Goal: Task Accomplishment & Management: Use online tool/utility

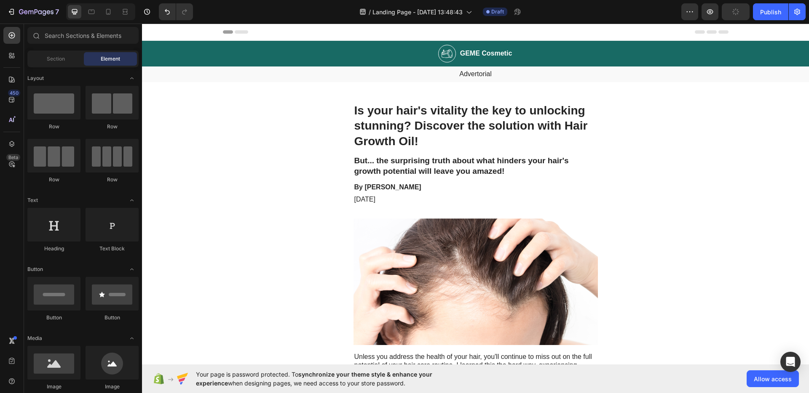
click at [157, 29] on div "Header" at bounding box center [162, 32] width 31 height 10
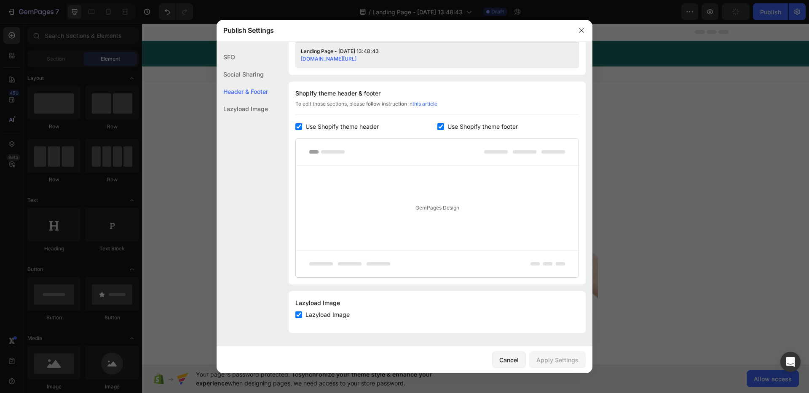
click at [326, 131] on span "Use Shopify theme header" at bounding box center [341, 127] width 73 height 10
checkbox input "false"
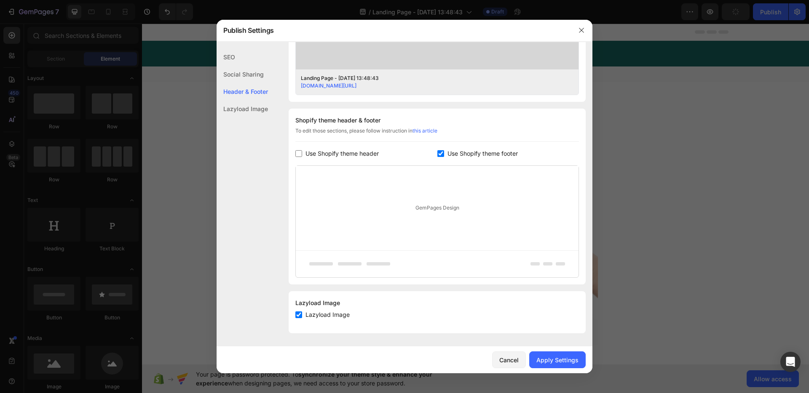
click at [469, 151] on span "Use Shopify theme footer" at bounding box center [482, 154] width 70 height 10
checkbox input "false"
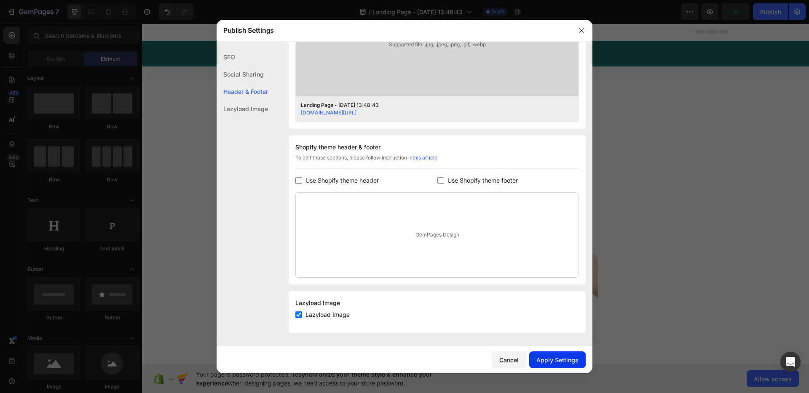
click at [575, 368] on div "Cancel Apply Settings" at bounding box center [404, 360] width 376 height 27
click at [555, 361] on div "Apply Settings" at bounding box center [557, 360] width 42 height 9
click at [582, 32] on icon "button" at bounding box center [581, 30] width 7 height 7
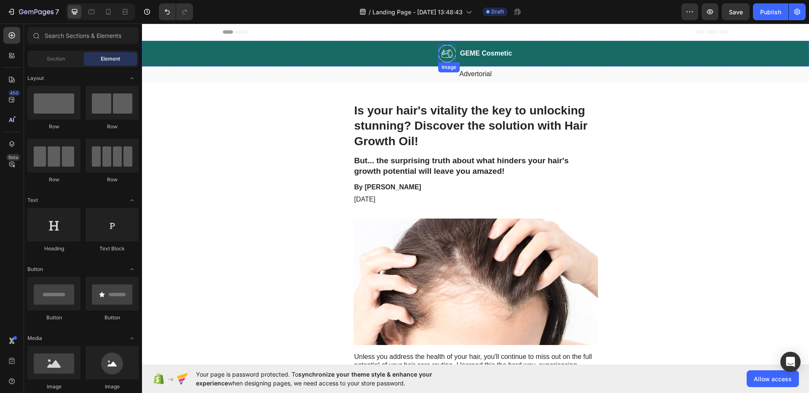
click at [438, 52] on img at bounding box center [447, 54] width 18 height 18
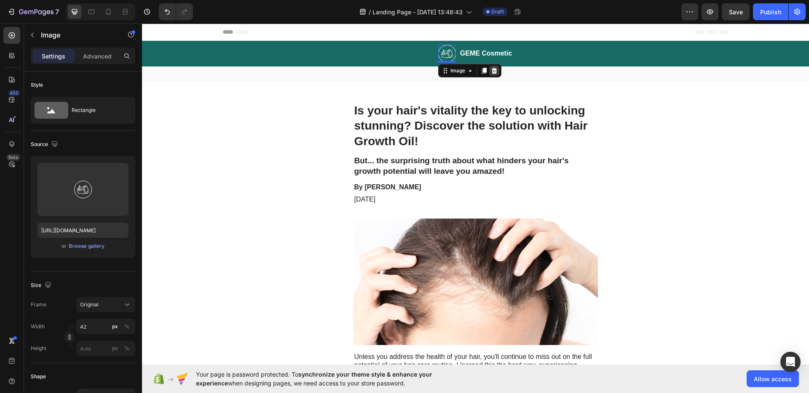
click at [492, 72] on icon at bounding box center [493, 71] width 5 height 6
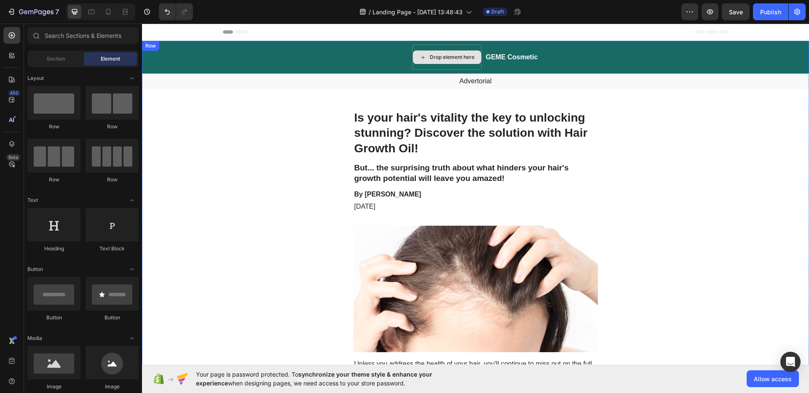
click at [449, 45] on div "Drop element here" at bounding box center [446, 57] width 69 height 25
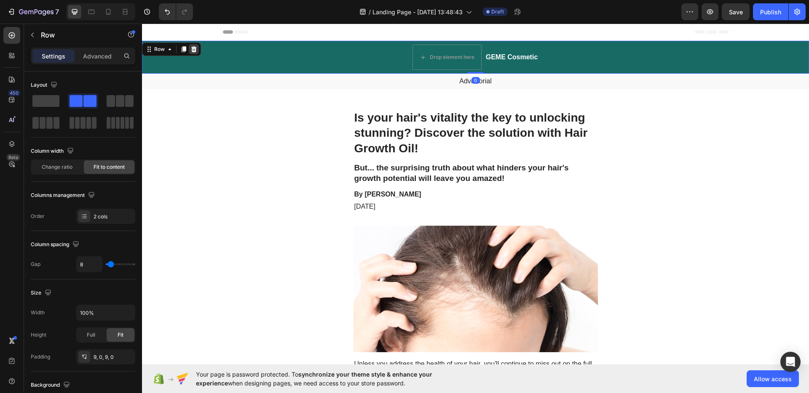
click at [194, 50] on icon at bounding box center [193, 49] width 7 height 7
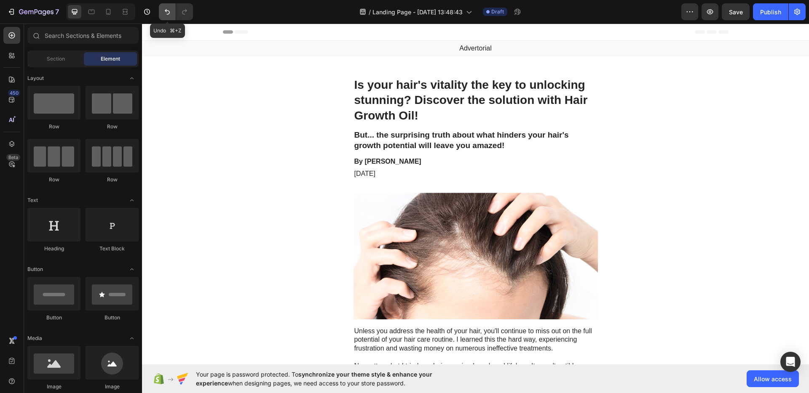
click at [164, 10] on icon "Undo/Redo" at bounding box center [167, 12] width 8 height 8
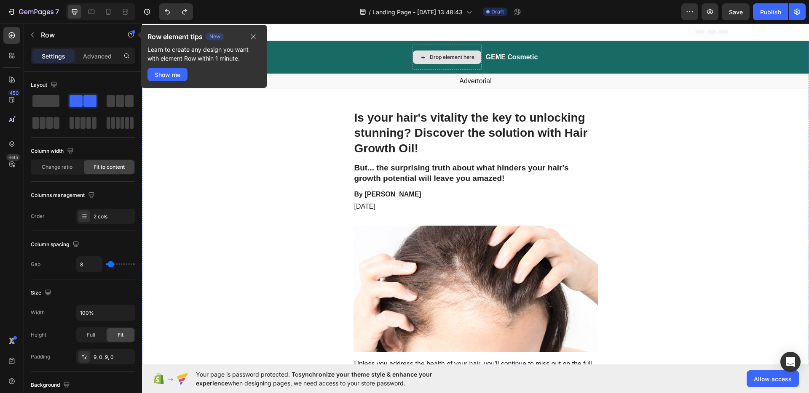
click at [425, 50] on div "Drop element here" at bounding box center [446, 57] width 69 height 25
click at [427, 46] on div "Drop element here" at bounding box center [446, 57] width 69 height 25
click at [256, 35] on icon "button" at bounding box center [253, 36] width 7 height 7
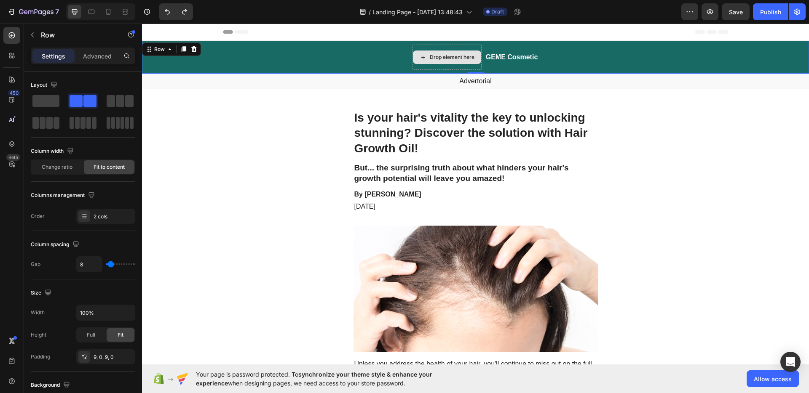
click at [466, 46] on div "Drop element here" at bounding box center [446, 57] width 69 height 25
click at [55, 96] on span at bounding box center [45, 101] width 27 height 12
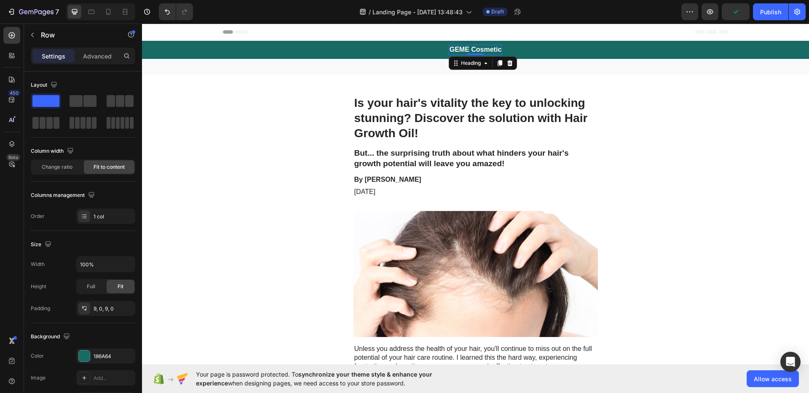
click at [489, 49] on h2 "GEME Cosmetic" at bounding box center [476, 50] width 54 height 11
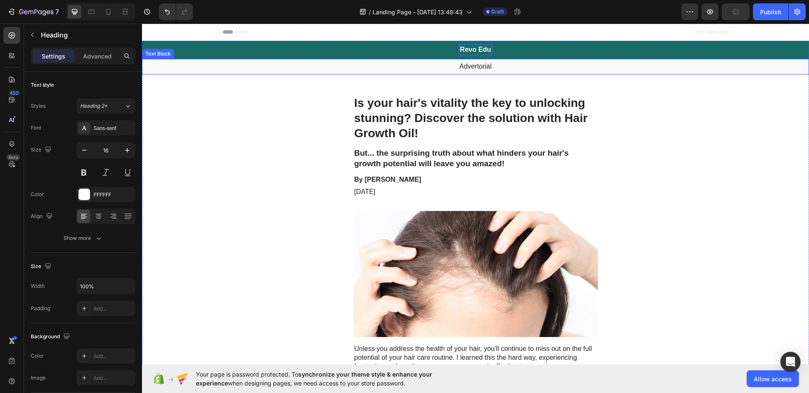
click at [480, 67] on p "Advertorial" at bounding box center [475, 66] width 665 height 9
click at [477, 66] on p "Advertorial" at bounding box center [475, 66] width 665 height 9
click at [476, 67] on p "Advertorial" at bounding box center [475, 66] width 665 height 9
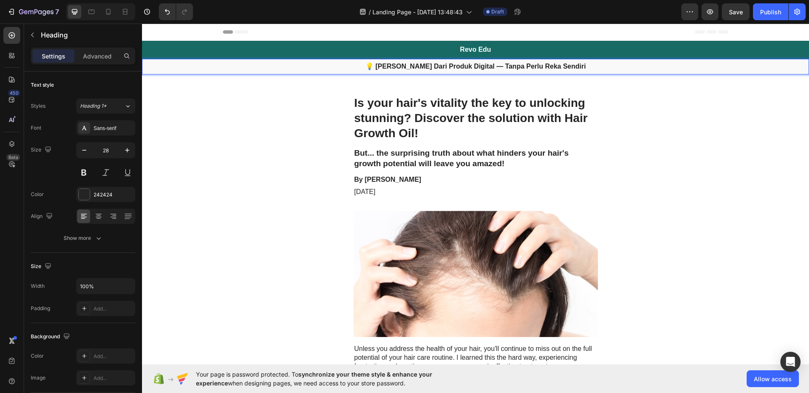
click at [473, 120] on h1 "Is your hair's vitality the key to unlocking stunning? Discover the solution wi…" at bounding box center [475, 119] width 244 height 48
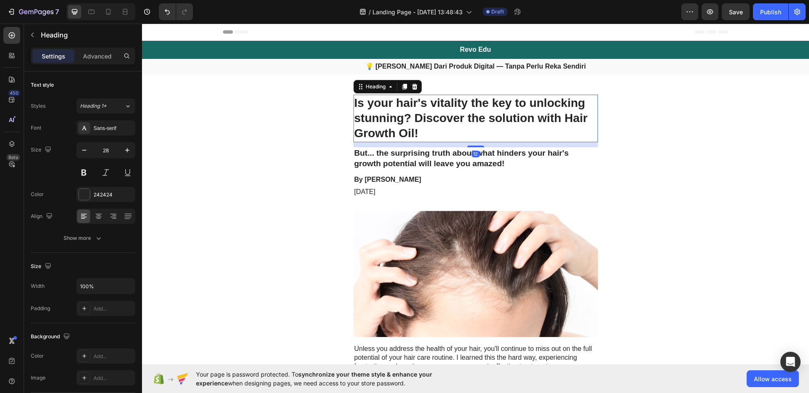
click at [472, 121] on h1 "Is your hair's vitality the key to unlocking stunning? Discover the solution wi…" at bounding box center [475, 119] width 244 height 48
click at [470, 129] on p "Is your hair's vitality the key to unlocking stunning? Discover the solution wi…" at bounding box center [475, 119] width 243 height 46
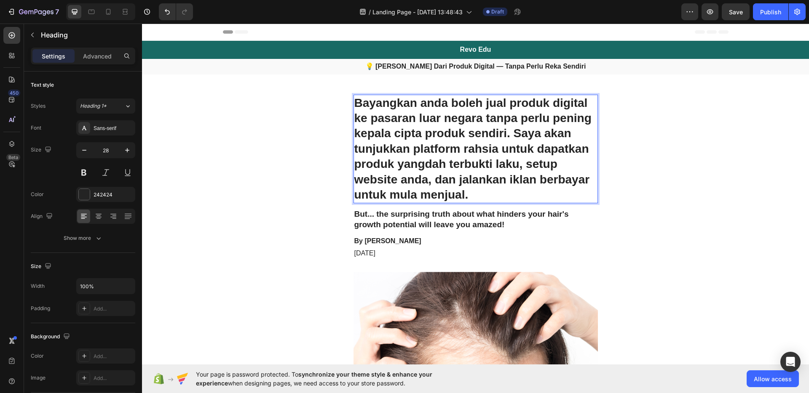
click at [478, 222] on h2 "But... the surprising truth about what hinders your hair's growth potential wil…" at bounding box center [475, 219] width 244 height 22
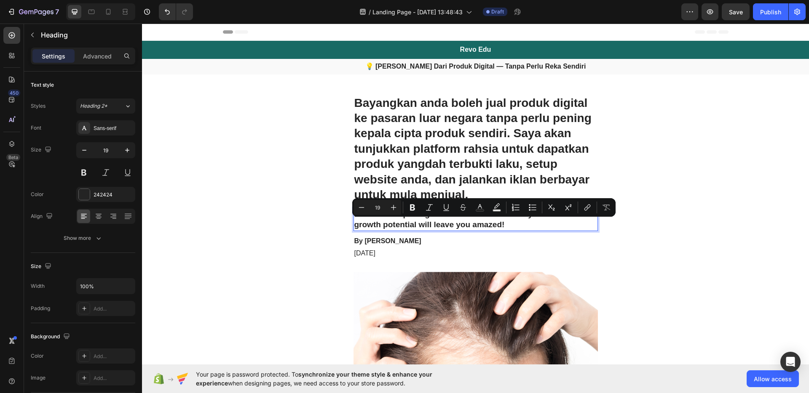
click at [476, 223] on p "But... the surprising truth about what hinders your hair's growth potential wil…" at bounding box center [475, 219] width 243 height 21
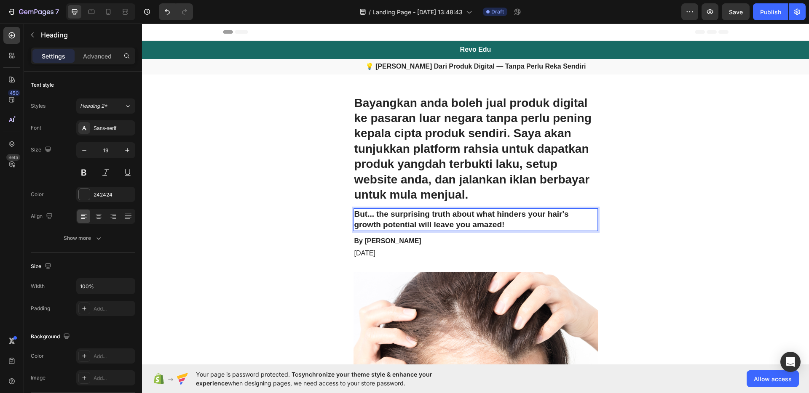
click at [527, 228] on p "But... the surprising truth about what hinders your hair's growth potential wil…" at bounding box center [475, 219] width 243 height 21
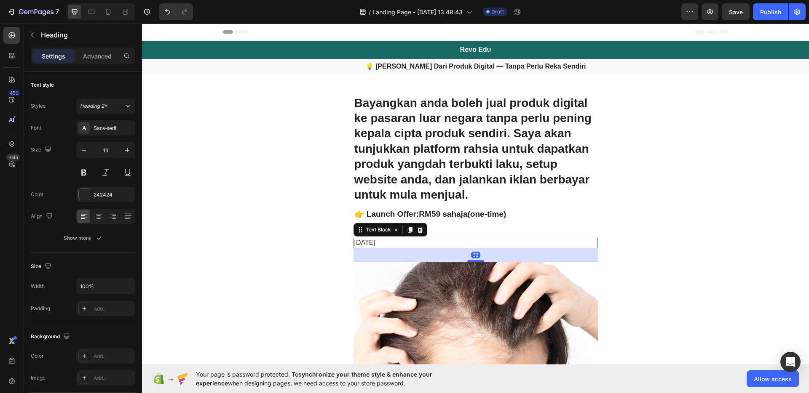
click at [467, 238] on div "November 6, 2023" at bounding box center [475, 243] width 244 height 11
click at [418, 230] on icon at bounding box center [419, 230] width 5 height 6
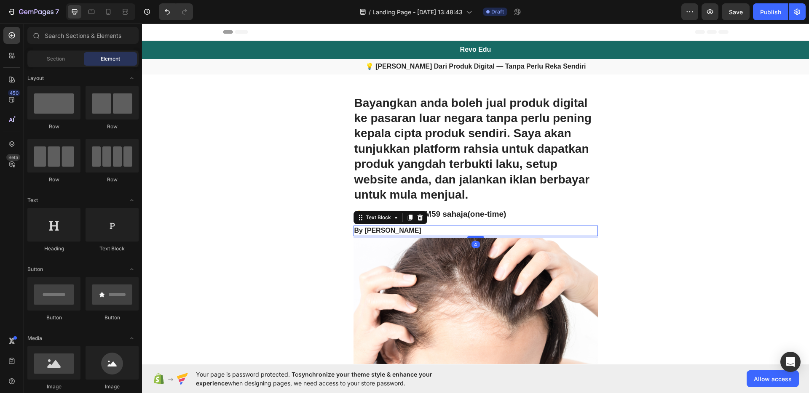
click at [419, 228] on p "By Victoria Miller" at bounding box center [475, 231] width 243 height 9
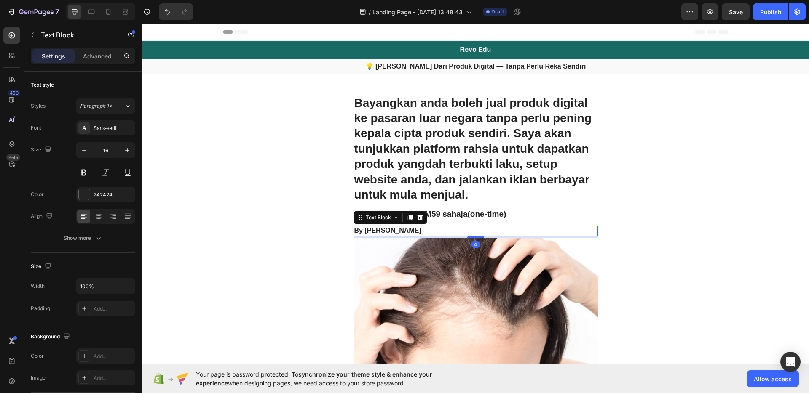
click at [421, 216] on div at bounding box center [420, 218] width 10 height 10
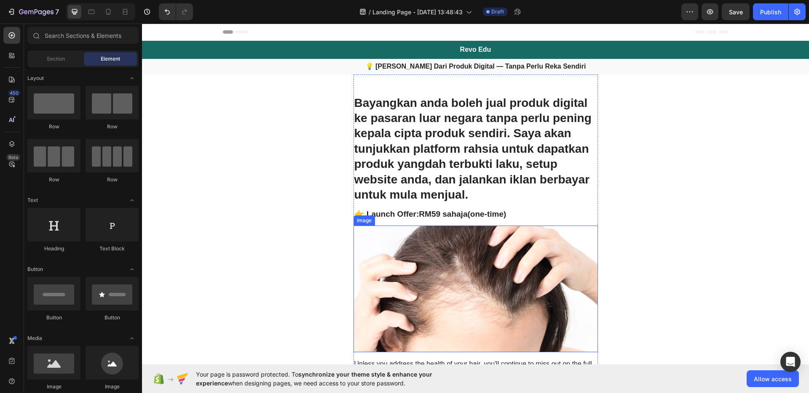
click at [450, 248] on img at bounding box center [475, 289] width 244 height 127
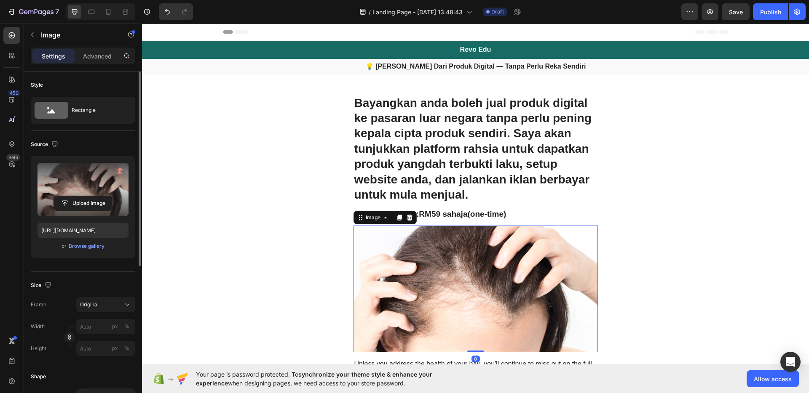
click at [41, 182] on label at bounding box center [82, 189] width 91 height 53
click at [54, 196] on input "file" at bounding box center [83, 203] width 58 height 14
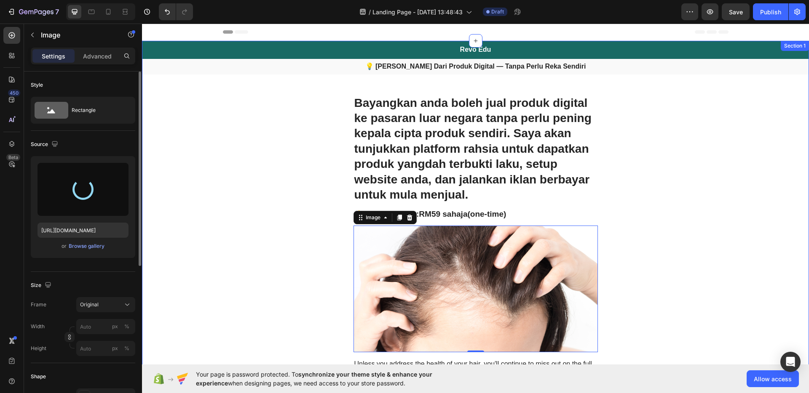
type input "https://cdn.shopify.com/s/files/1/0956/6702/8250/files/gempages_581884776357561…"
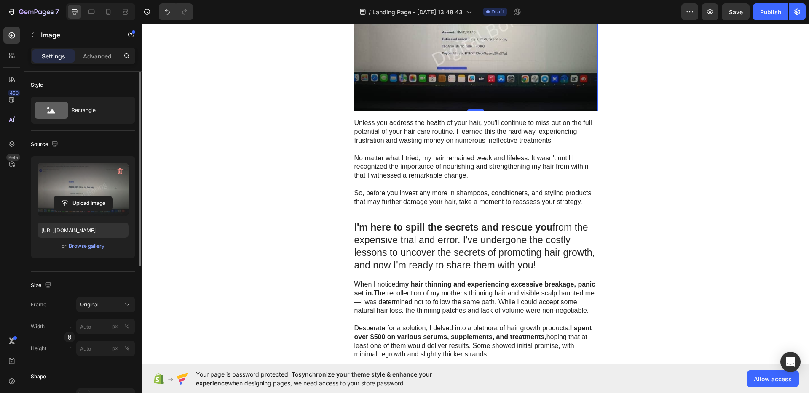
scroll to position [265, 0]
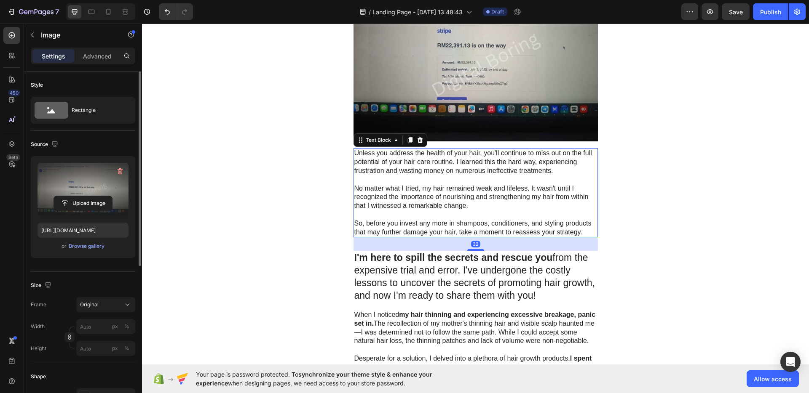
click at [467, 207] on p "No matter what I tried, my hair remained weak and lifeless. It wasn't until I r…" at bounding box center [475, 197] width 243 height 26
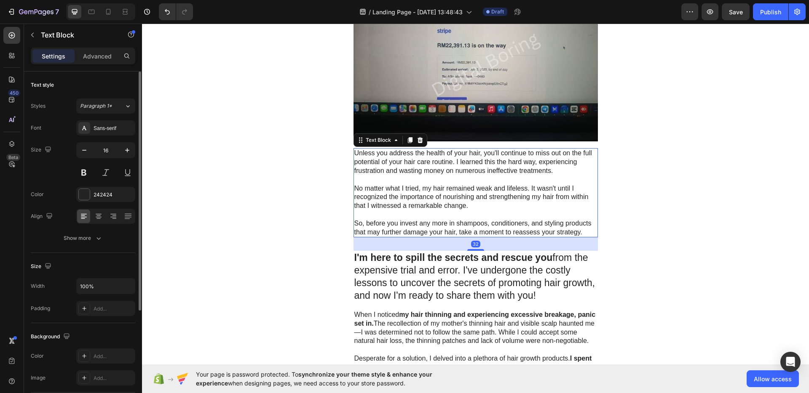
click at [469, 214] on p at bounding box center [475, 215] width 243 height 9
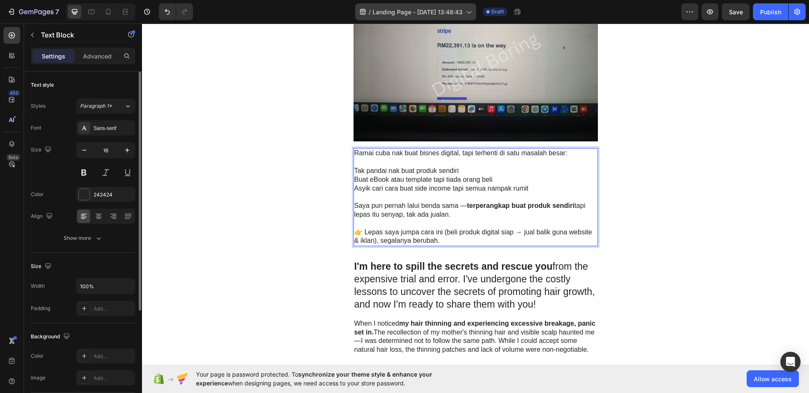
click at [448, 17] on div "/ Landing Page - Aug 28, 13:48:43" at bounding box center [415, 11] width 121 height 17
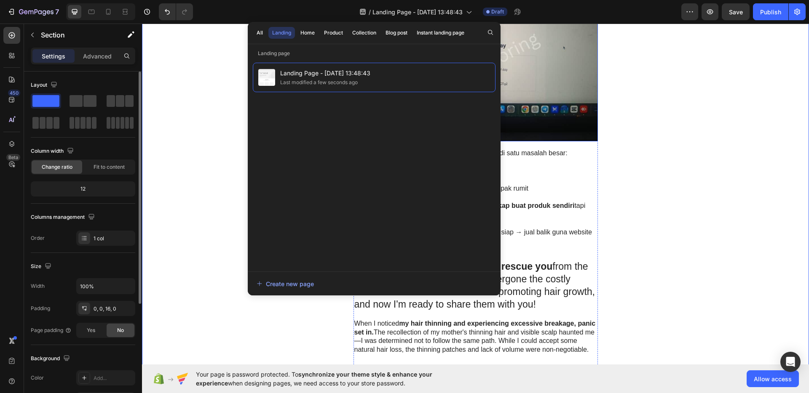
click at [560, 78] on img at bounding box center [475, 51] width 244 height 180
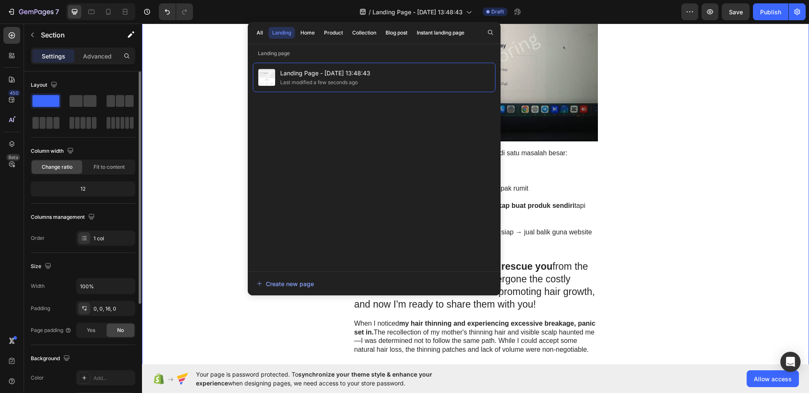
click at [284, 35] on div "Landing" at bounding box center [281, 33] width 19 height 8
click at [308, 9] on div "/ Landing Page - Aug 28, 13:48:43 Draft" at bounding box center [440, 11] width 481 height 17
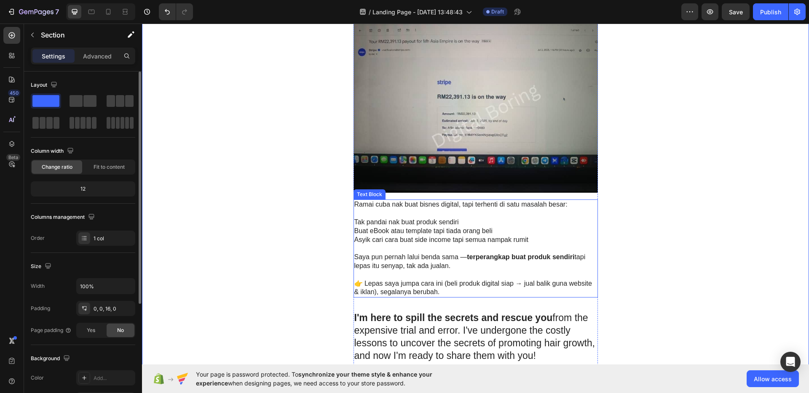
scroll to position [179, 0]
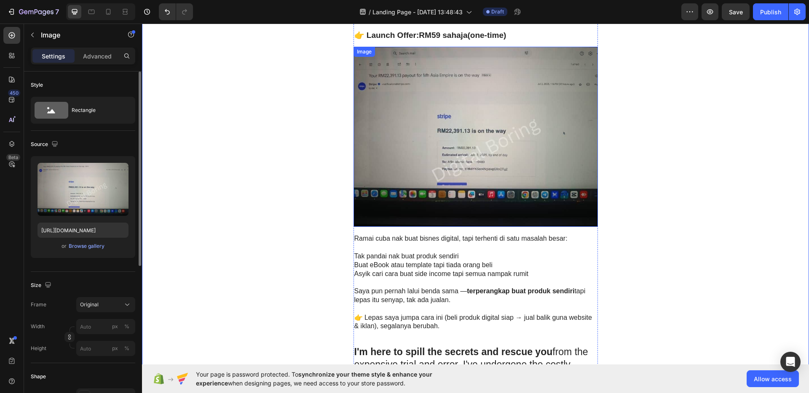
click at [447, 109] on img at bounding box center [475, 137] width 244 height 180
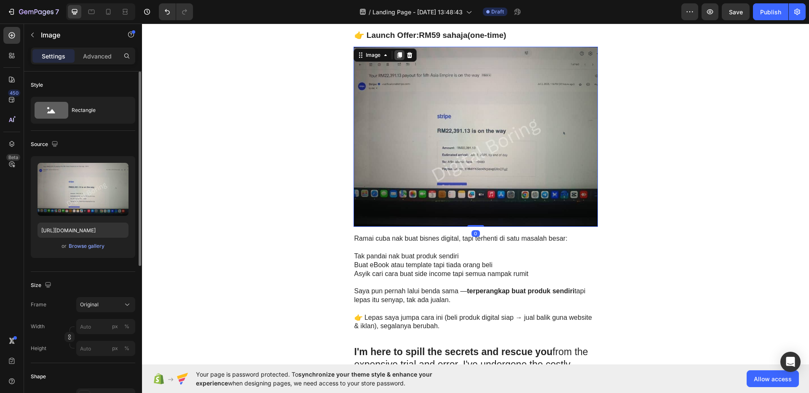
click at [397, 55] on icon at bounding box center [399, 55] width 5 height 6
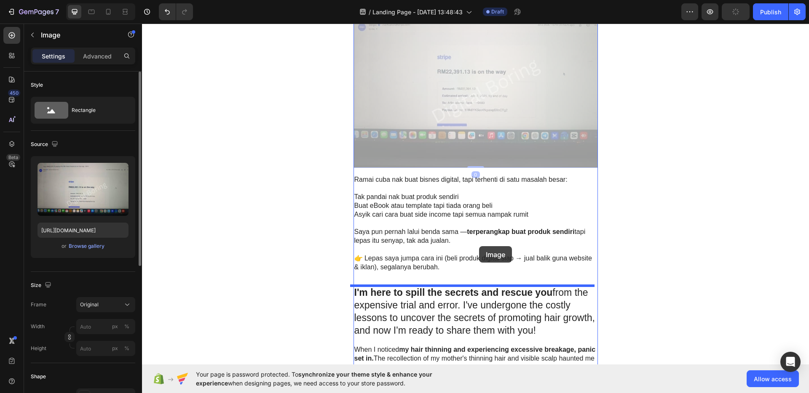
drag, startPoint x: 469, startPoint y: 110, endPoint x: 479, endPoint y: 246, distance: 136.4
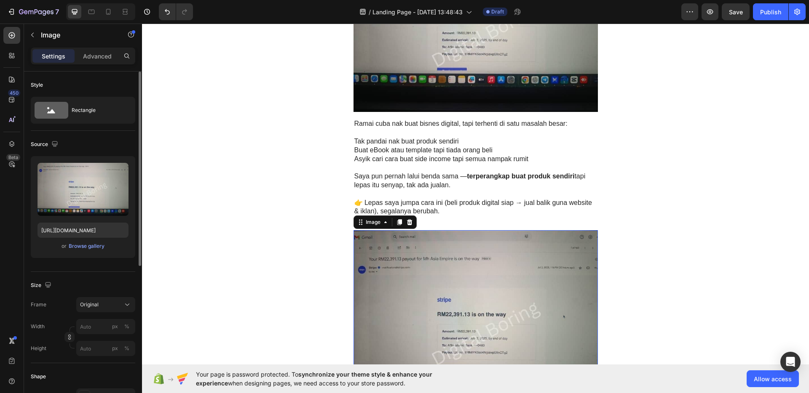
scroll to position [340, 0]
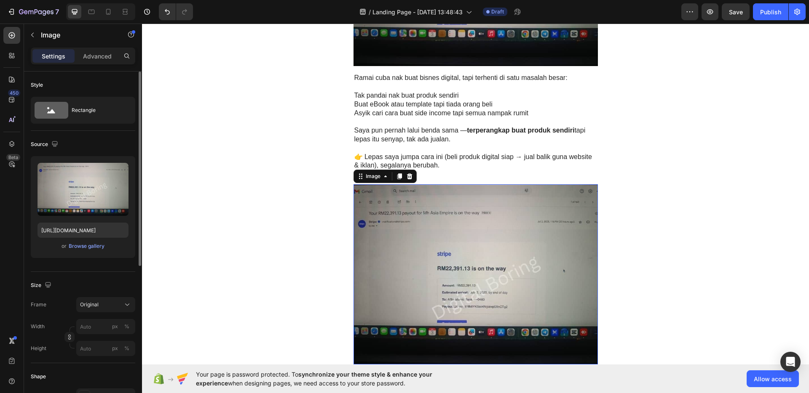
click at [470, 208] on img at bounding box center [475, 274] width 244 height 180
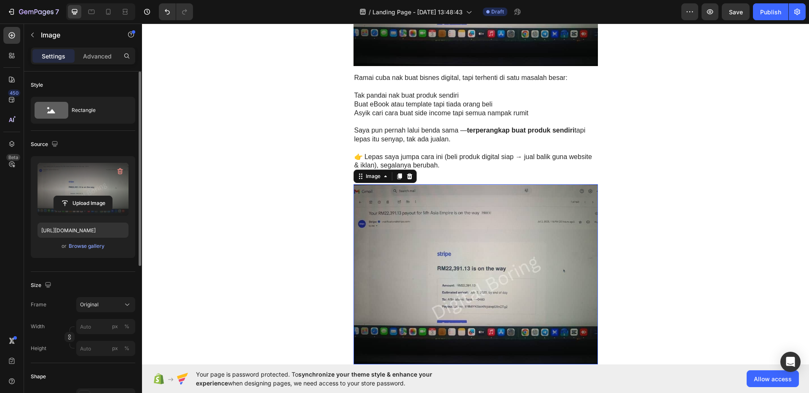
click at [84, 189] on label at bounding box center [82, 189] width 91 height 53
click at [84, 196] on input "file" at bounding box center [83, 203] width 58 height 14
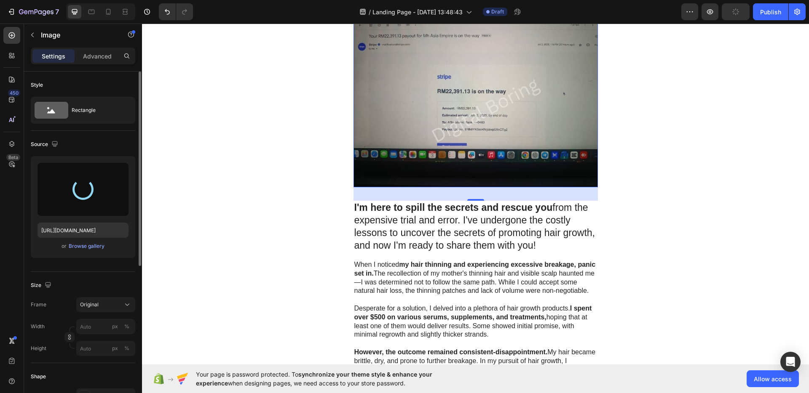
scroll to position [334, 0]
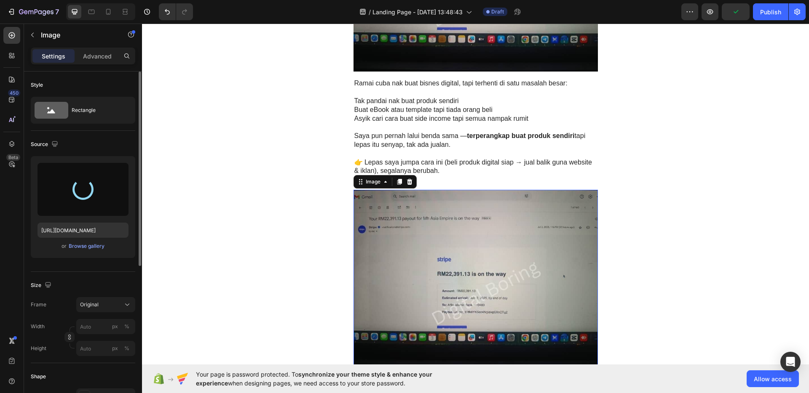
type input "https://cdn.shopify.com/s/files/1/0956/6702/8250/files/gempages_581884776357561…"
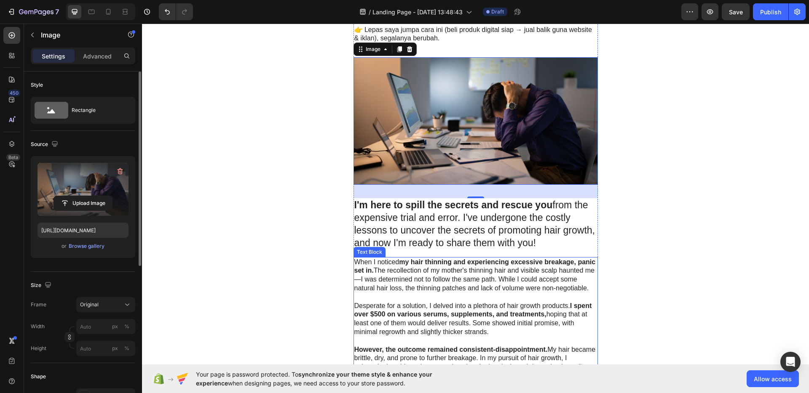
scroll to position [523, 0]
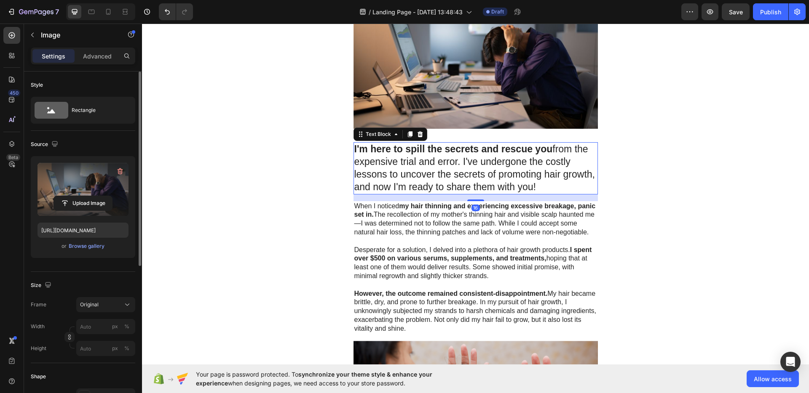
click at [480, 179] on p "I'm here to spill the secrets and rescue you from the expensive trial and error…" at bounding box center [475, 168] width 243 height 51
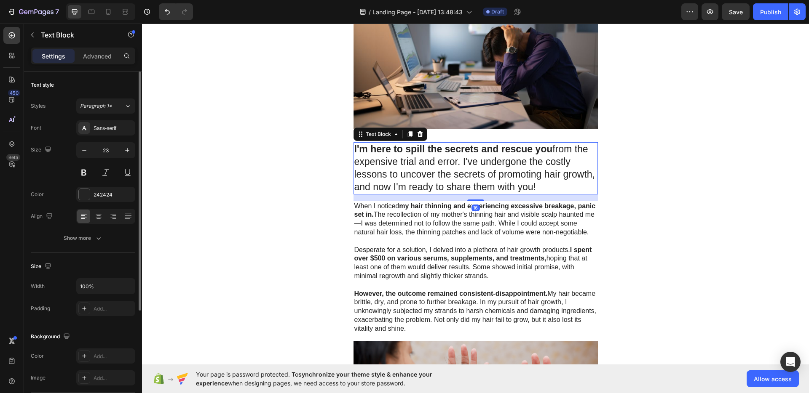
click at [480, 179] on p "I'm here to spill the secrets and rescue you from the expensive trial and error…" at bounding box center [475, 168] width 243 height 51
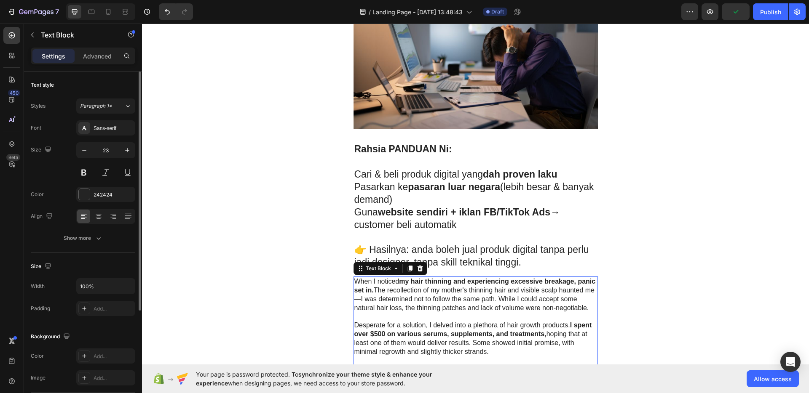
click at [497, 302] on p "When I noticed my hair thinning and experiencing excessive breakage, panic set …" at bounding box center [475, 295] width 243 height 35
click at [418, 270] on icon at bounding box center [419, 269] width 5 height 6
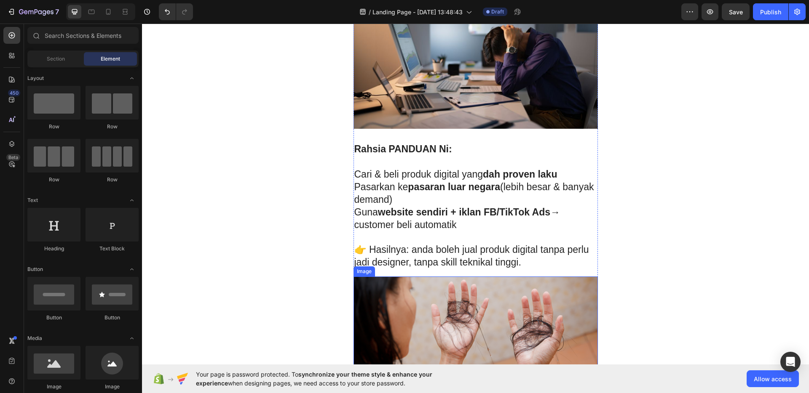
click at [448, 313] on img at bounding box center [475, 340] width 244 height 127
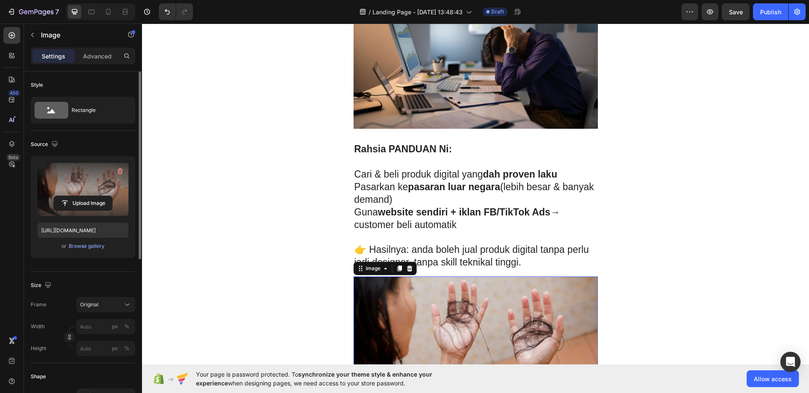
click at [94, 189] on label at bounding box center [82, 189] width 91 height 53
click at [94, 196] on input "file" at bounding box center [83, 203] width 58 height 14
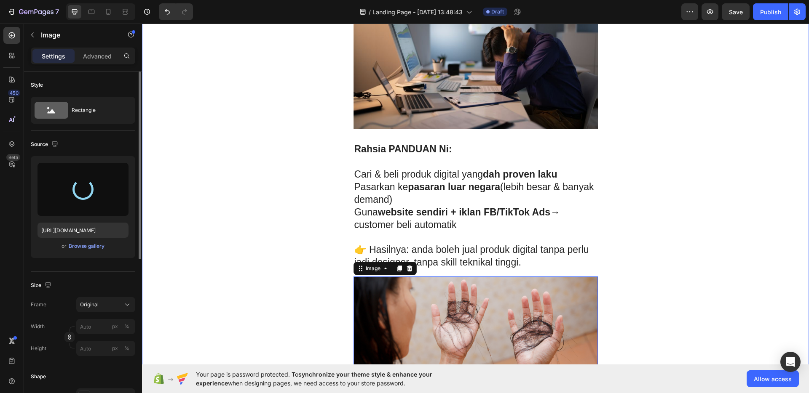
type input "https://cdn.shopify.com/s/files/1/0956/6702/8250/files/gempages_581884776357561…"
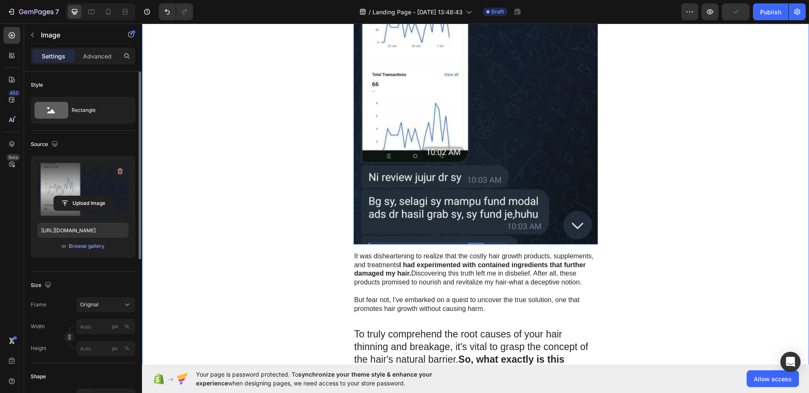
scroll to position [1123, 0]
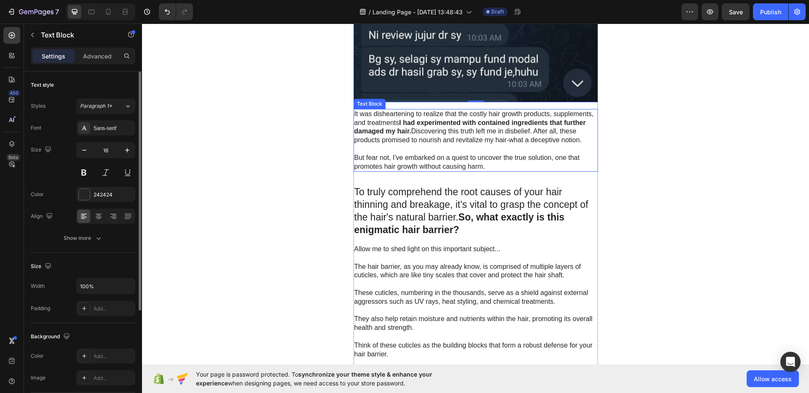
click at [499, 142] on p "It was disheartening to realize that the costly hair growth products, supplemen…" at bounding box center [475, 127] width 243 height 35
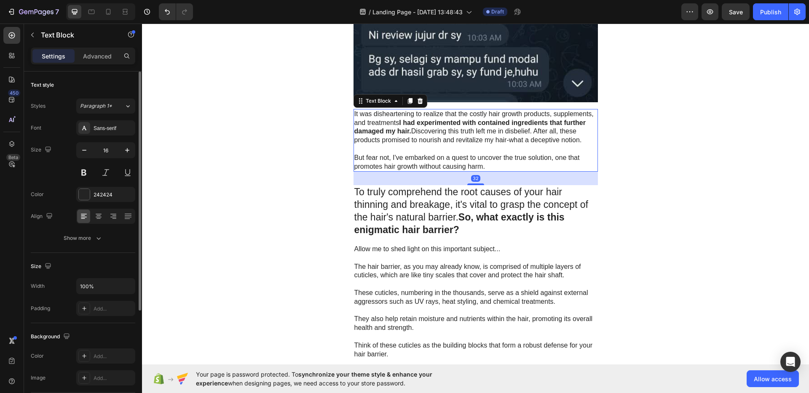
click at [499, 142] on p "It was disheartening to realize that the costly hair growth products, supplemen…" at bounding box center [475, 127] width 243 height 35
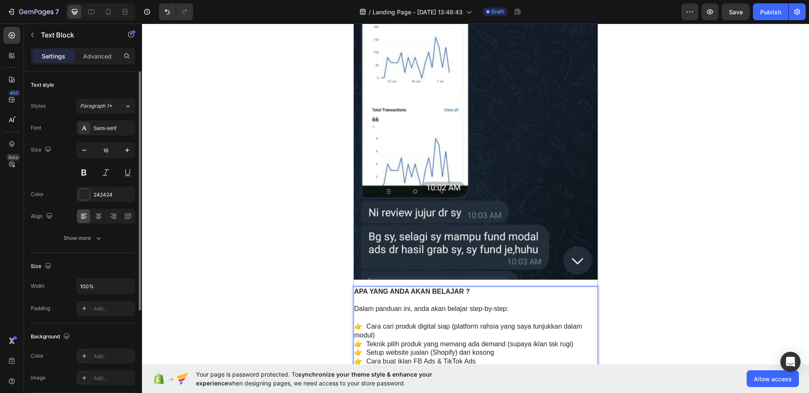
click at [509, 187] on img at bounding box center [475, 67] width 244 height 425
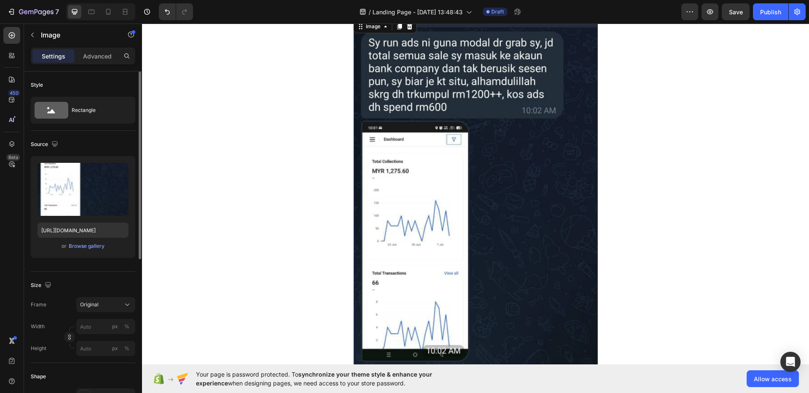
scroll to position [764, 0]
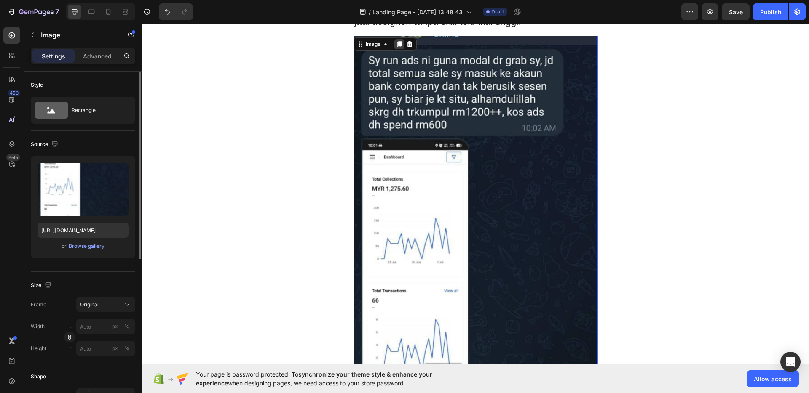
click at [397, 43] on icon at bounding box center [399, 44] width 5 height 6
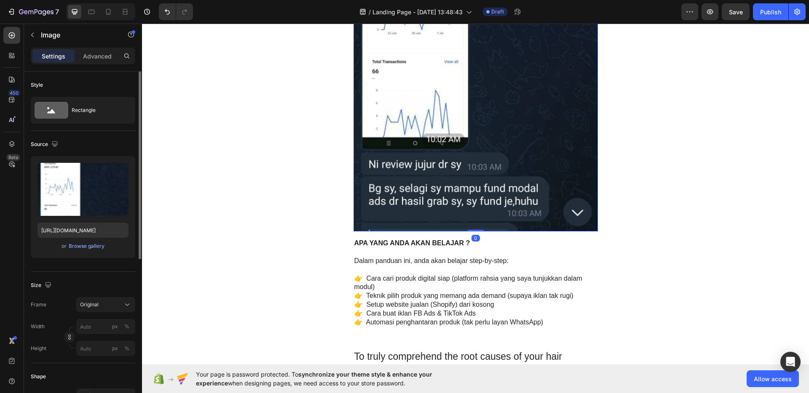
scroll to position [1419, 0]
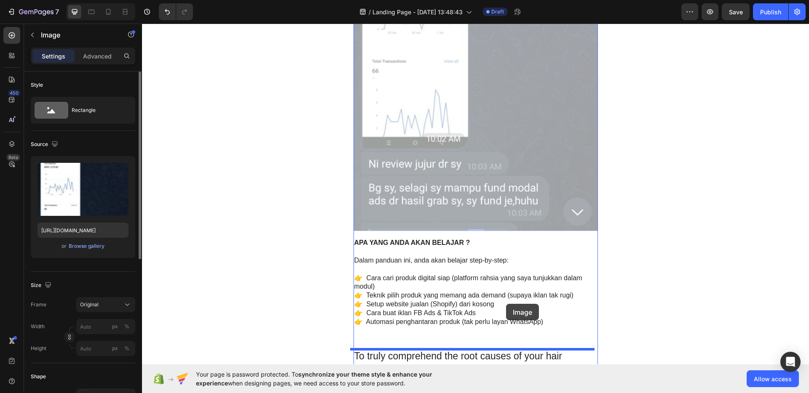
drag, startPoint x: 491, startPoint y: 119, endPoint x: 506, endPoint y: 304, distance: 185.5
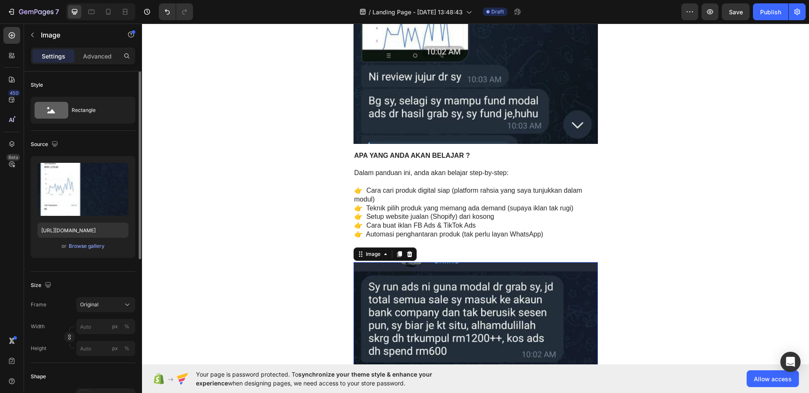
scroll to position [1278, 0]
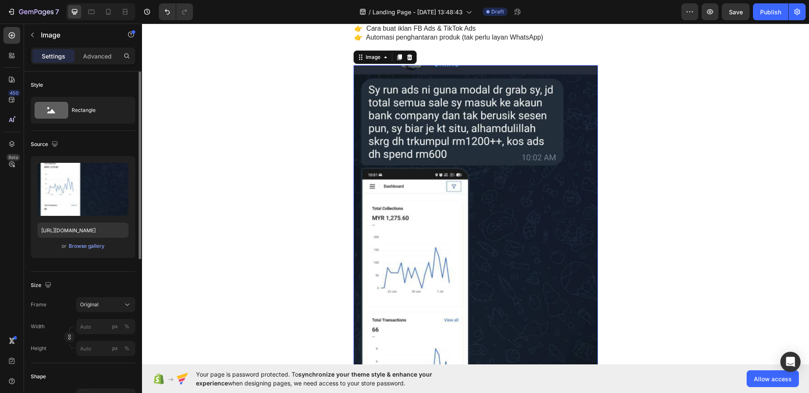
click at [485, 227] on img at bounding box center [475, 277] width 244 height 425
click at [69, 196] on input "file" at bounding box center [83, 203] width 58 height 14
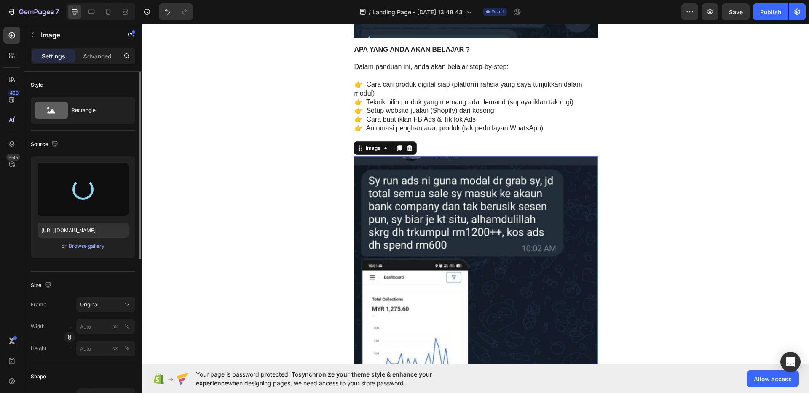
scroll to position [1282, 0]
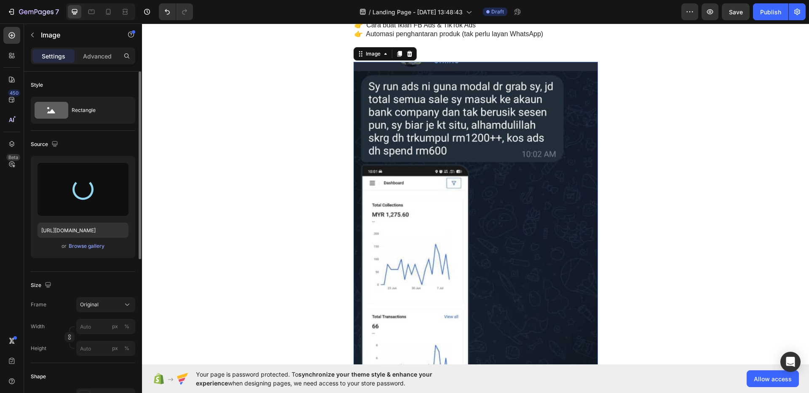
type input "https://cdn.shopify.com/s/files/1/0956/6702/8250/files/gempages_581884776357561…"
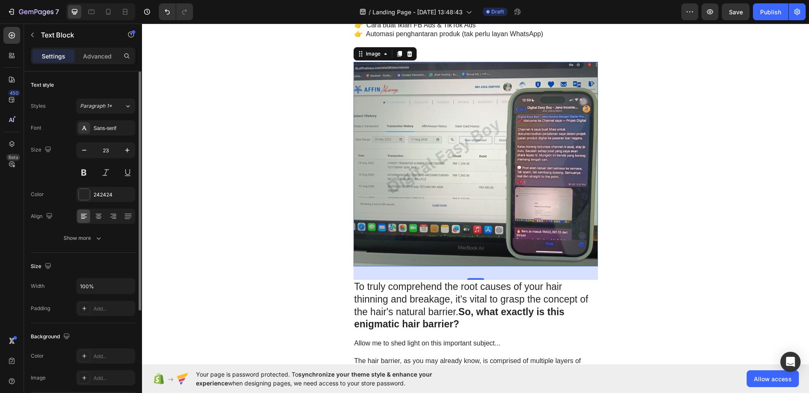
click at [487, 310] on strong "So, what exactly is this enigmatic hair barrier?" at bounding box center [459, 319] width 210 height 24
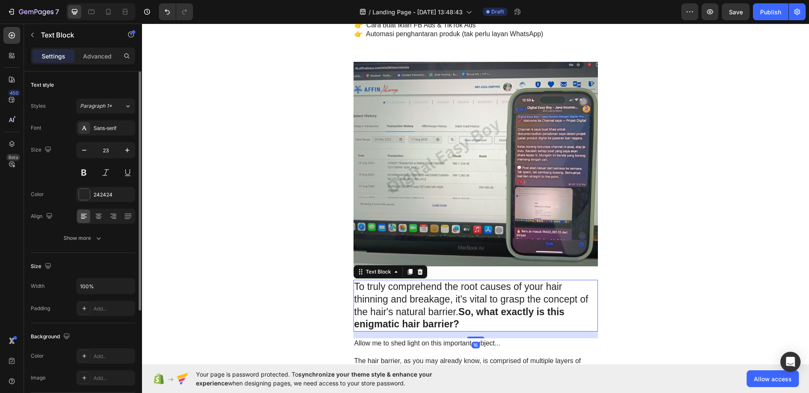
click at [485, 308] on strong "So, what exactly is this enigmatic hair barrier?" at bounding box center [459, 319] width 210 height 24
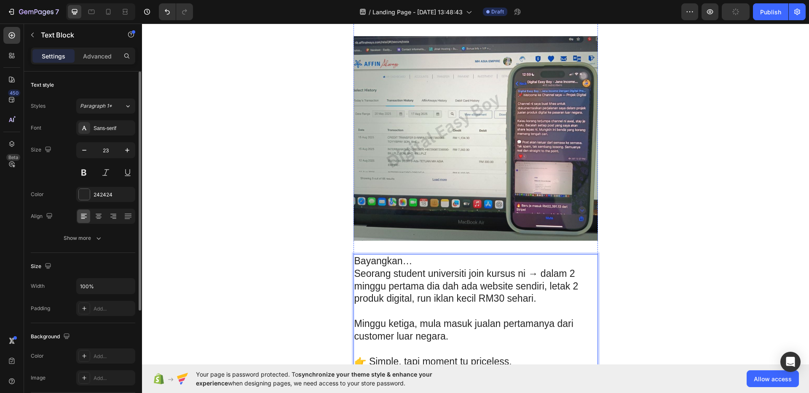
scroll to position [1277, 0]
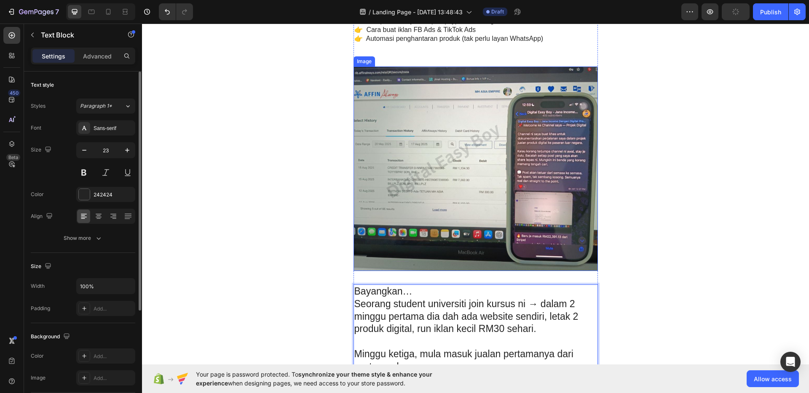
click at [491, 183] on img at bounding box center [475, 169] width 244 height 205
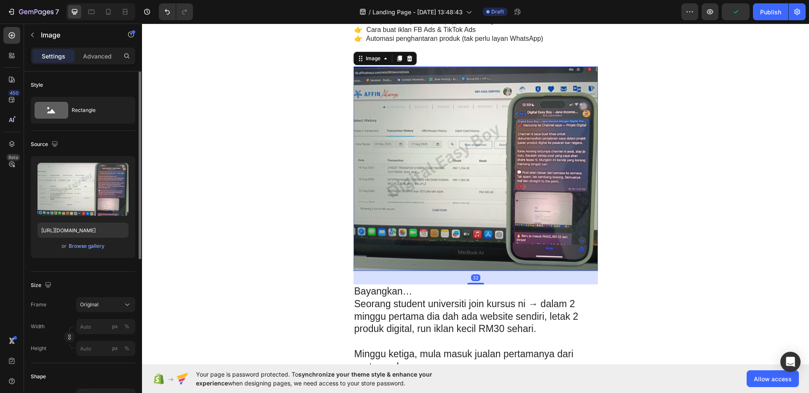
drag, startPoint x: 396, startPoint y: 59, endPoint x: 399, endPoint y: 66, distance: 7.2
click at [397, 59] on icon at bounding box center [399, 59] width 5 height 6
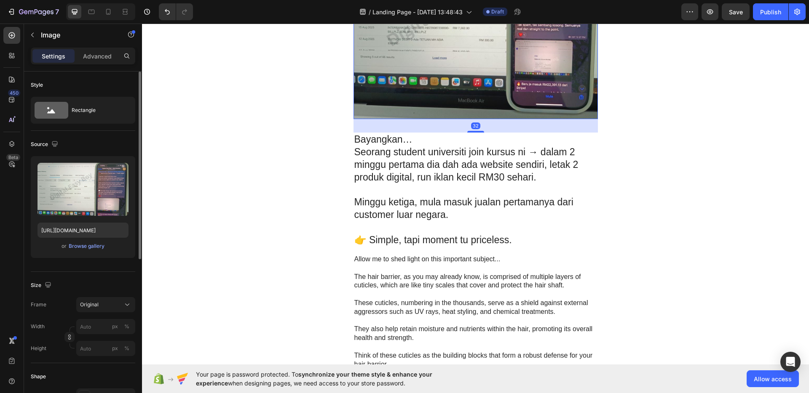
scroll to position [1548, 0]
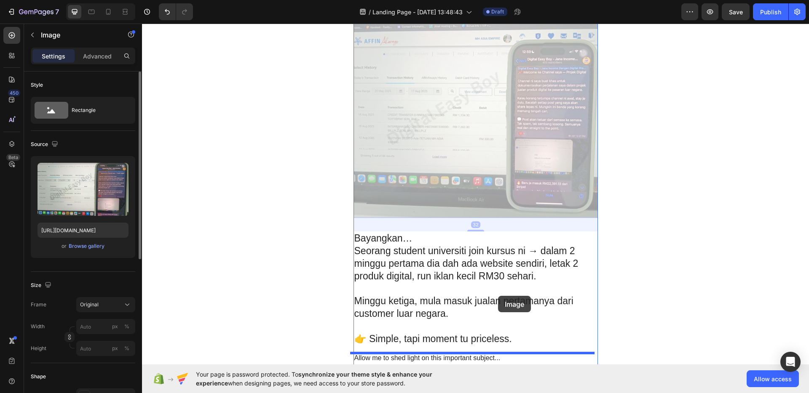
drag, startPoint x: 486, startPoint y: 112, endPoint x: 498, endPoint y: 296, distance: 184.4
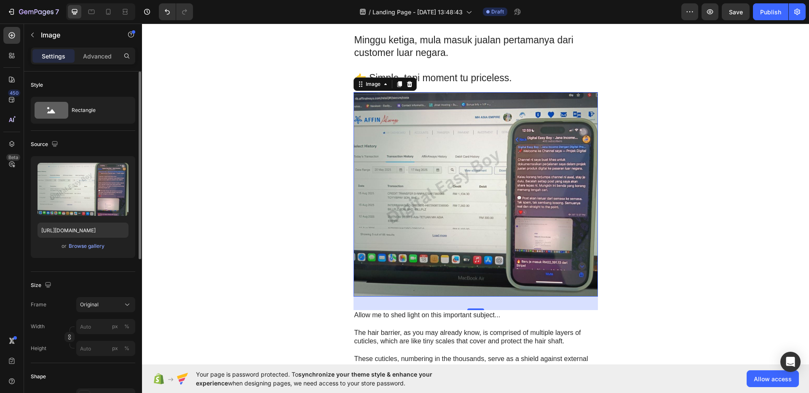
scroll to position [1678, 0]
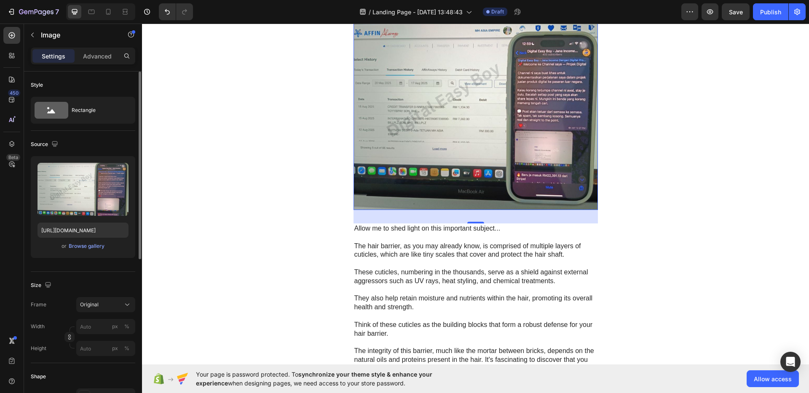
click at [471, 169] on img at bounding box center [475, 107] width 244 height 205
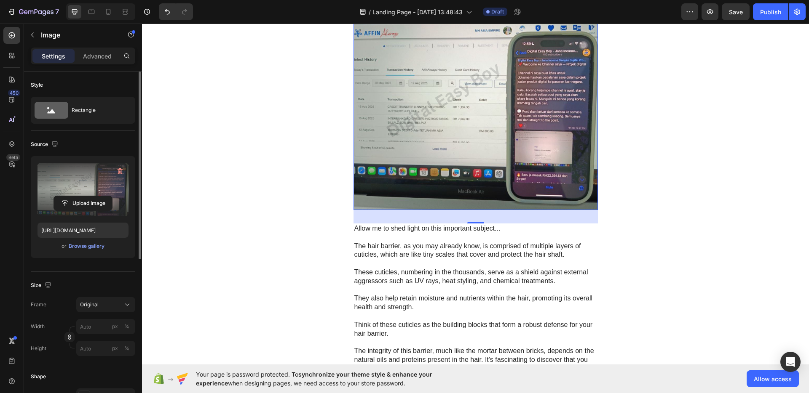
click at [59, 175] on label at bounding box center [82, 189] width 91 height 53
click at [59, 196] on input "file" at bounding box center [83, 203] width 58 height 14
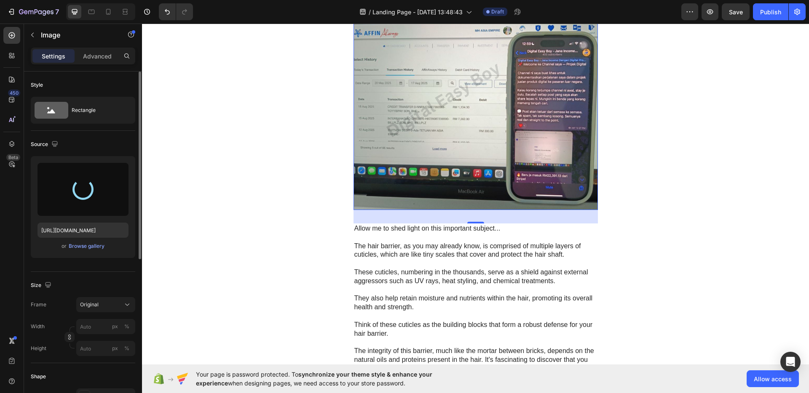
type input "https://cdn.shopify.com/s/files/1/0956/6702/8250/files/gempages_581884776357561…"
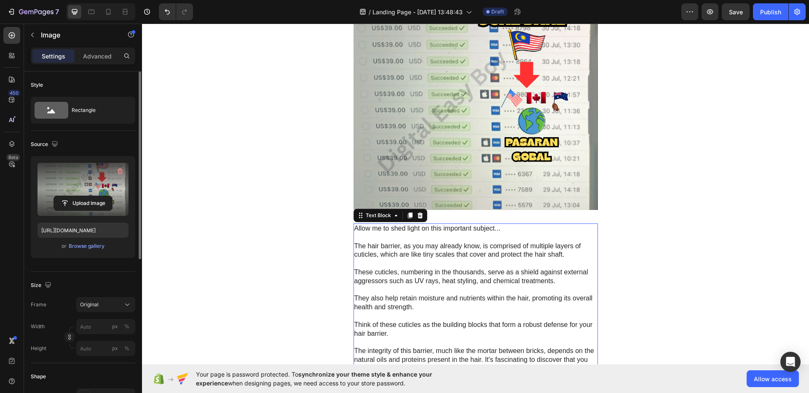
click at [500, 276] on p "These cuticles, numbering in the thousands, serve as a shield against external …" at bounding box center [475, 277] width 243 height 18
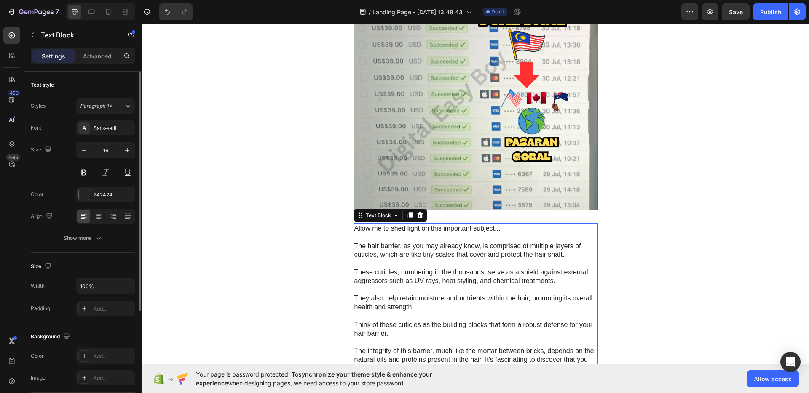
click at [499, 279] on p "These cuticles, numbering in the thousands, serve as a shield against external …" at bounding box center [475, 277] width 243 height 18
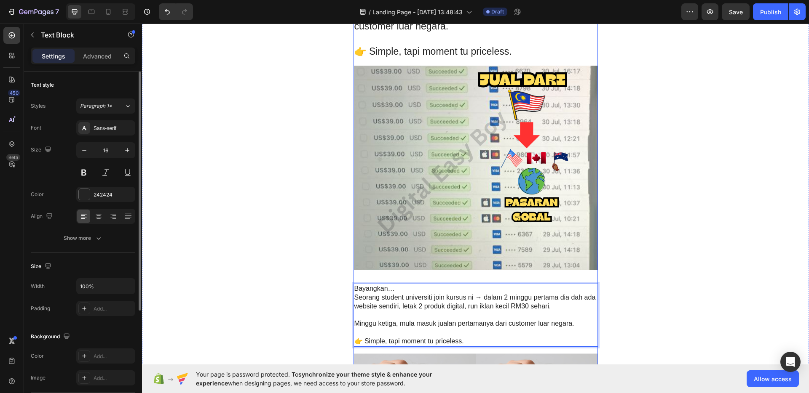
scroll to position [1623, 0]
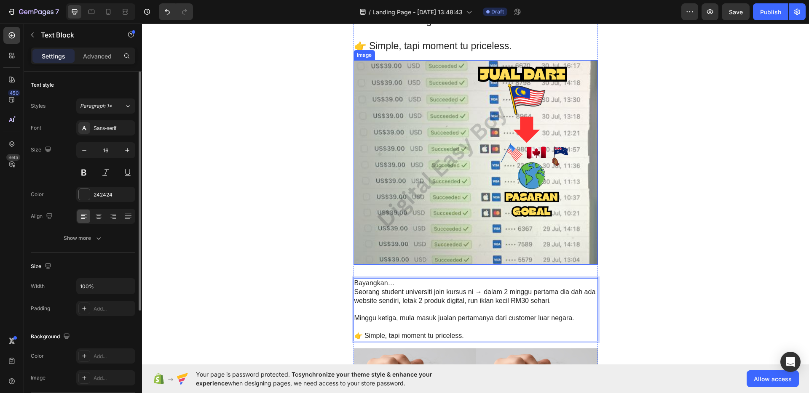
click at [508, 170] on img at bounding box center [475, 162] width 244 height 205
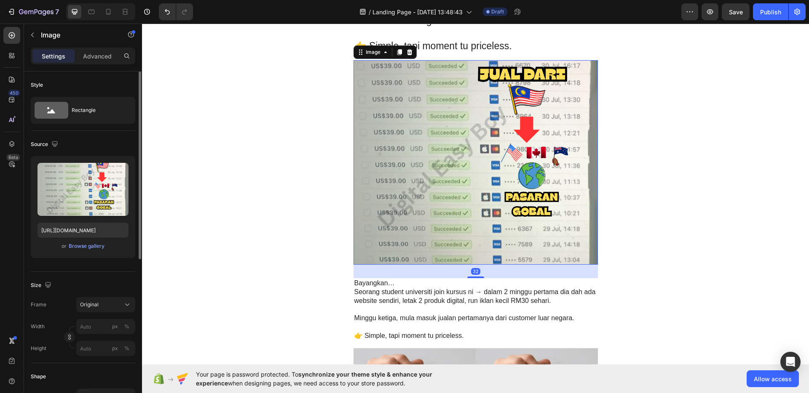
drag, startPoint x: 394, startPoint y: 53, endPoint x: 395, endPoint y: 58, distance: 5.5
click at [397, 53] on icon at bounding box center [399, 52] width 5 height 6
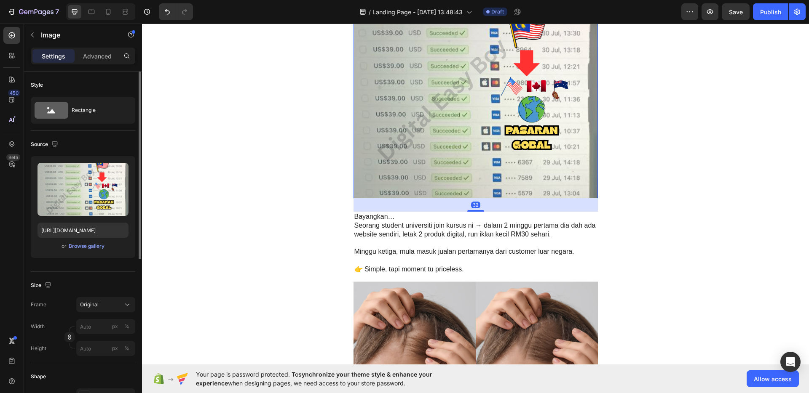
scroll to position [1924, 0]
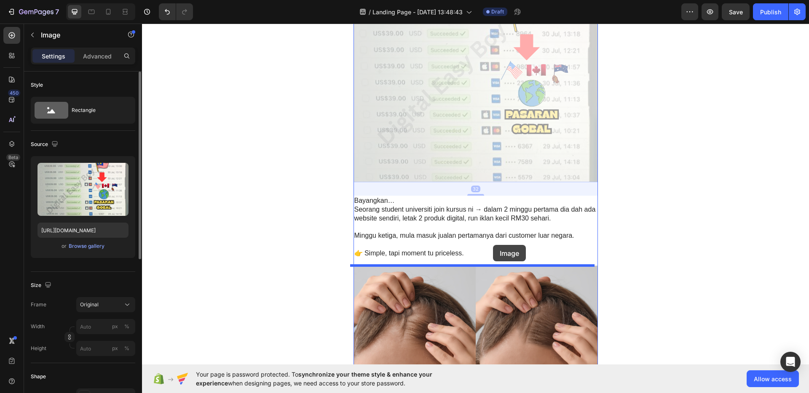
drag, startPoint x: 484, startPoint y: 107, endPoint x: 493, endPoint y: 245, distance: 138.9
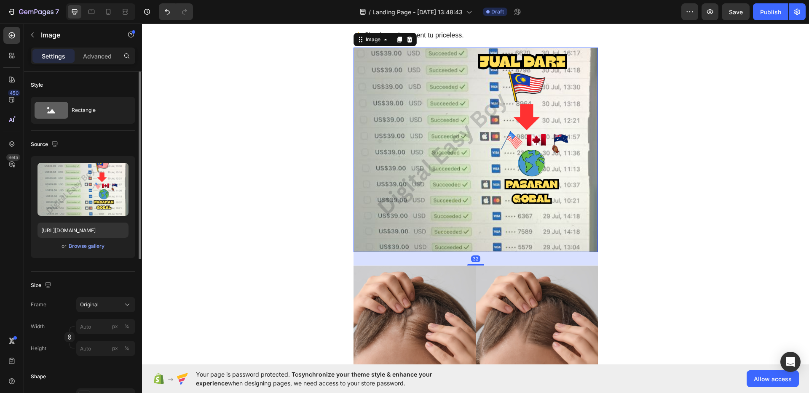
scroll to position [1706, 0]
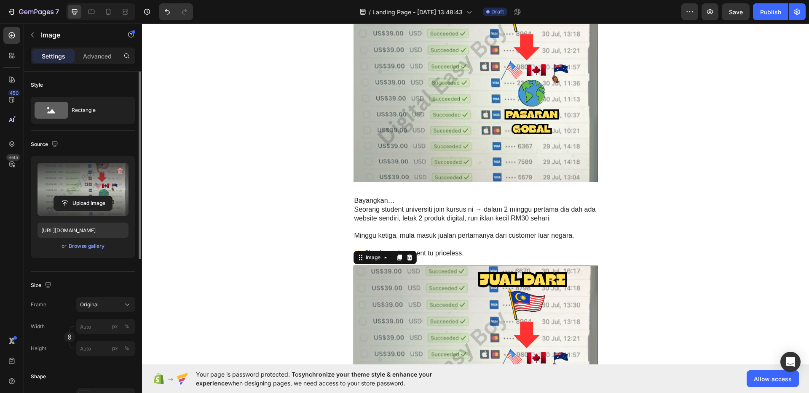
click at [76, 180] on label at bounding box center [82, 189] width 91 height 53
click at [76, 196] on input "file" at bounding box center [83, 203] width 58 height 14
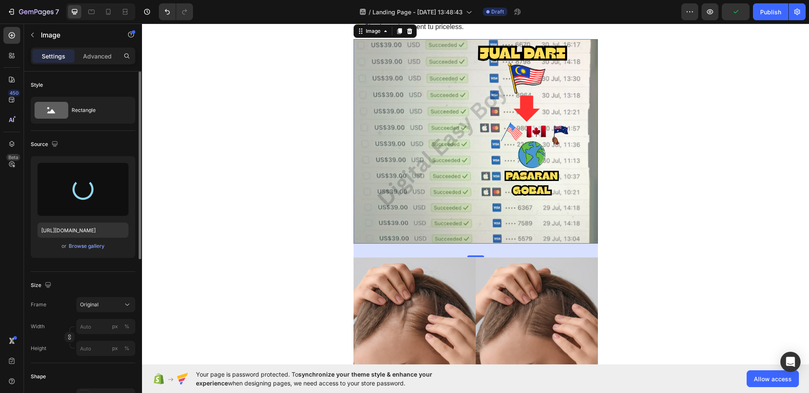
scroll to position [1964, 0]
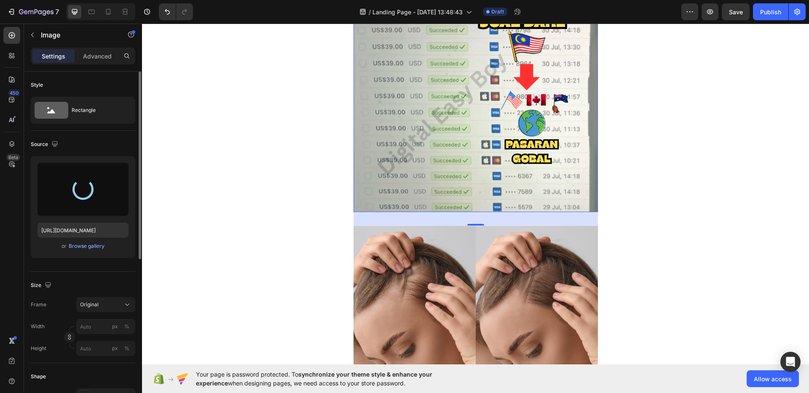
type input "https://cdn.shopify.com/s/files/1/0956/6702/8250/files/gempages_581884776357561…"
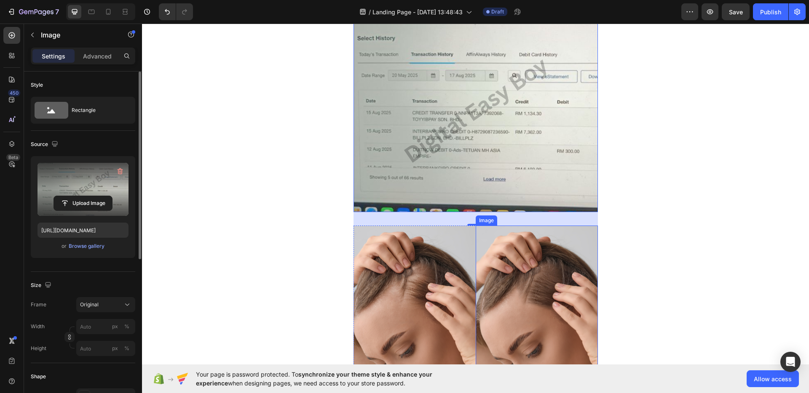
click at [574, 304] on img at bounding box center [537, 300] width 122 height 148
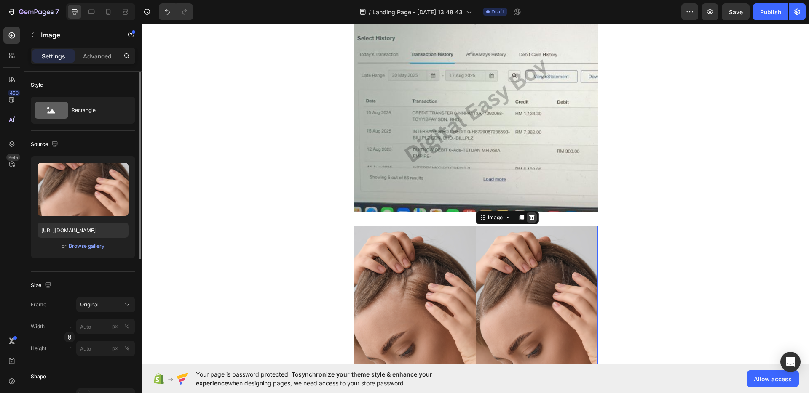
click at [529, 218] on icon at bounding box center [531, 218] width 5 height 6
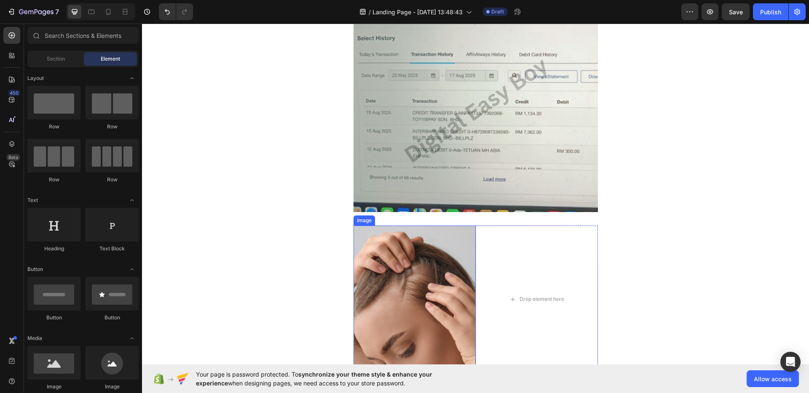
click at [464, 258] on img at bounding box center [414, 300] width 122 height 148
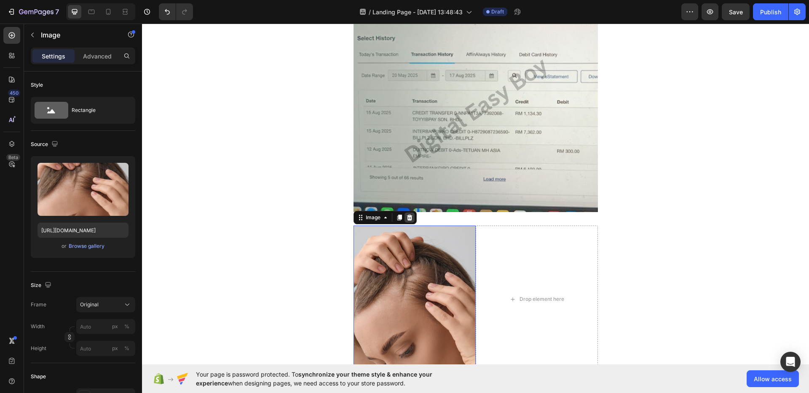
click at [407, 221] on div at bounding box center [409, 218] width 10 height 10
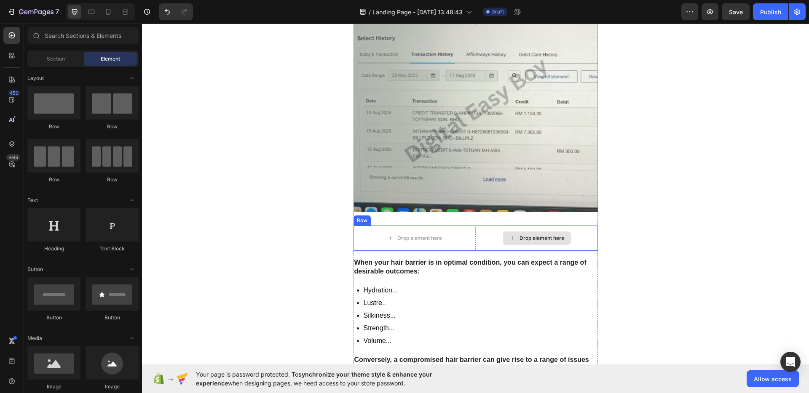
click at [577, 232] on div "Drop element here" at bounding box center [537, 238] width 122 height 25
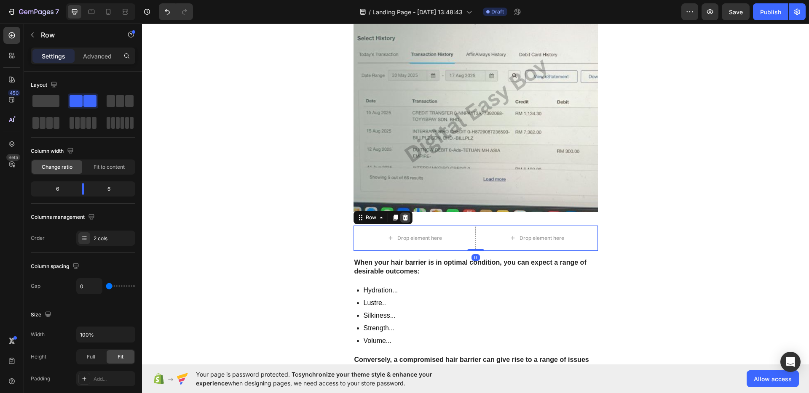
click at [402, 216] on icon at bounding box center [404, 218] width 5 height 6
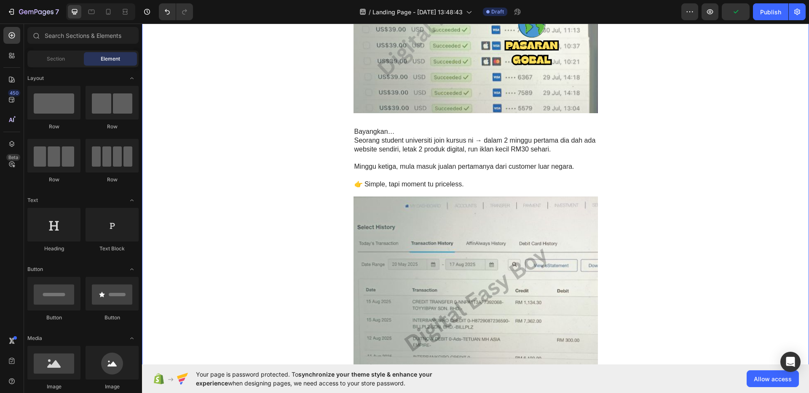
scroll to position [1964, 0]
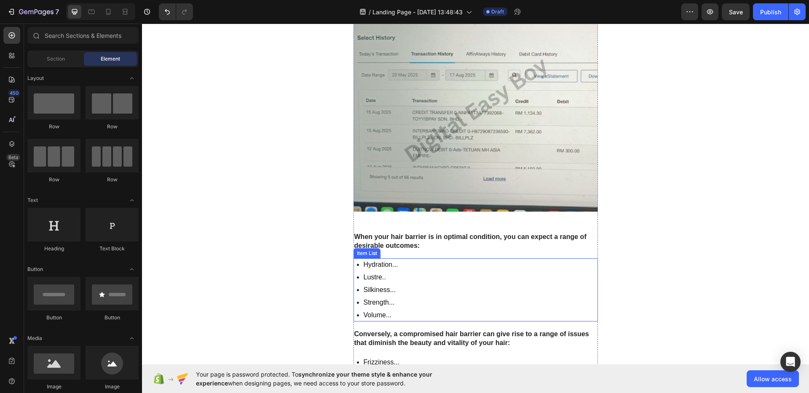
click at [502, 296] on div "Hydration... Lustre.. Silkiness... Strength... Volume..." at bounding box center [475, 290] width 244 height 63
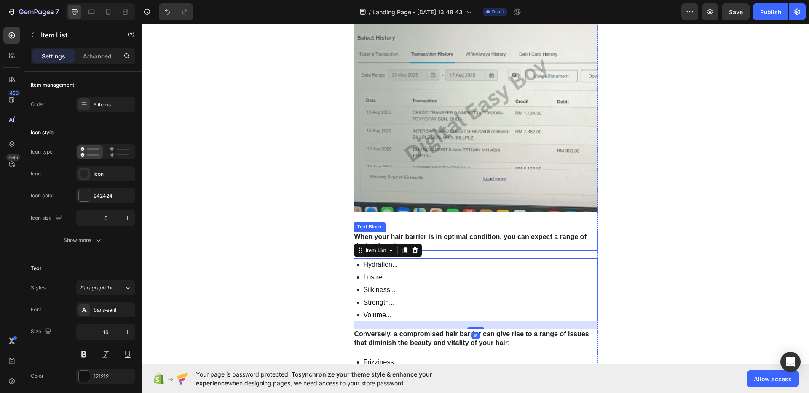
click at [509, 243] on p "When your hair barrier is in optimal condition, you can expect a range of desir…" at bounding box center [475, 242] width 243 height 18
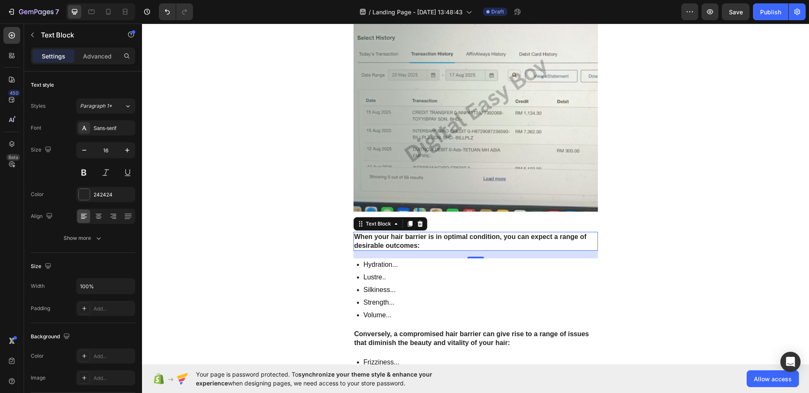
click at [481, 243] on p "When your hair barrier is in optimal condition, you can expect a range of desir…" at bounding box center [475, 242] width 243 height 18
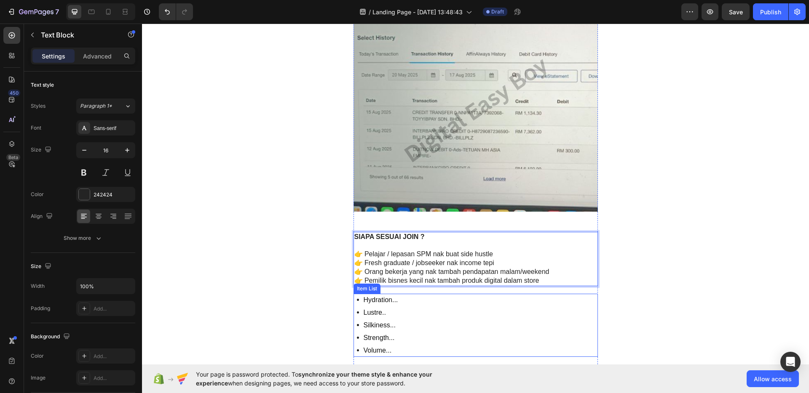
click at [466, 322] on div "Hydration... Lustre.. Silkiness... Strength... Volume..." at bounding box center [475, 325] width 244 height 63
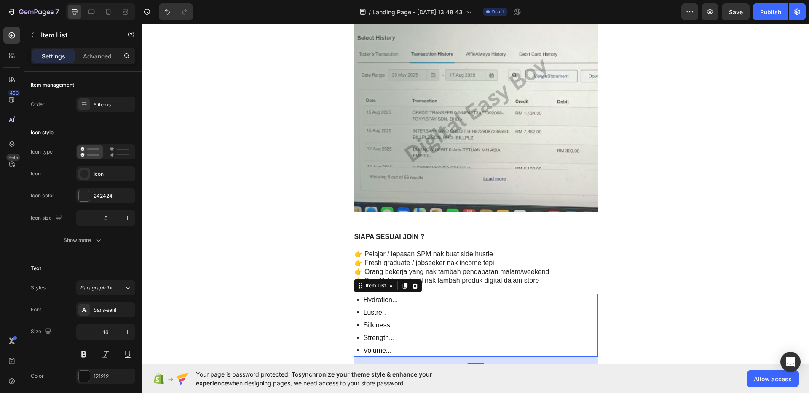
click at [512, 331] on div "Hydration... Lustre.. Silkiness... Strength... Volume..." at bounding box center [475, 325] width 244 height 63
click at [489, 328] on div "Hydration... Lustre.. Silkiness... Strength... Volume..." at bounding box center [475, 325] width 244 height 63
click at [437, 331] on div "Hydration... Lustre.. Silkiness... Strength... Volume..." at bounding box center [475, 325] width 244 height 63
click at [394, 341] on p "Strength..." at bounding box center [380, 338] width 35 height 10
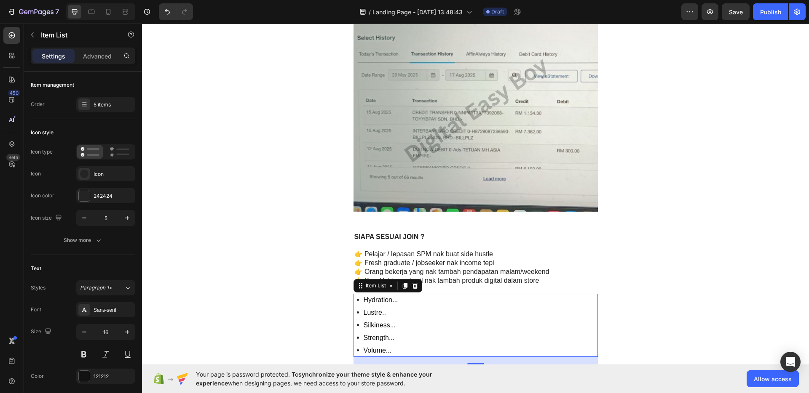
click at [394, 341] on p "Strength..." at bounding box center [380, 338] width 35 height 10
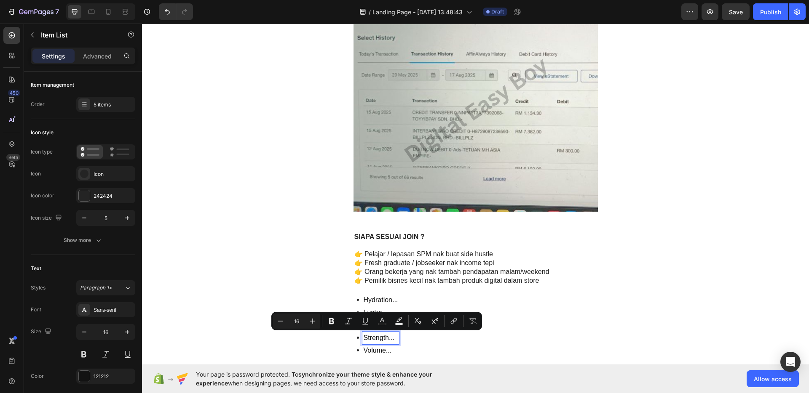
click at [411, 339] on div "Hydration... Lustre.. Silkiness... Strength... Volume..." at bounding box center [475, 325] width 244 height 63
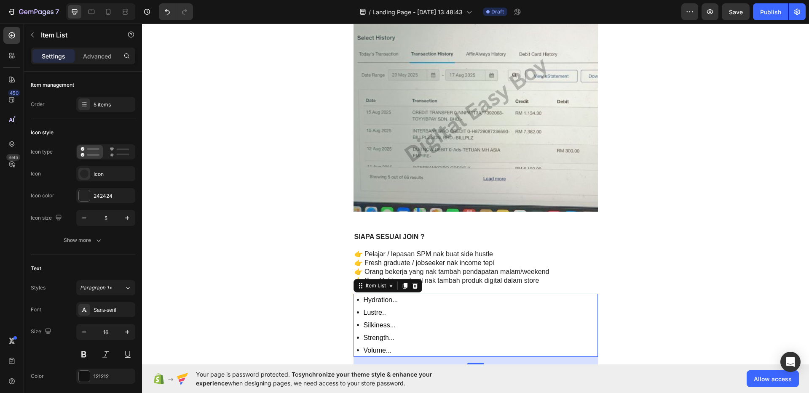
click at [439, 306] on div "Hydration... Lustre.. Silkiness... Strength... Volume..." at bounding box center [475, 325] width 244 height 63
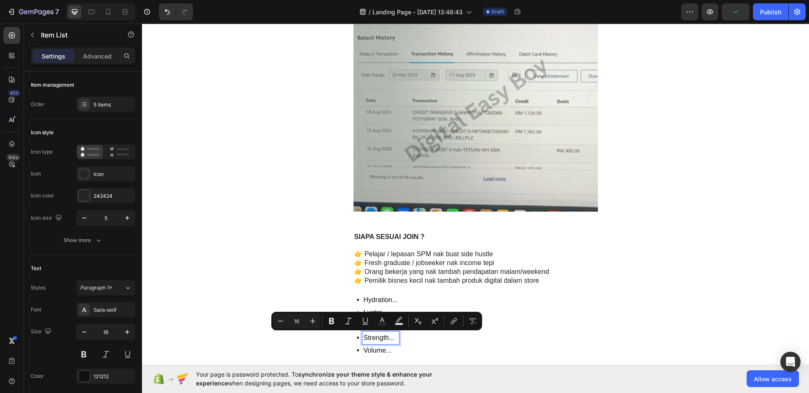
click at [460, 297] on div "Hydration... Lustre.. Silkiness... Strength... Volume..." at bounding box center [475, 325] width 244 height 63
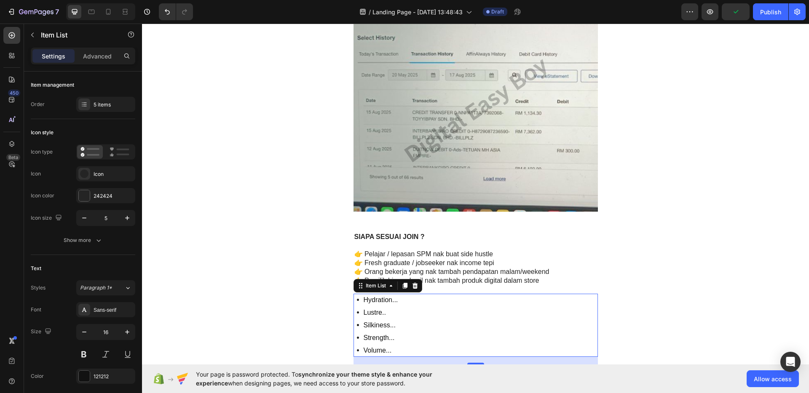
click at [457, 297] on div "Hydration... Lustre.. Silkiness... Strength... Volume..." at bounding box center [475, 325] width 244 height 63
click at [413, 286] on icon at bounding box center [414, 286] width 5 height 6
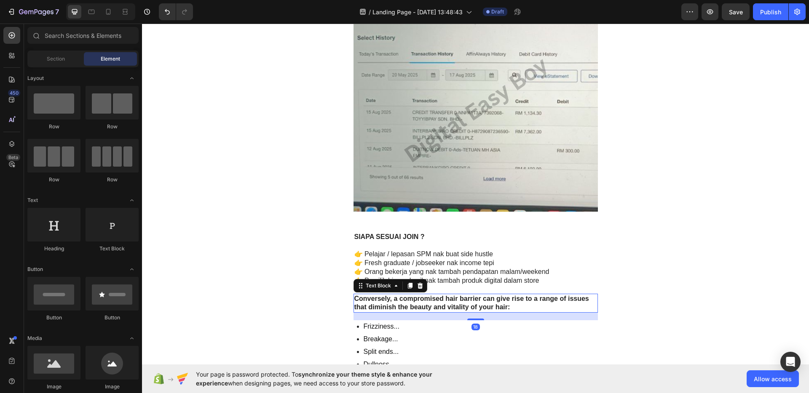
click at [430, 299] on strong "Conversely, a compromised hair barrier can give rise to a range of issues that …" at bounding box center [471, 303] width 235 height 16
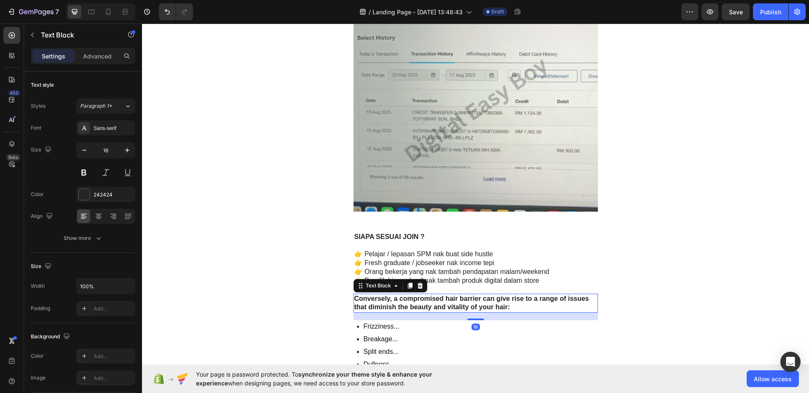
click at [432, 302] on p "Conversely, a compromised hair barrier can give rise to a range of issues that …" at bounding box center [475, 304] width 243 height 18
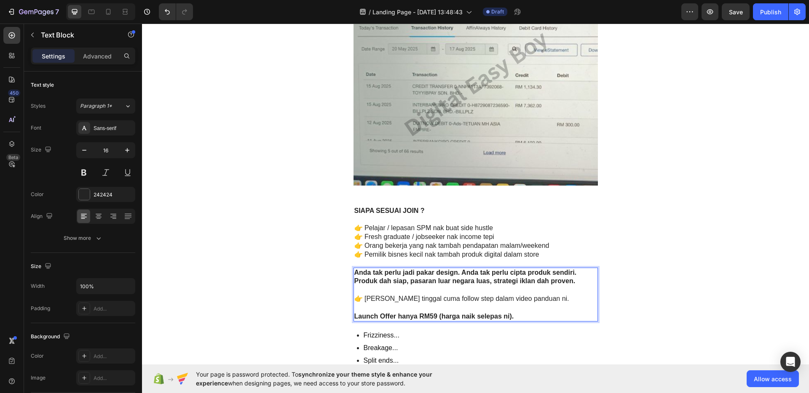
scroll to position [2048, 0]
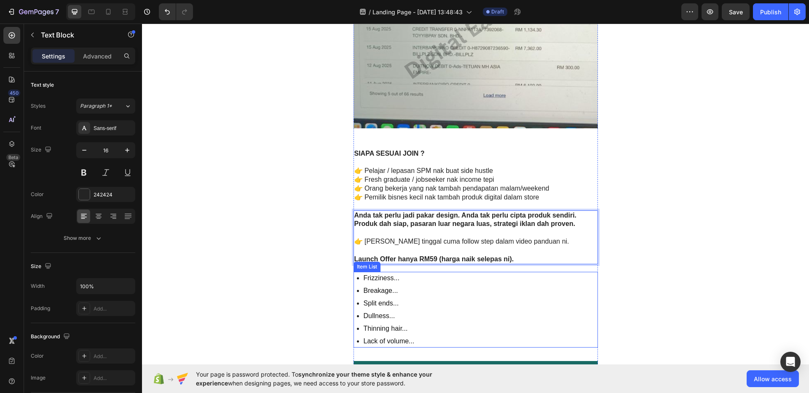
click at [457, 285] on div "Frizziness... Breakage... Split ends... Dullness... Thinning hair... Lack of vo…" at bounding box center [475, 310] width 244 height 76
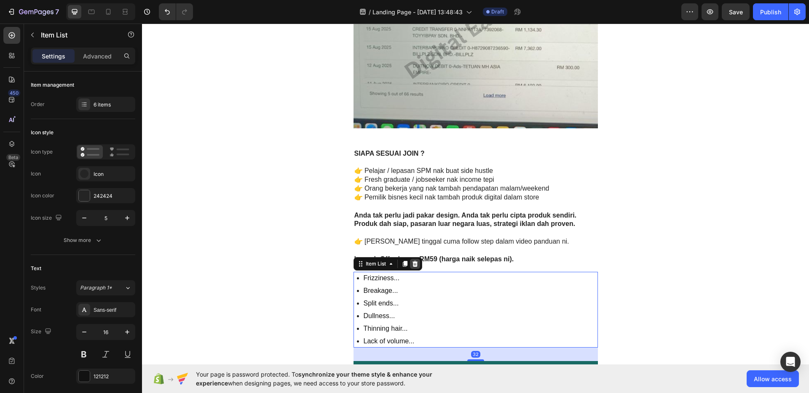
click at [412, 261] on icon at bounding box center [415, 264] width 7 height 7
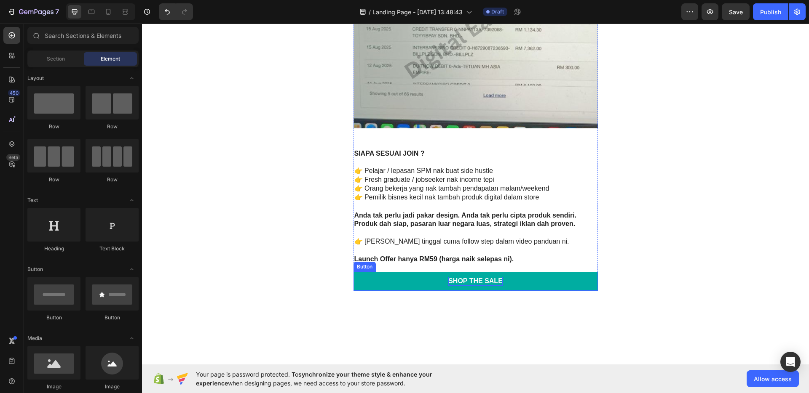
click at [465, 281] on div "Shop the Sale" at bounding box center [475, 281] width 54 height 9
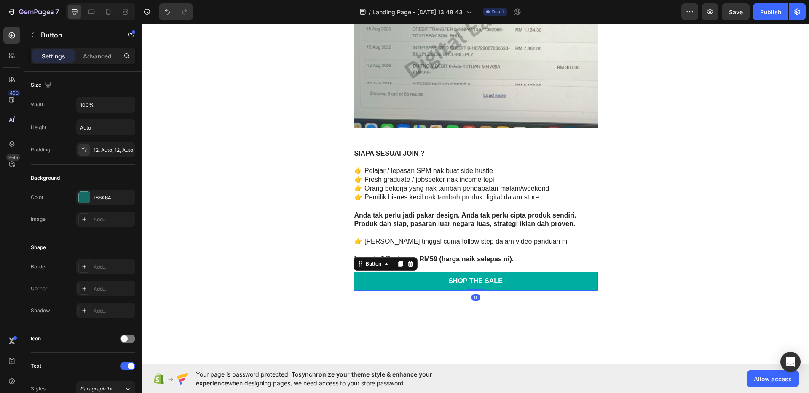
click at [500, 283] on link "Shop the Sale" at bounding box center [475, 281] width 244 height 19
click at [498, 282] on div "Shop the Sale" at bounding box center [475, 281] width 54 height 9
drag, startPoint x: 498, startPoint y: 282, endPoint x: 446, endPoint y: 279, distance: 52.3
click at [448, 279] on p "Shop the Sale" at bounding box center [475, 281] width 54 height 9
click at [534, 288] on link "[PERSON_NAME] NAK JOIN!" at bounding box center [475, 281] width 244 height 19
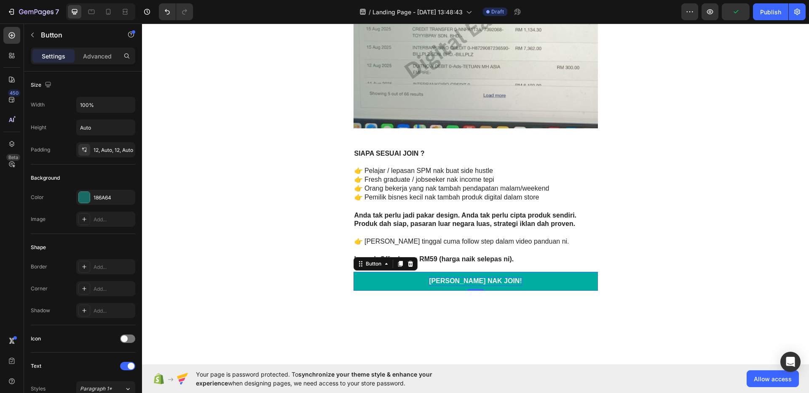
click at [532, 283] on link "[PERSON_NAME] NAK JOIN!" at bounding box center [475, 281] width 244 height 19
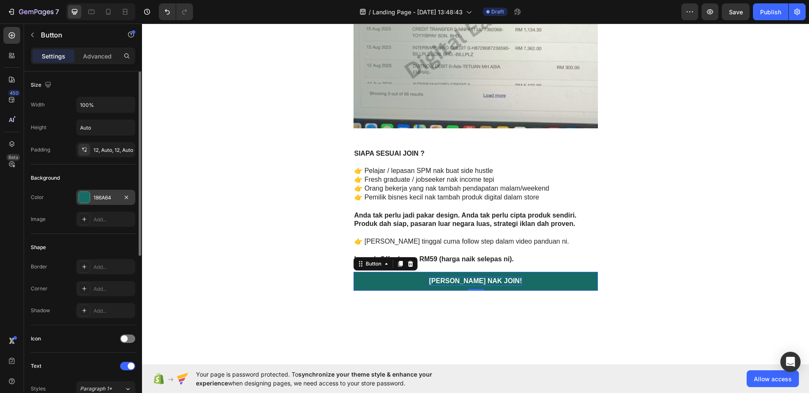
click at [112, 199] on div "186A64" at bounding box center [106, 198] width 24 height 8
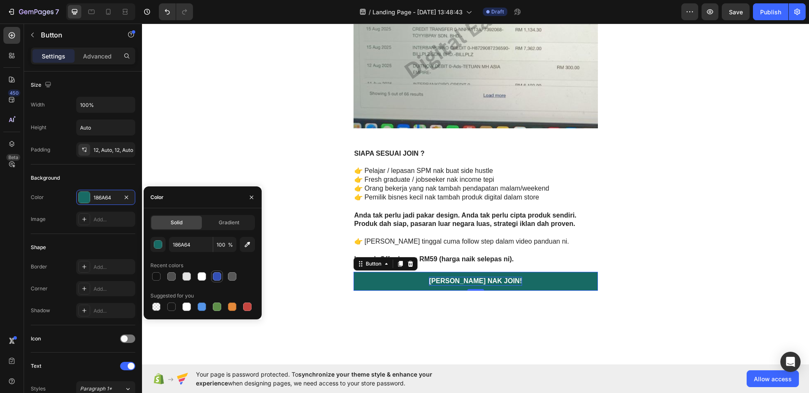
click at [214, 278] on div at bounding box center [217, 277] width 8 height 8
type input "334FB4"
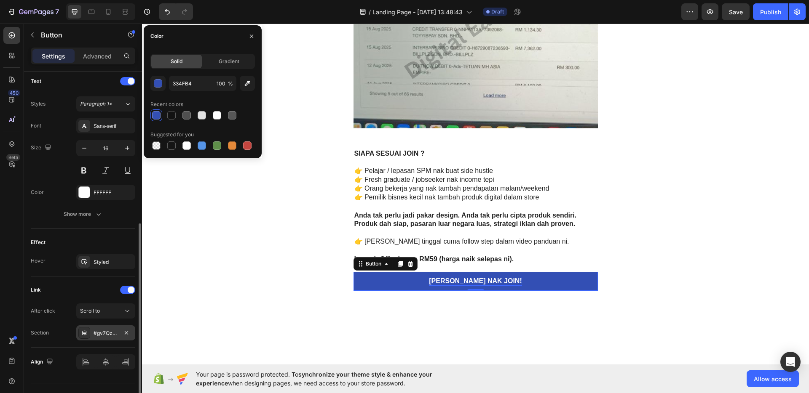
scroll to position [302, 0]
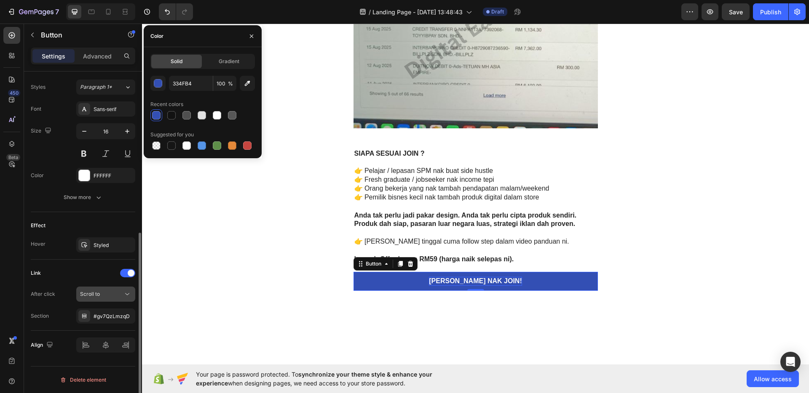
click at [107, 287] on button "Scroll to" at bounding box center [105, 294] width 59 height 15
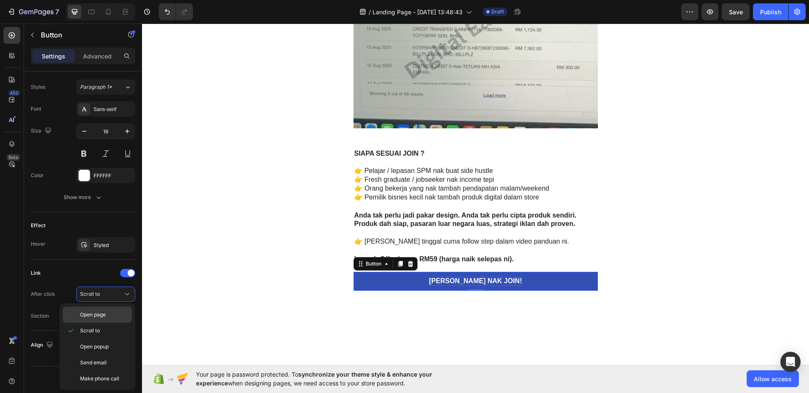
click at [108, 314] on p "Open page" at bounding box center [104, 315] width 48 height 8
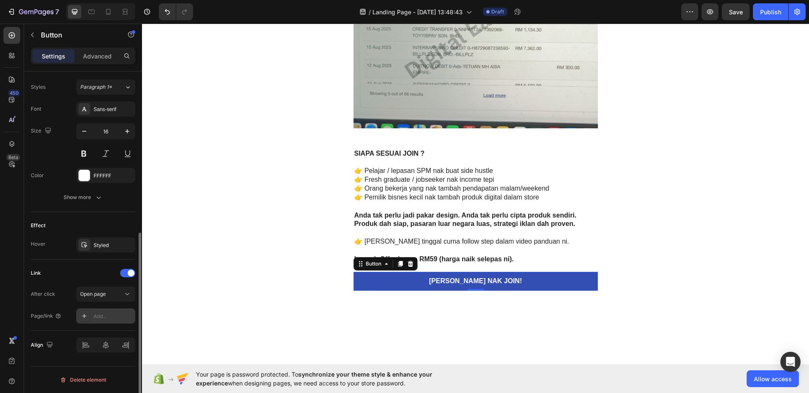
click at [110, 318] on div "Add..." at bounding box center [114, 317] width 40 height 8
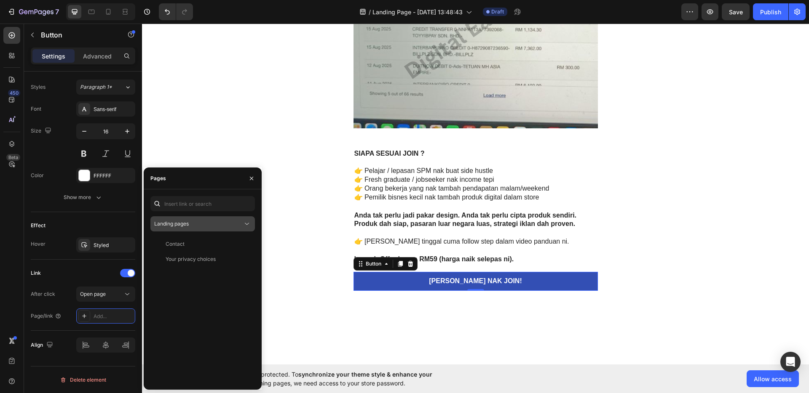
click at [204, 218] on button "Landing pages" at bounding box center [202, 223] width 104 height 15
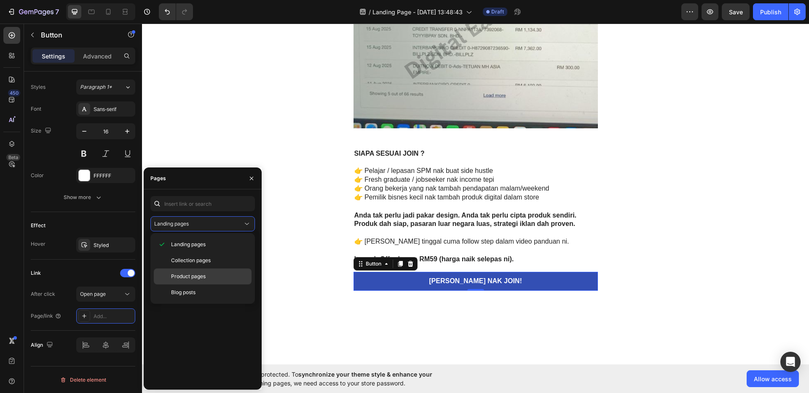
click at [210, 275] on p "Product pages" at bounding box center [209, 277] width 77 height 8
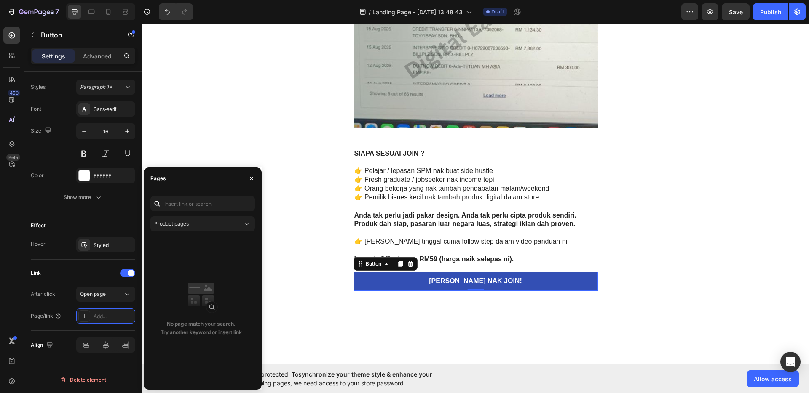
click at [211, 250] on div "No page match your search. Try another keyword or insert link" at bounding box center [200, 310] width 101 height 147
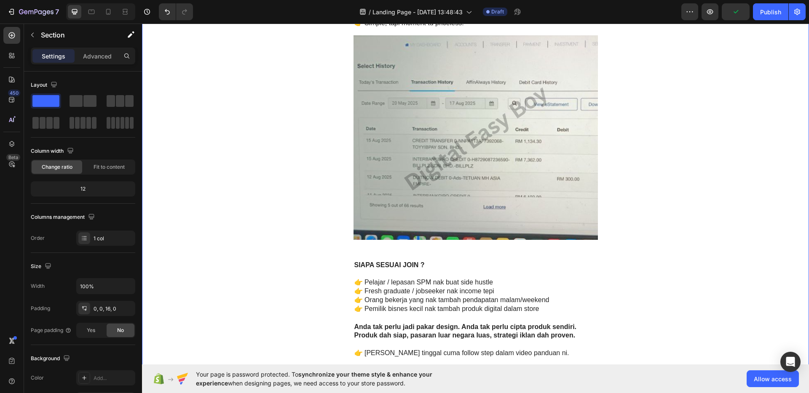
scroll to position [2168, 0]
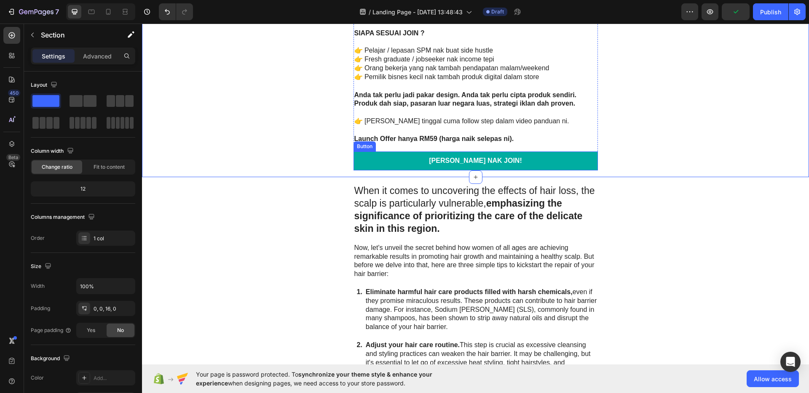
click at [520, 160] on button "[PERSON_NAME] NAK JOIN!" at bounding box center [475, 161] width 244 height 19
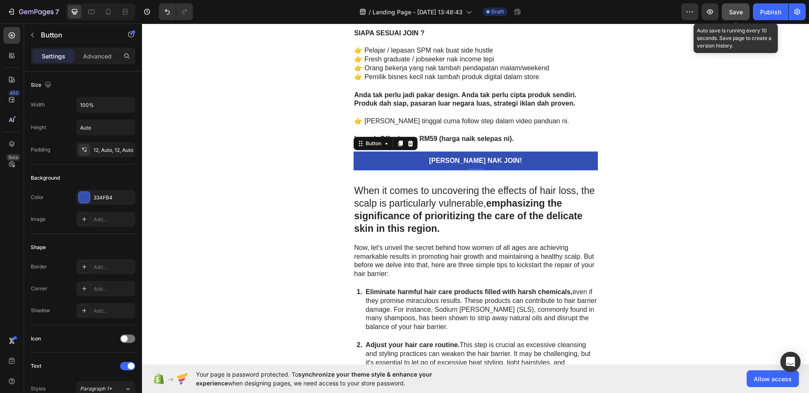
click at [737, 16] on button "Save" at bounding box center [736, 11] width 28 height 17
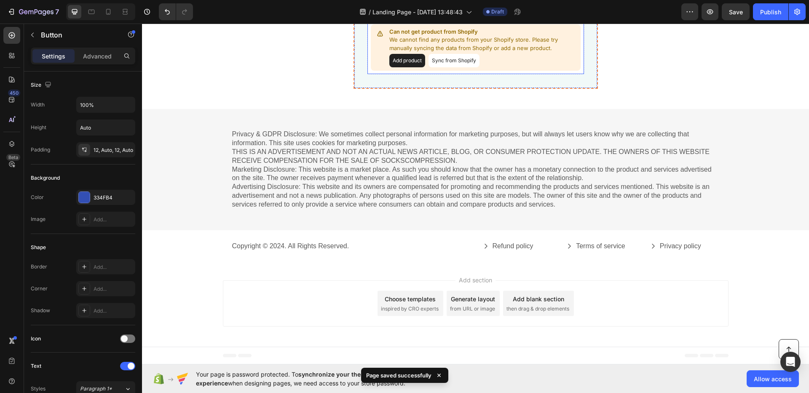
scroll to position [3180, 0]
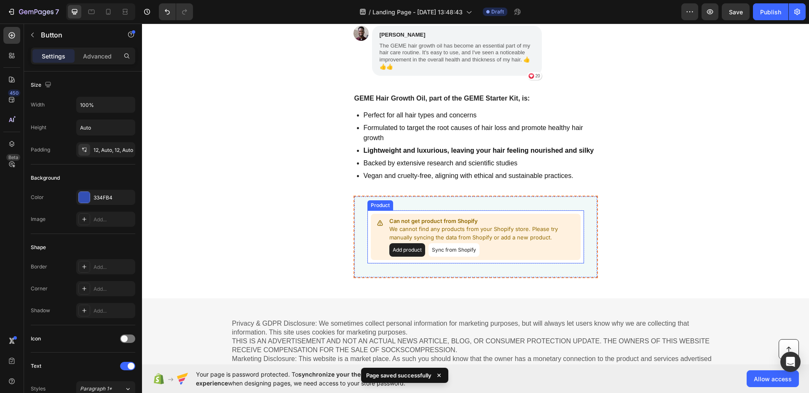
click at [455, 249] on button "Sync from Shopify" at bounding box center [453, 249] width 51 height 13
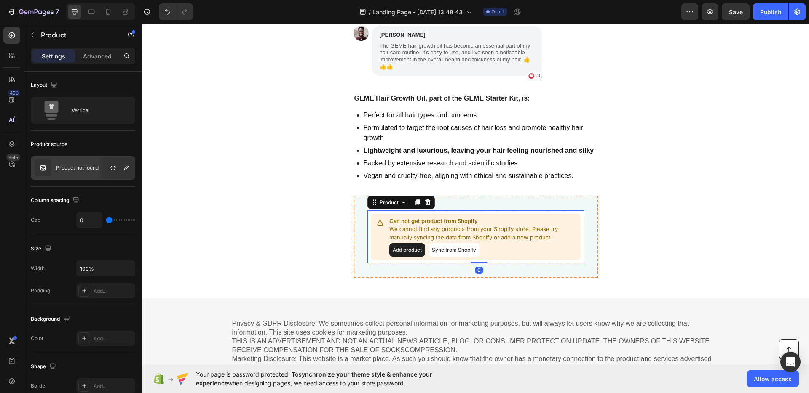
click at [446, 248] on button "Sync from Shopify" at bounding box center [453, 249] width 51 height 13
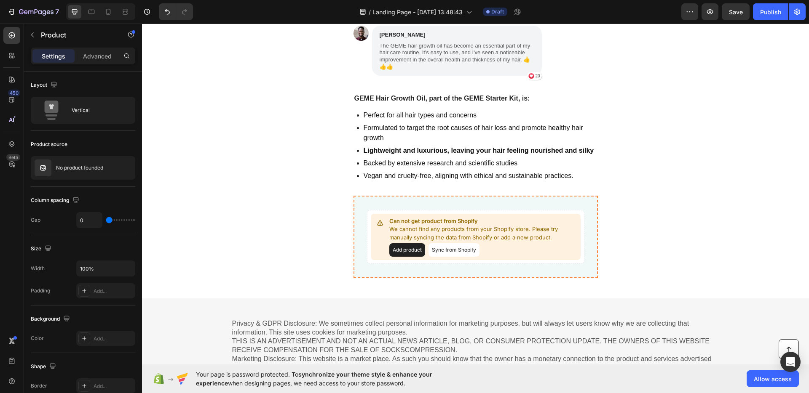
click at [443, 251] on button "Sync from Shopify" at bounding box center [453, 249] width 51 height 13
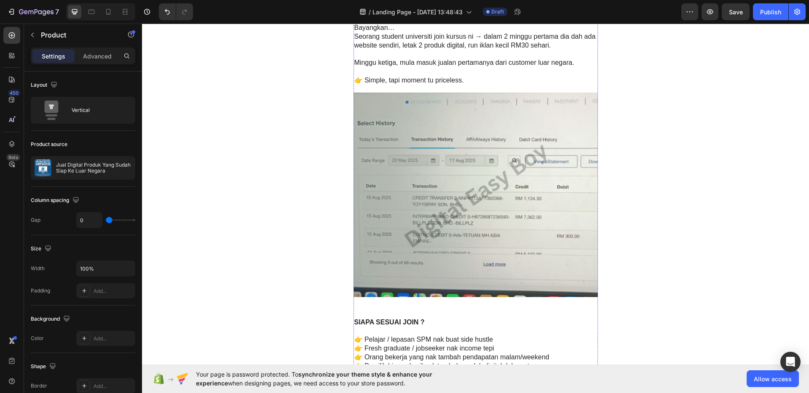
scroll to position [2169, 0]
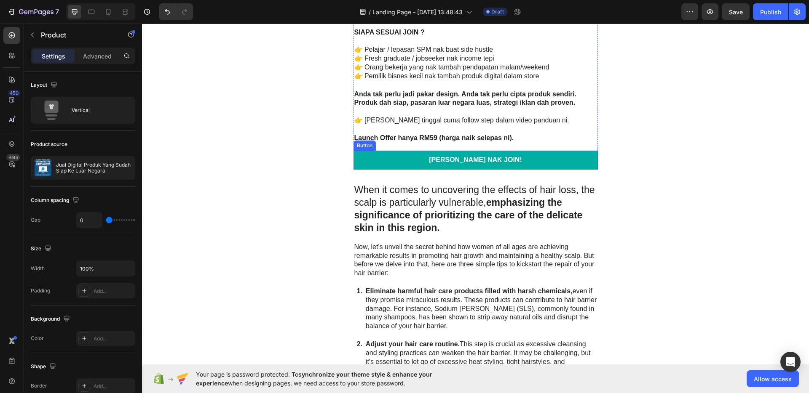
click at [495, 155] on button "[PERSON_NAME] NAK JOIN!" at bounding box center [475, 160] width 244 height 19
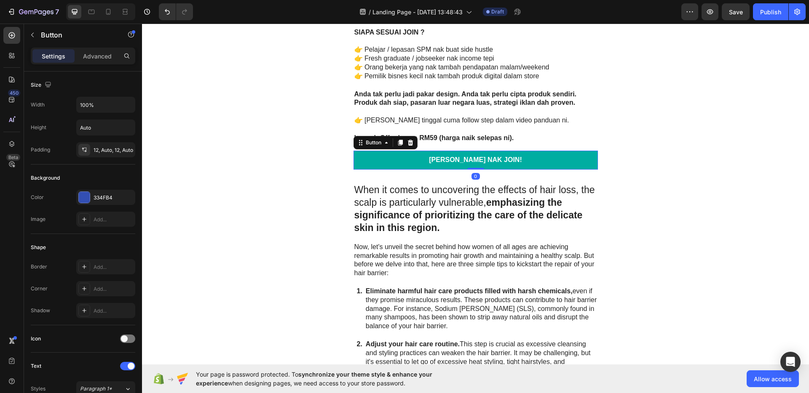
click at [519, 158] on button "[PERSON_NAME] NAK JOIN!" at bounding box center [475, 160] width 244 height 19
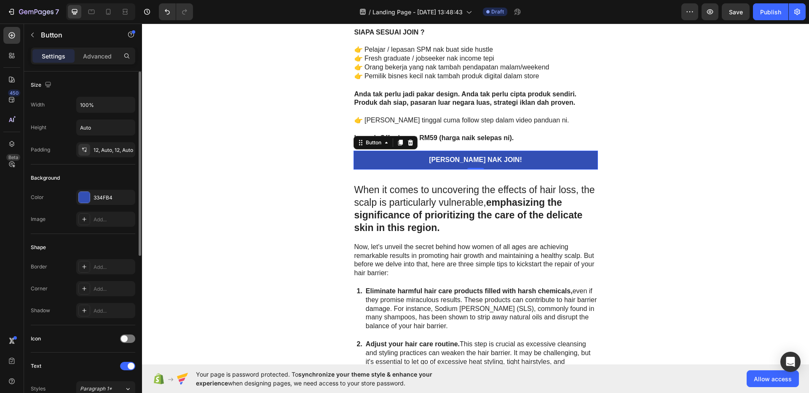
scroll to position [302, 0]
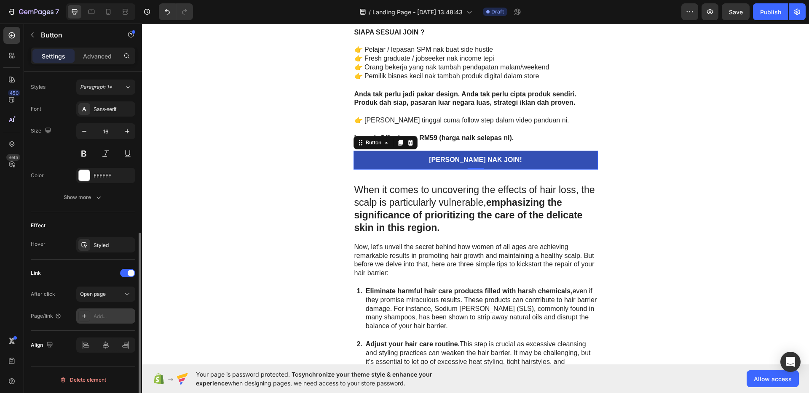
click at [111, 312] on div "Add..." at bounding box center [105, 316] width 59 height 15
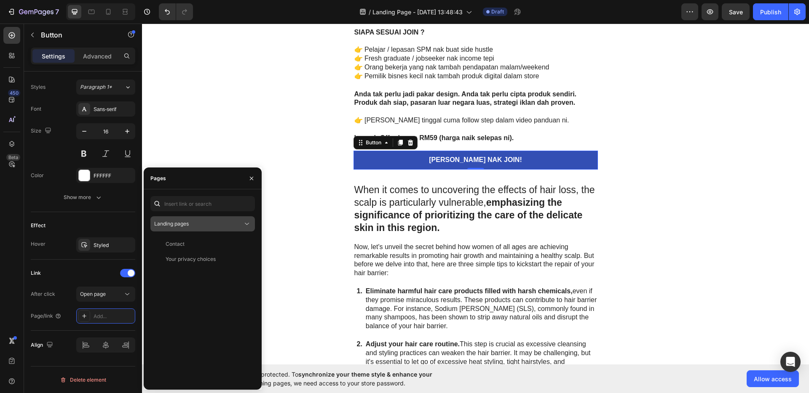
click at [190, 227] on div "Landing pages" at bounding box center [198, 224] width 88 height 8
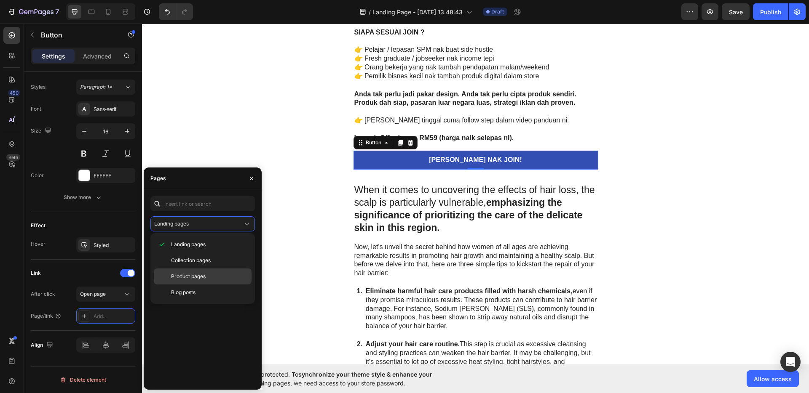
click at [196, 275] on span "Product pages" at bounding box center [188, 277] width 35 height 8
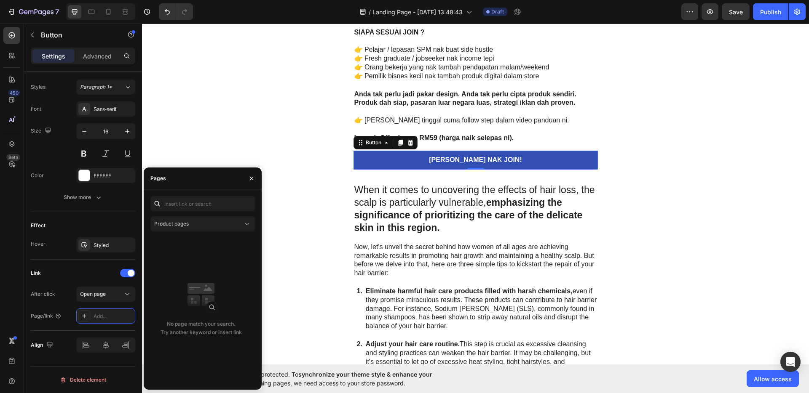
click at [194, 241] on div "No page match your search. Try another keyword or insert link" at bounding box center [200, 310] width 101 height 147
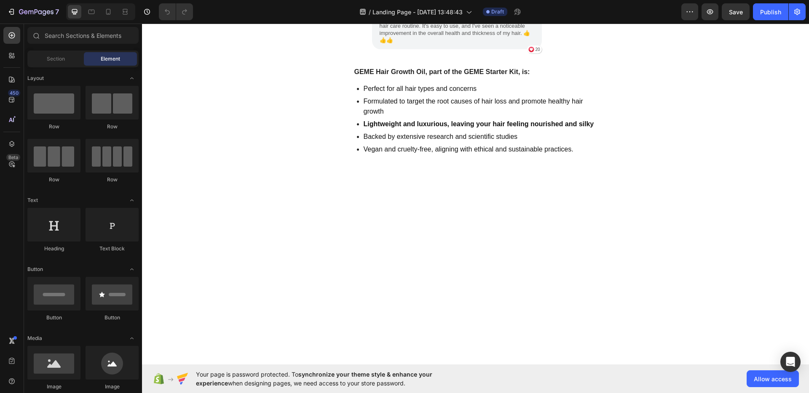
scroll to position [2165, 0]
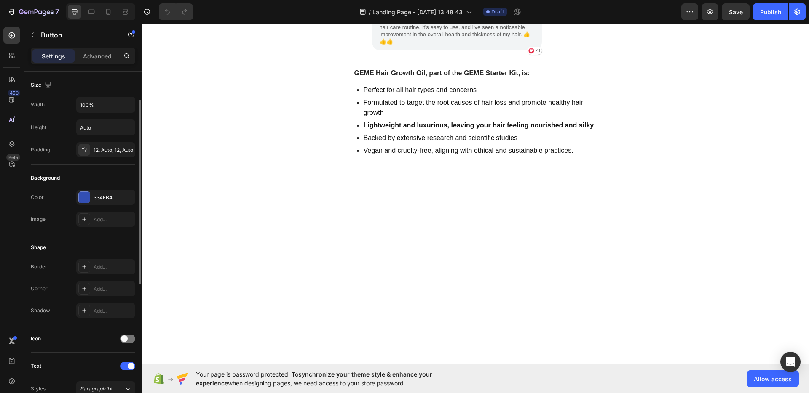
scroll to position [302, 0]
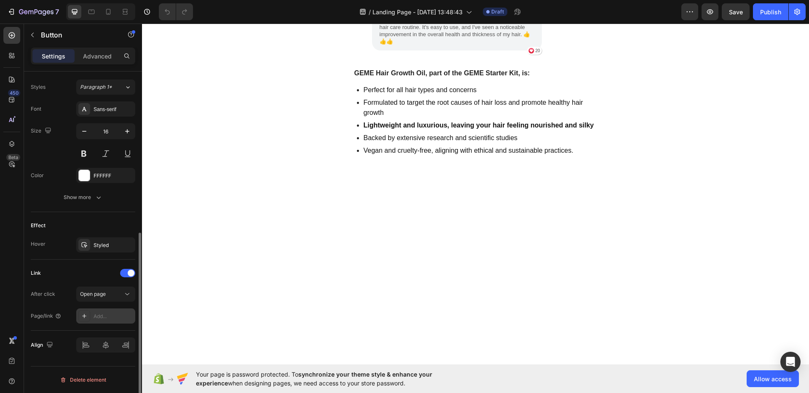
click at [118, 312] on div "Add..." at bounding box center [105, 316] width 59 height 15
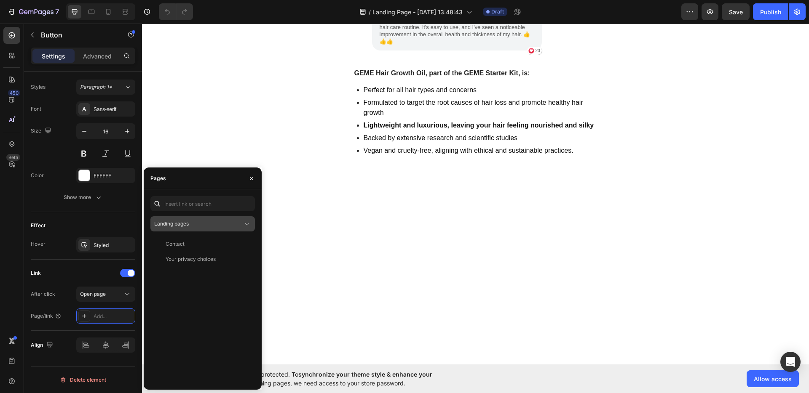
click at [200, 218] on button "Landing pages" at bounding box center [202, 223] width 104 height 15
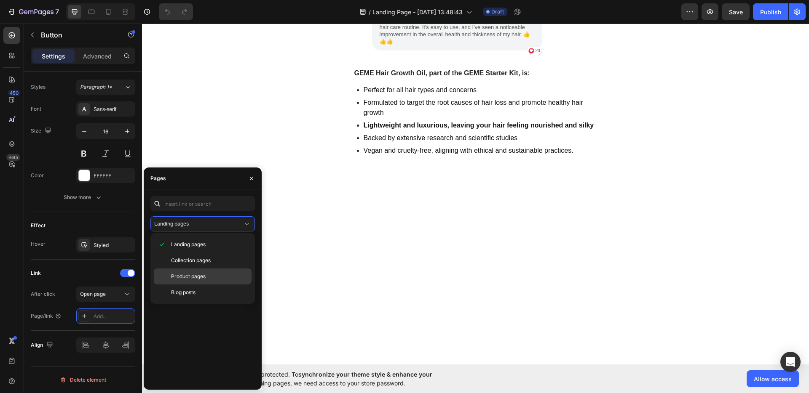
click at [206, 274] on span "Product pages" at bounding box center [188, 277] width 35 height 8
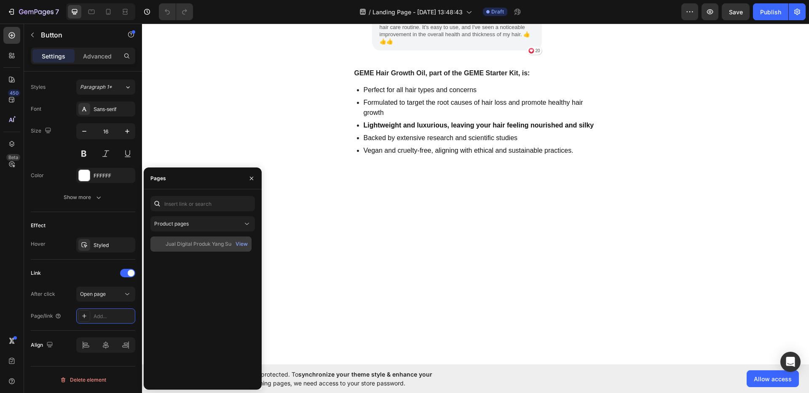
click at [206, 246] on div "Jual Digital Produk Yang Sudah Siap Ke Luar Negara" at bounding box center [206, 245] width 81 height 8
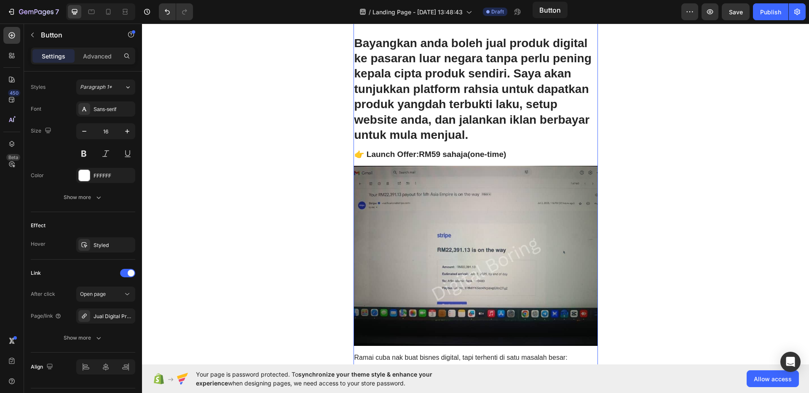
scroll to position [0, 0]
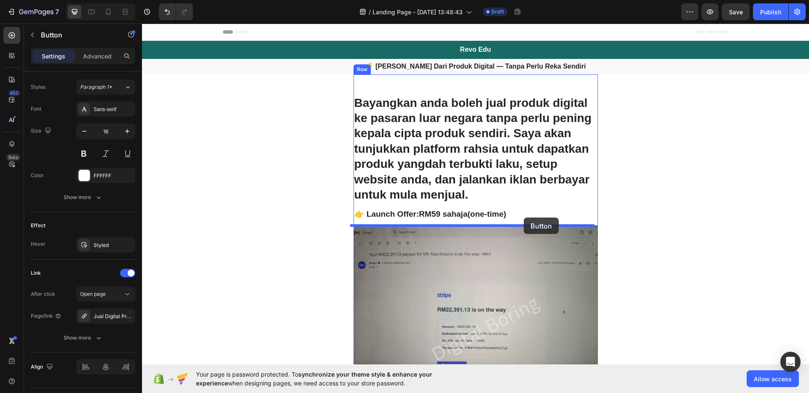
drag, startPoint x: 532, startPoint y: 160, endPoint x: 524, endPoint y: 221, distance: 61.2
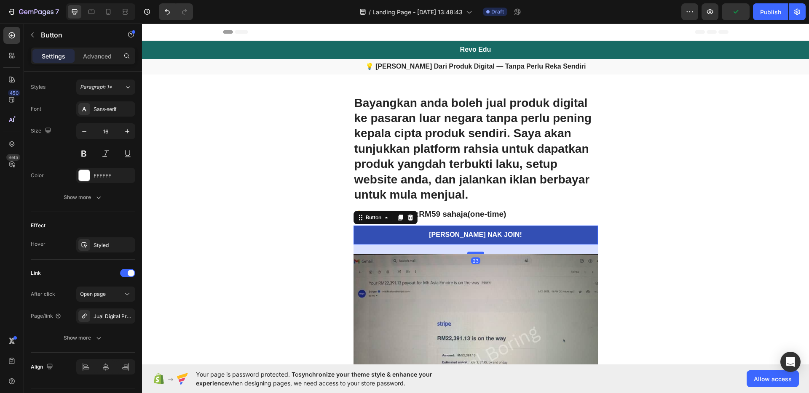
drag, startPoint x: 475, startPoint y: 249, endPoint x: 476, endPoint y: 254, distance: 4.7
click at [476, 254] on div at bounding box center [475, 253] width 17 height 3
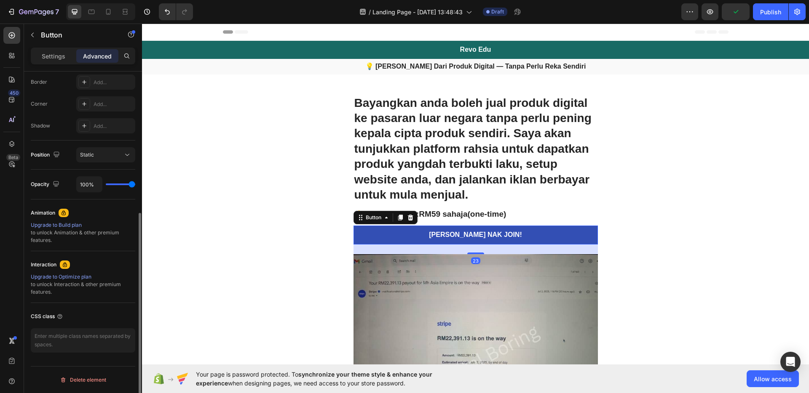
scroll to position [239, 0]
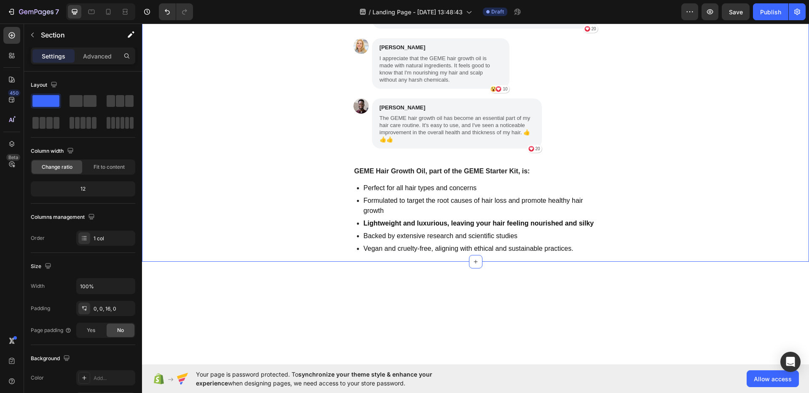
scroll to position [2090, 0]
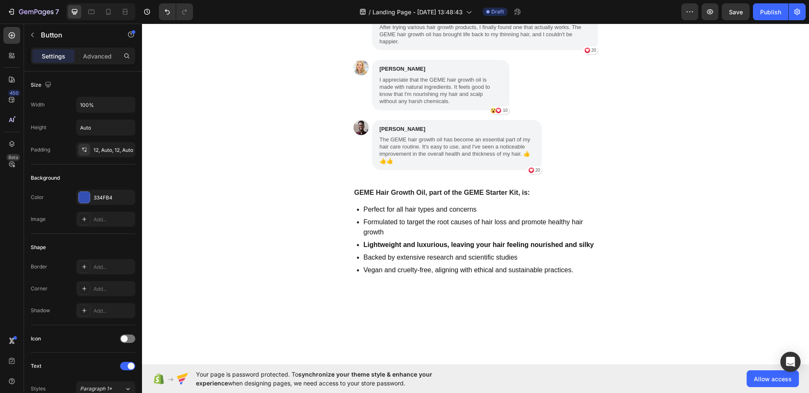
drag, startPoint x: 476, startPoint y: 276, endPoint x: 478, endPoint y: 292, distance: 15.7
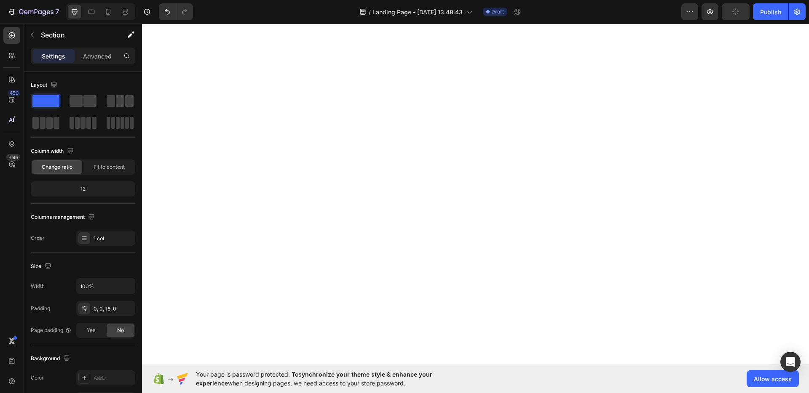
scroll to position [1907, 0]
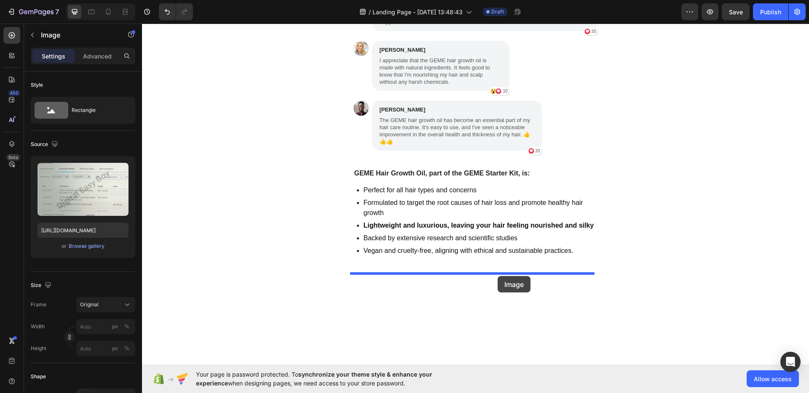
drag, startPoint x: 495, startPoint y: 170, endPoint x: 497, endPoint y: 276, distance: 106.2
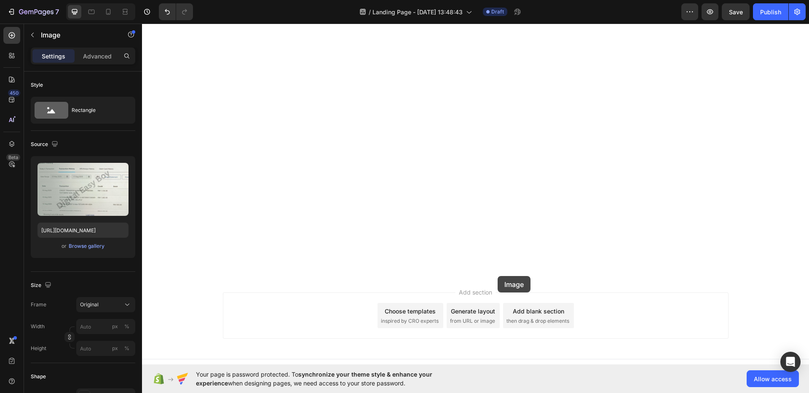
scroll to position [2109, 0]
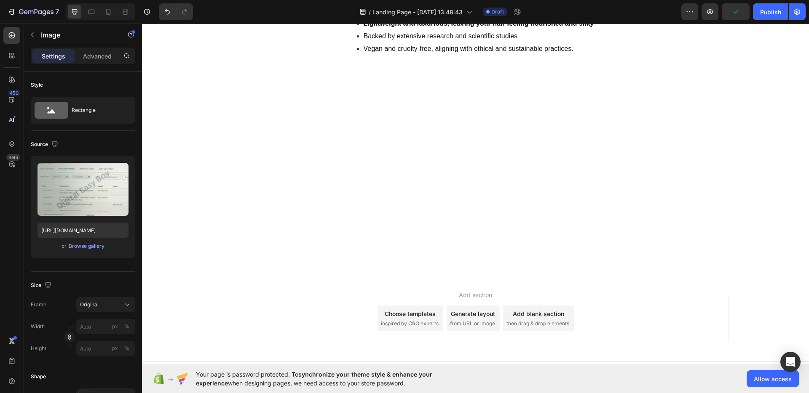
scroll to position [2327, 0]
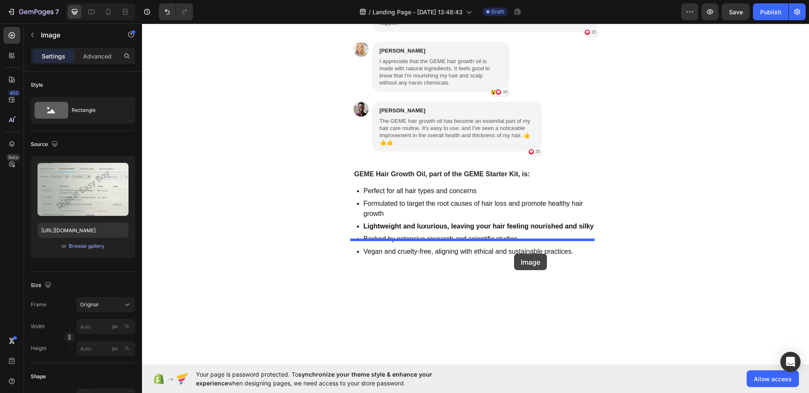
drag, startPoint x: 483, startPoint y: 69, endPoint x: 511, endPoint y: 251, distance: 185.0
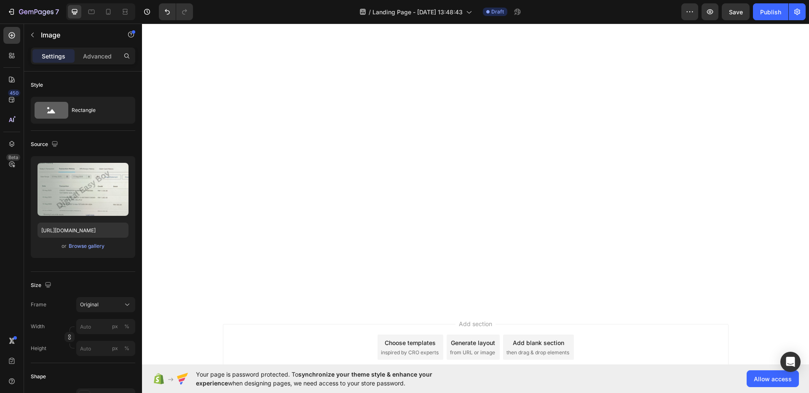
scroll to position [2219, 0]
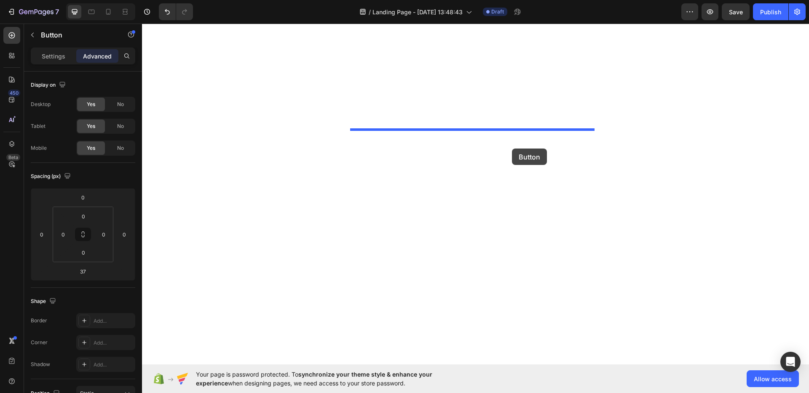
drag, startPoint x: 519, startPoint y: 357, endPoint x: 512, endPoint y: 149, distance: 208.6
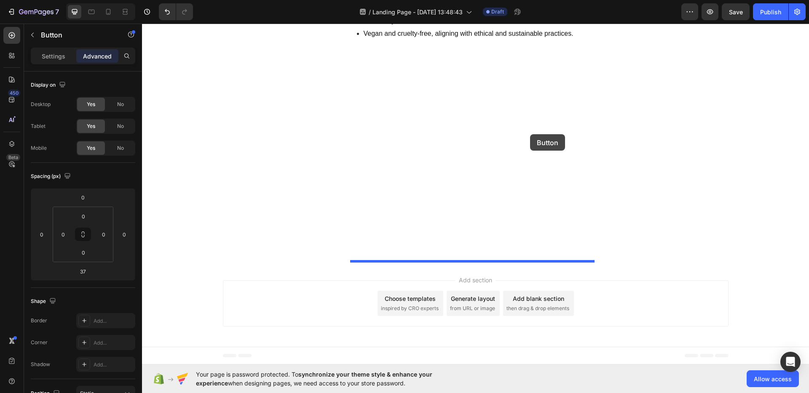
drag, startPoint x: 528, startPoint y: 173, endPoint x: 530, endPoint y: 134, distance: 38.8
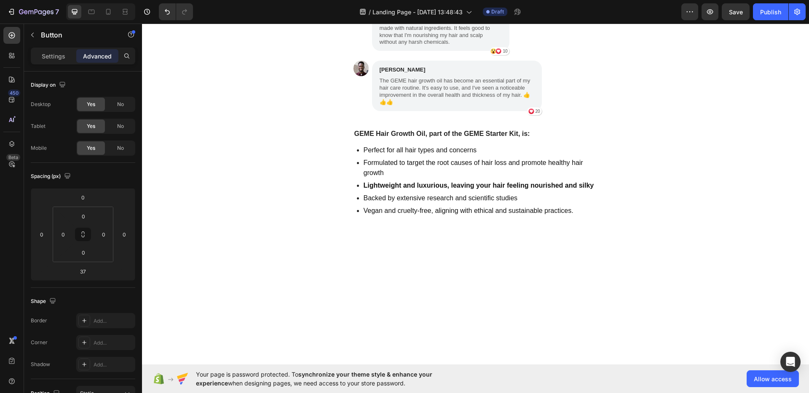
scroll to position [2162, 0]
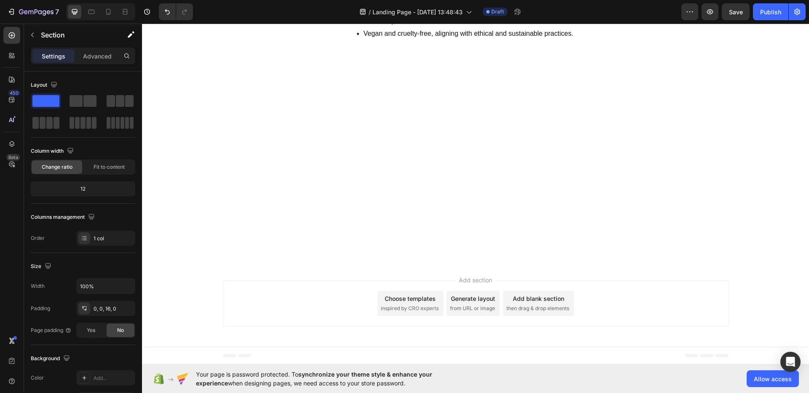
scroll to position [2336, 0]
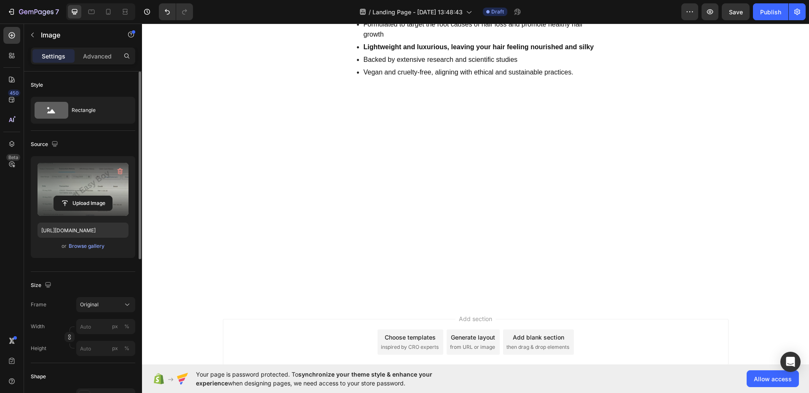
click at [83, 176] on label at bounding box center [82, 189] width 91 height 53
click at [83, 196] on input "file" at bounding box center [83, 203] width 58 height 14
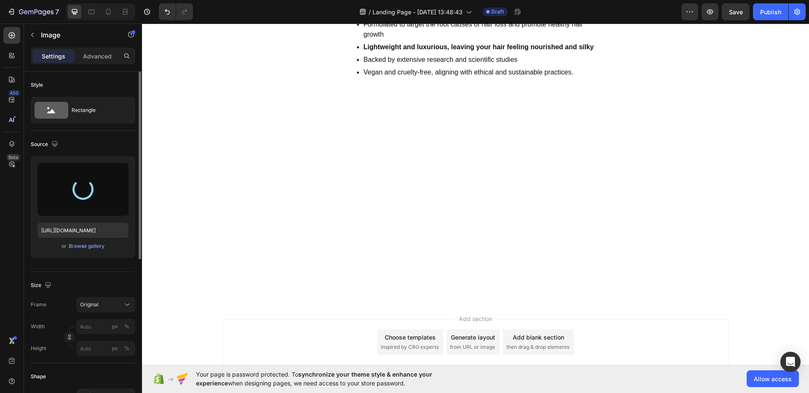
type input "https://cdn.shopify.com/s/files/1/0956/6702/8250/files/gempages_581884776357561…"
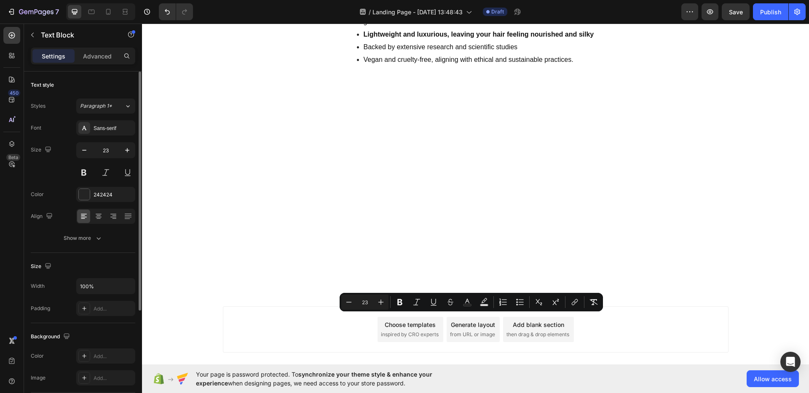
scroll to position [2331, 0]
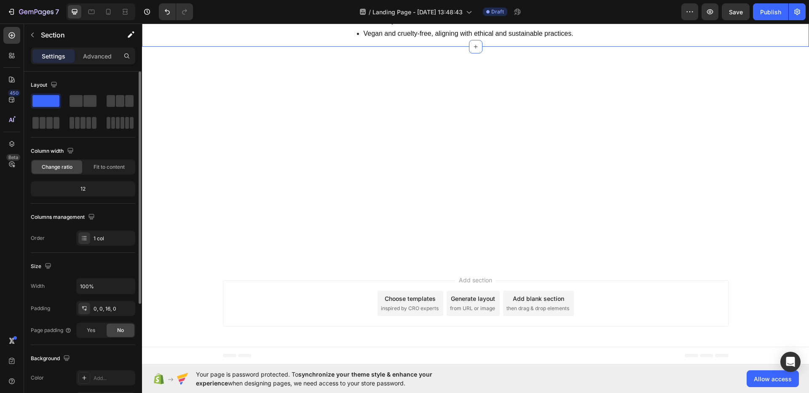
scroll to position [2514, 0]
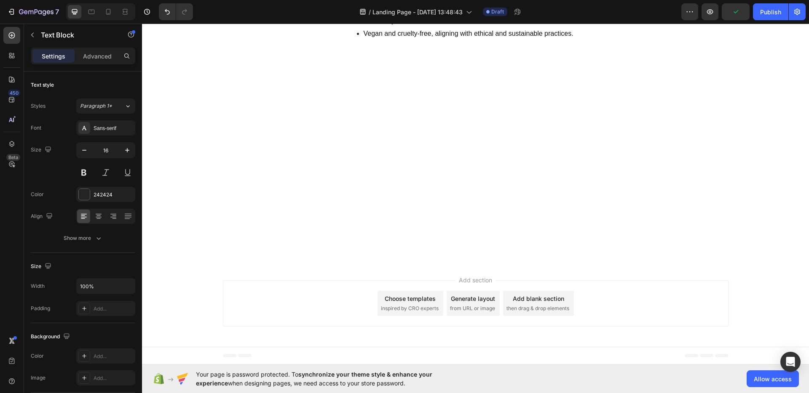
drag, startPoint x: 428, startPoint y: 206, endPoint x: 440, endPoint y: 219, distance: 17.6
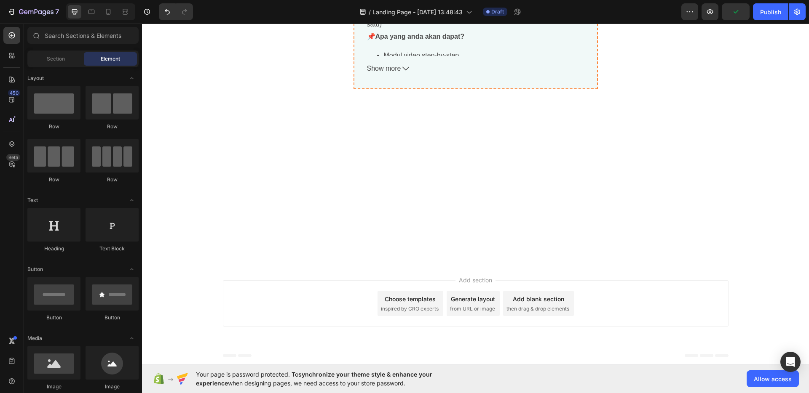
scroll to position [2559, 0]
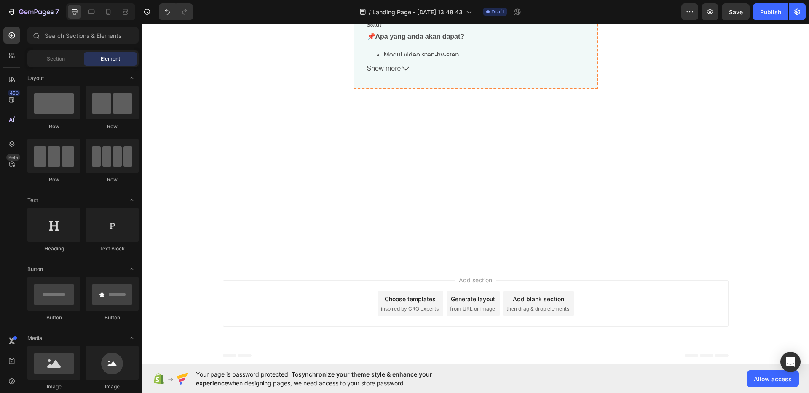
scroll to position [2576, 0]
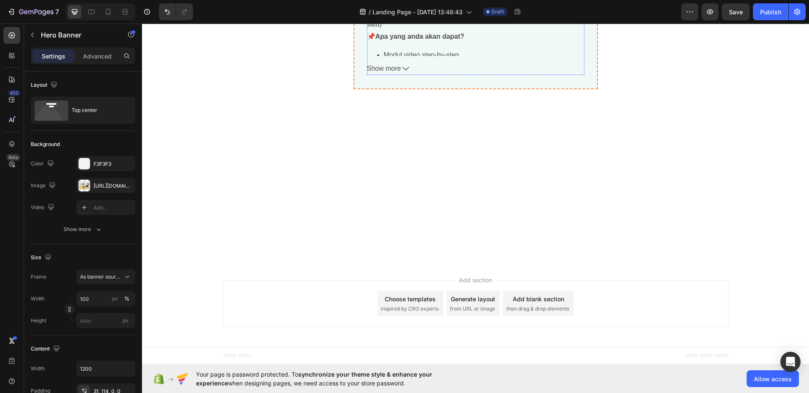
click at [102, 187] on div "https://cdn.shopify.com/s/files/1/0956/6702/8250/files/gempages_581884776357561…" at bounding box center [106, 186] width 24 height 8
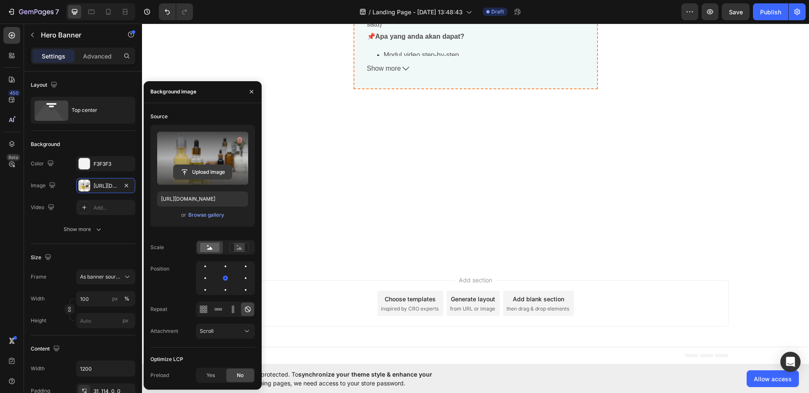
click at [191, 166] on input "file" at bounding box center [203, 172] width 58 height 14
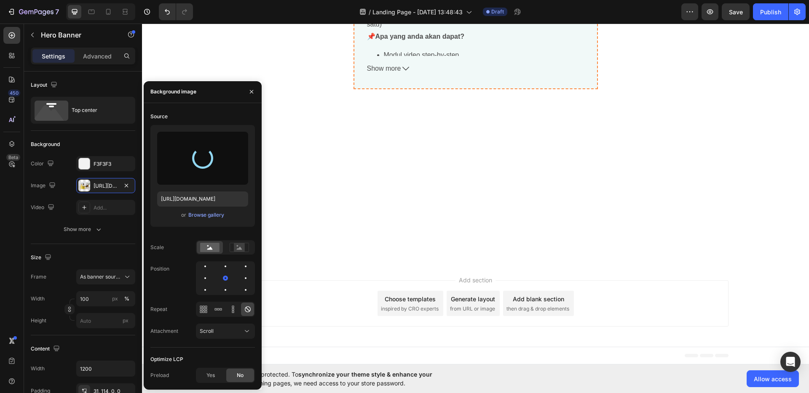
type input "https://cdn.shopify.com/s/files/1/0956/6702/8250/files/gempages_581884776357561…"
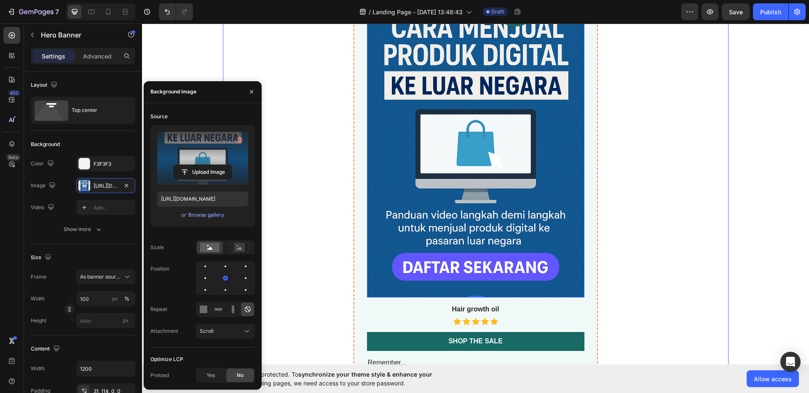
scroll to position [2834, 0]
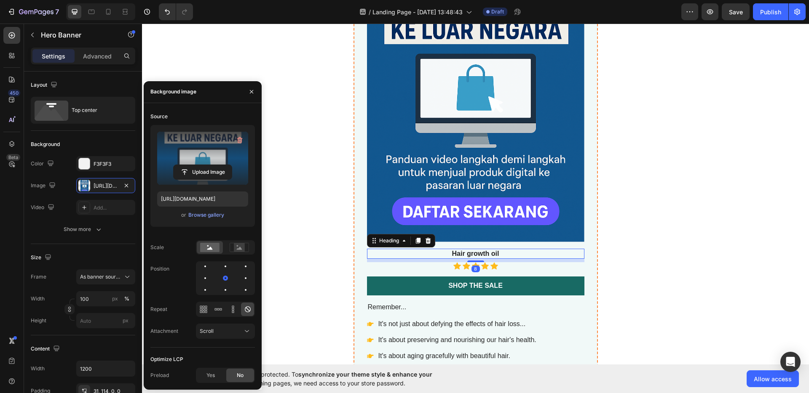
click at [491, 253] on h3 "Hair growth oil" at bounding box center [475, 254] width 217 height 11
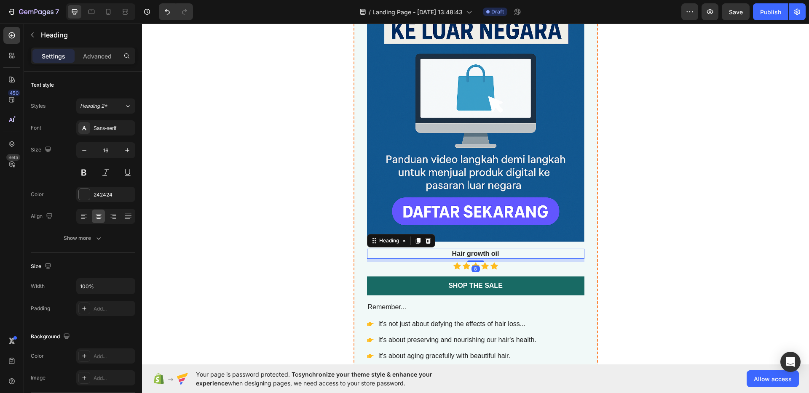
click at [489, 254] on h3 "Hair growth oil" at bounding box center [475, 254] width 217 height 11
click at [489, 254] on p "Hair growth oil" at bounding box center [476, 254] width 216 height 9
click at [688, 252] on div "Jual Digital Produk Yang Sudah Siap Ke Luar Negara Product Title best seller He…" at bounding box center [475, 267] width 505 height 798
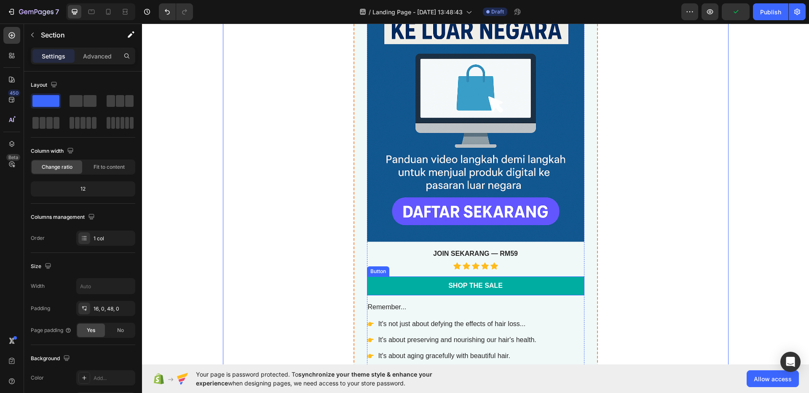
click at [519, 287] on link "Shop the Sale" at bounding box center [475, 286] width 217 height 19
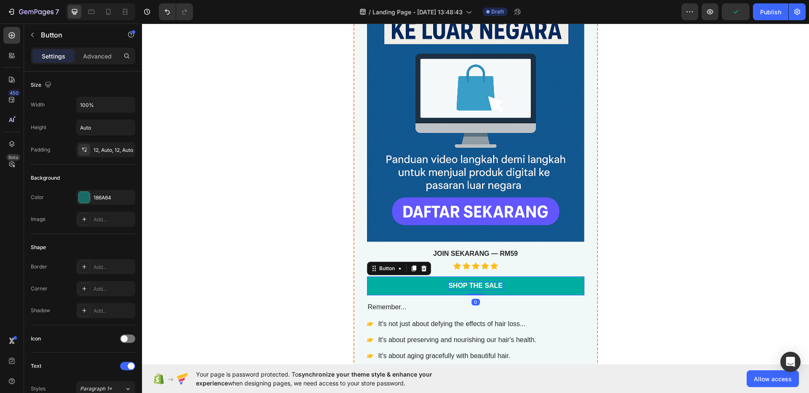
click at [493, 286] on div "Shop the Sale" at bounding box center [475, 286] width 54 height 9
click at [497, 286] on p "Shop the Sale" at bounding box center [475, 286] width 54 height 9
drag, startPoint x: 499, startPoint y: 287, endPoint x: 445, endPoint y: 286, distance: 53.9
click at [448, 286] on p "Shop the Sale" at bounding box center [475, 286] width 54 height 9
click at [522, 284] on link "[PERSON_NAME] NAK JOIN!" at bounding box center [475, 286] width 217 height 19
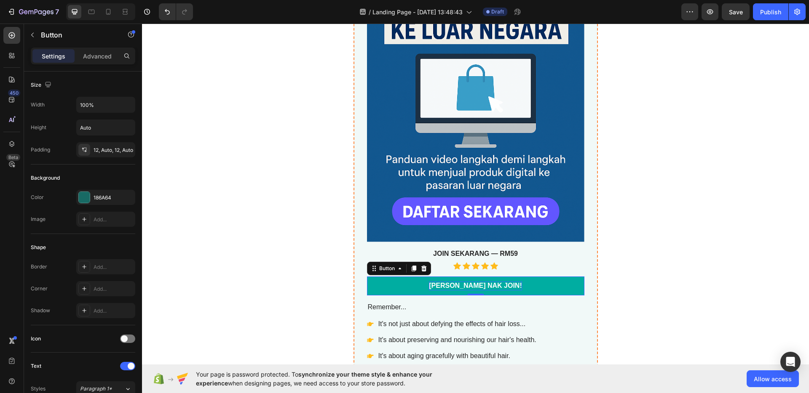
click at [522, 284] on link "[PERSON_NAME] NAK JOIN!" at bounding box center [475, 286] width 217 height 19
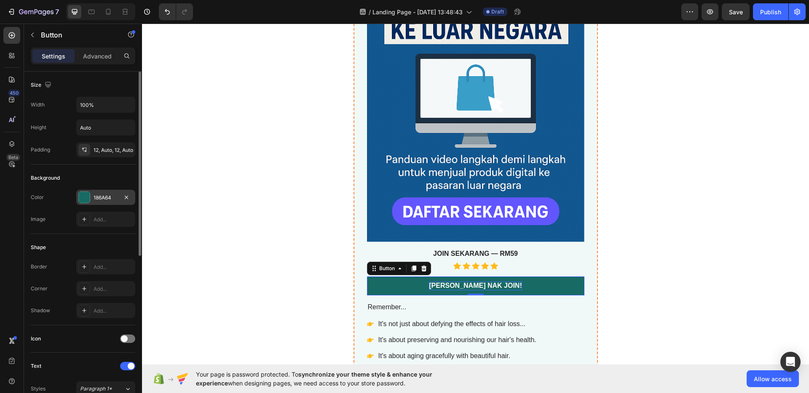
click at [100, 192] on div "186A64" at bounding box center [105, 197] width 59 height 15
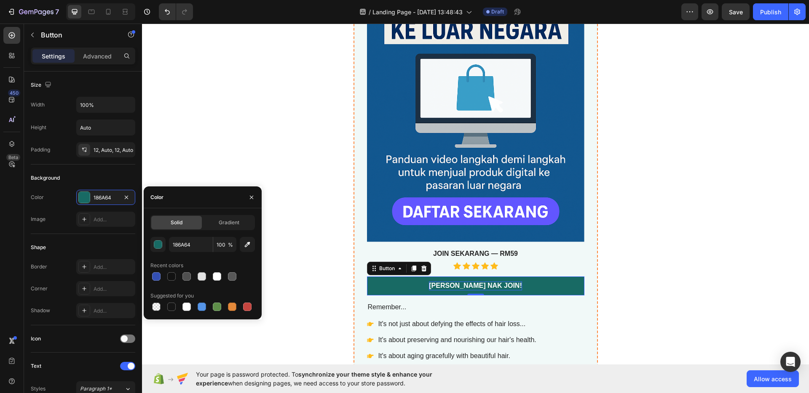
click at [157, 283] on div "186A64 100 % Recent colors Suggested for you" at bounding box center [202, 275] width 104 height 76
click at [156, 280] on div at bounding box center [156, 277] width 8 height 8
type input "334FB4"
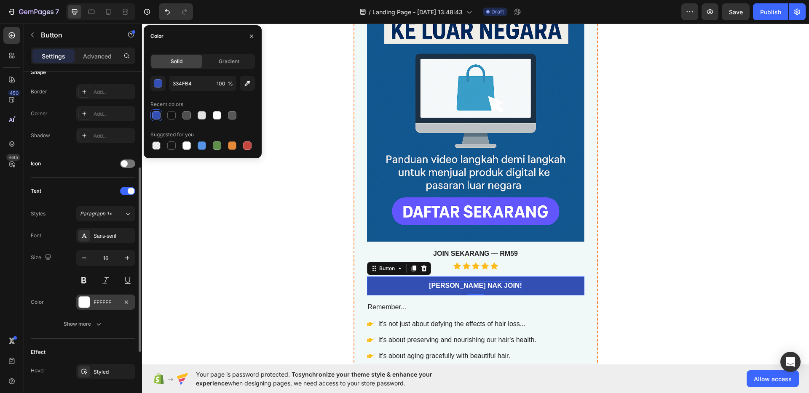
scroll to position [302, 0]
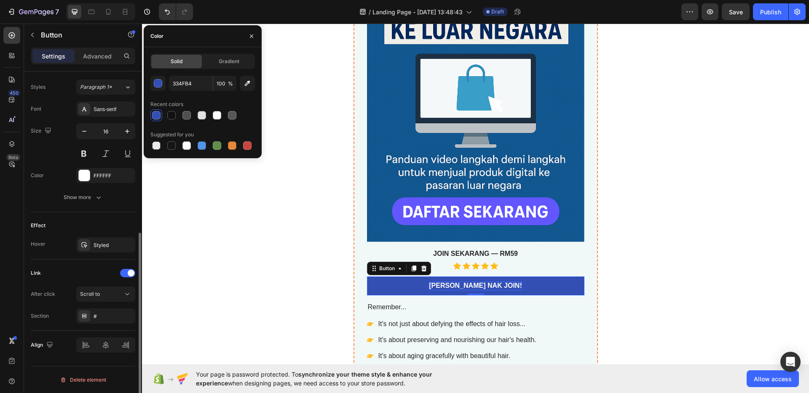
click at [112, 286] on div "Link After click Scroll to Section #" at bounding box center [83, 295] width 104 height 57
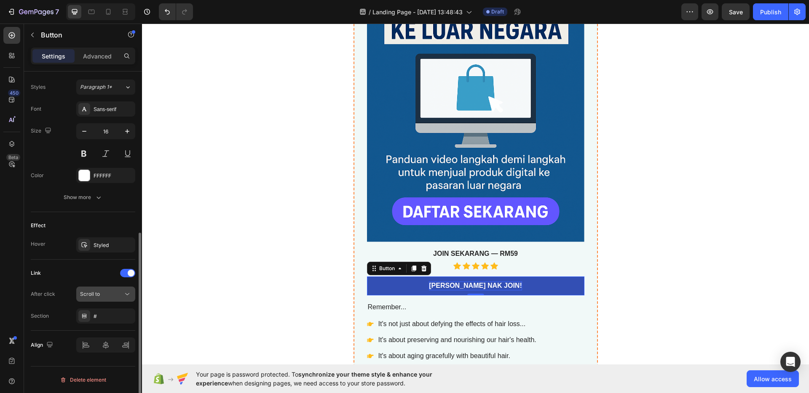
click at [112, 294] on div "Scroll to" at bounding box center [101, 295] width 43 height 8
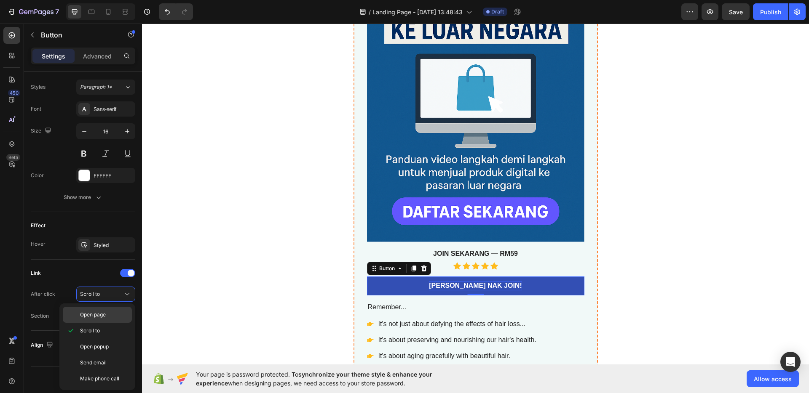
click at [108, 317] on p "Open page" at bounding box center [104, 315] width 48 height 8
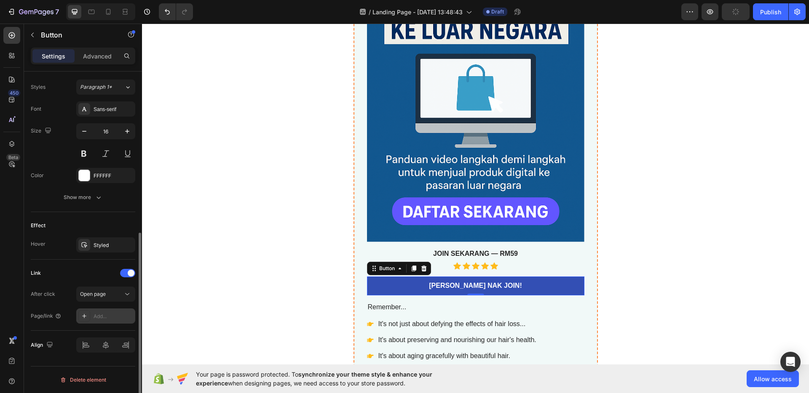
click at [108, 315] on div "Add..." at bounding box center [114, 317] width 40 height 8
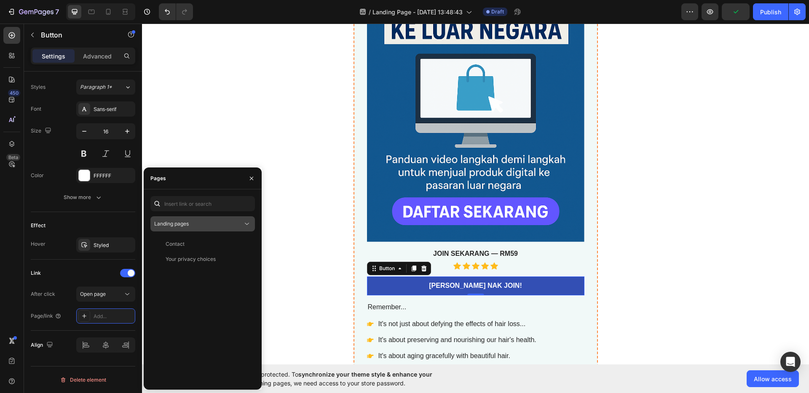
click at [192, 225] on div "Landing pages" at bounding box center [198, 224] width 88 height 8
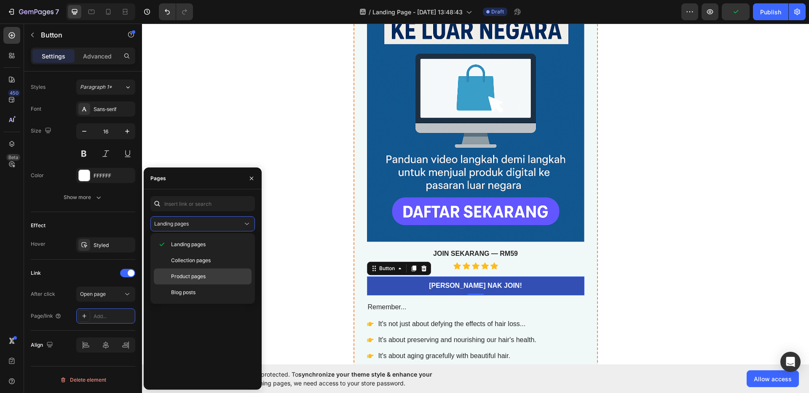
click at [196, 273] on span "Product pages" at bounding box center [188, 277] width 35 height 8
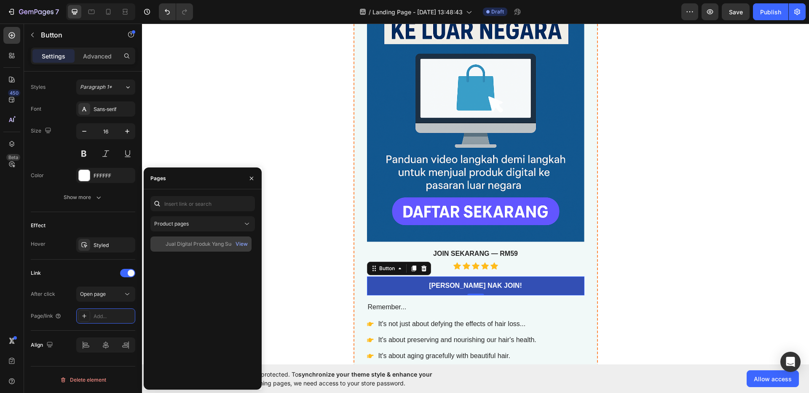
click at [228, 245] on div "Jual Digital Produk Yang Sudah Siap Ke Luar Negara" at bounding box center [206, 245] width 81 height 8
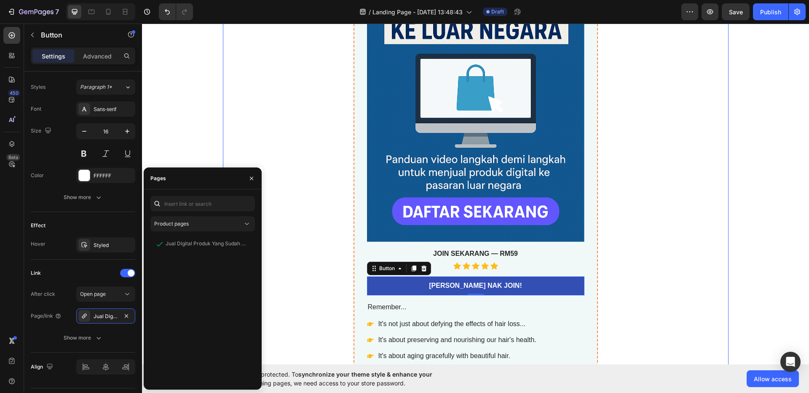
click at [308, 226] on div "Jual Digital Produk Yang Sudah Siap Ke Luar Negara Product Title best seller He…" at bounding box center [475, 267] width 505 height 798
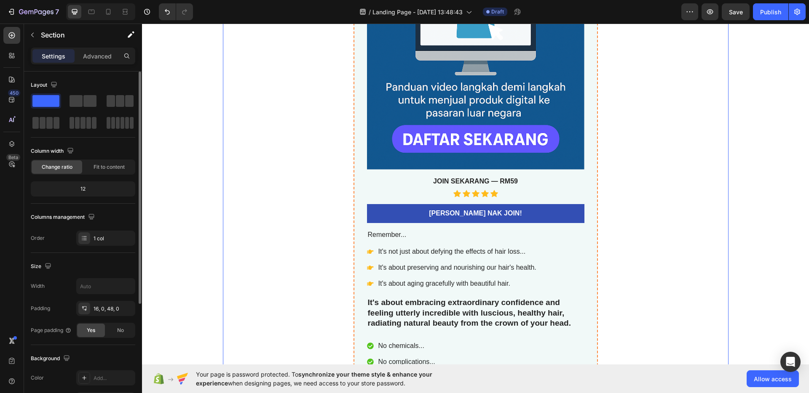
scroll to position [3009, 0]
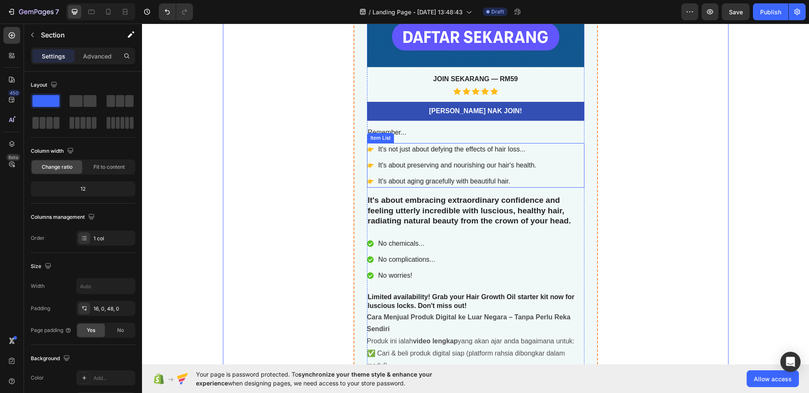
click at [502, 177] on p "It's about aging gracefully with beautiful hair." at bounding box center [457, 181] width 158 height 10
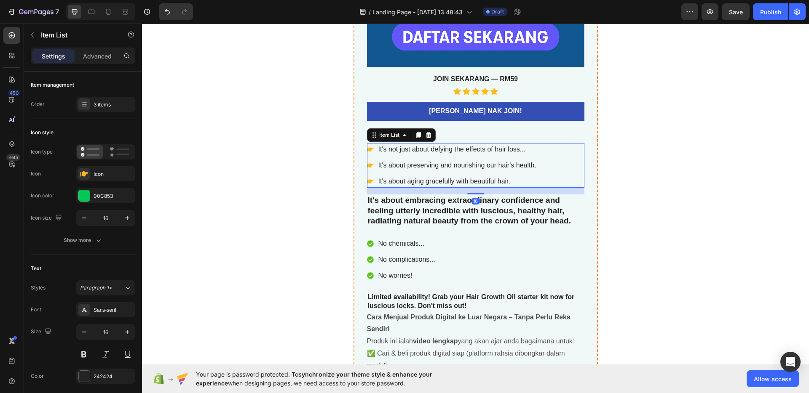
click at [539, 149] on div "It's not just about defying the effects of hair loss... It's about preserving a…" at bounding box center [475, 165] width 217 height 45
click at [428, 133] on icon at bounding box center [427, 135] width 5 height 6
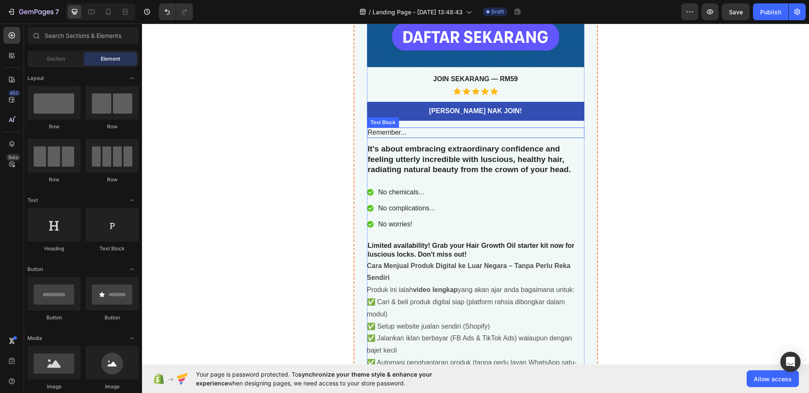
click at [470, 133] on p "Remember..." at bounding box center [476, 132] width 216 height 9
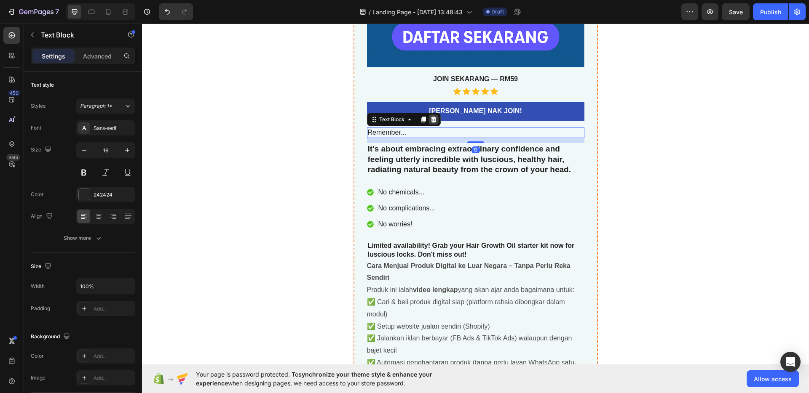
click at [430, 119] on icon at bounding box center [433, 119] width 7 height 7
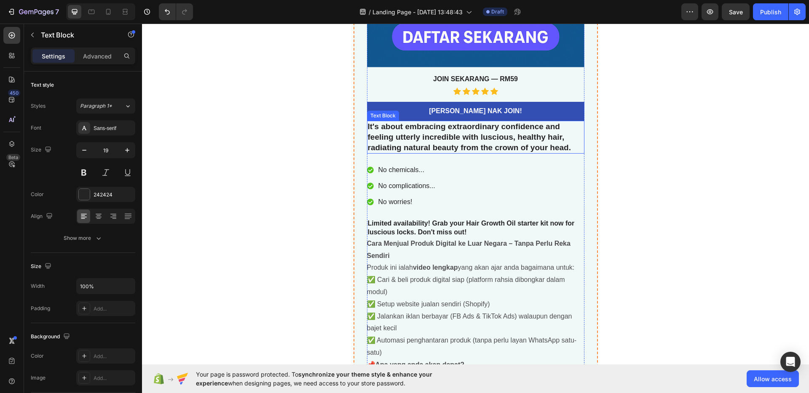
click at [563, 139] on p "It's about embracing extraordinary confidence and feeling utterly incredible wi…" at bounding box center [476, 137] width 216 height 31
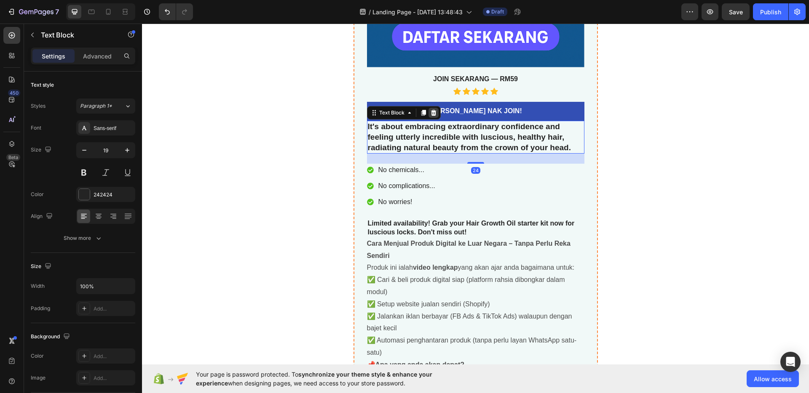
click at [430, 114] on icon at bounding box center [433, 113] width 7 height 7
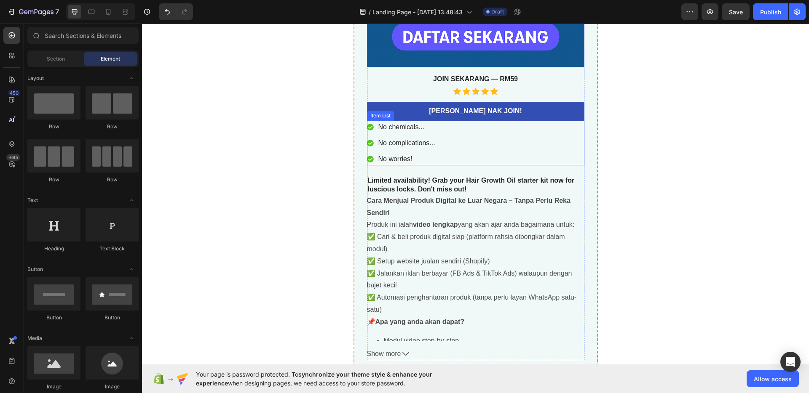
click at [515, 149] on div "No chemicals... No complications... No worries!" at bounding box center [475, 143] width 217 height 45
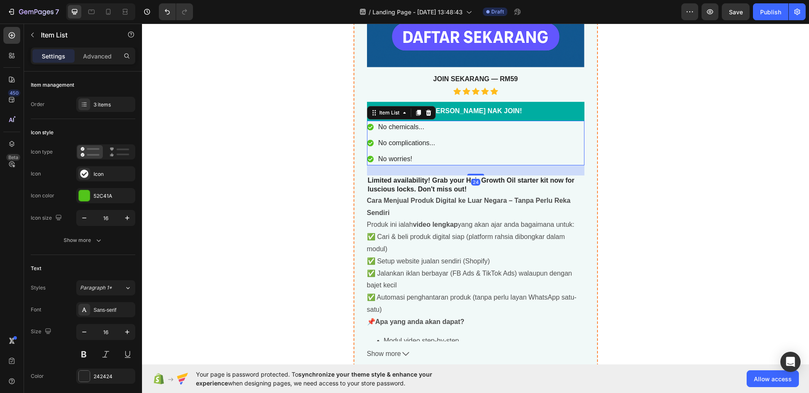
click at [425, 113] on icon at bounding box center [427, 113] width 5 height 6
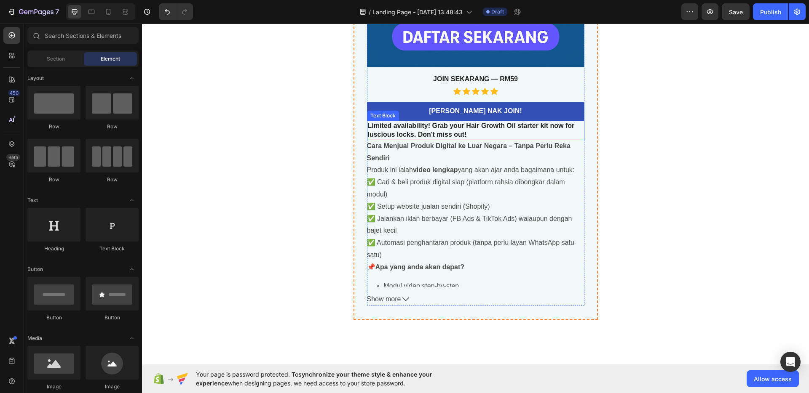
click at [497, 133] on p "Limited availability! Grab your Hair Growth Oil starter kit now for luscious lo…" at bounding box center [476, 131] width 216 height 18
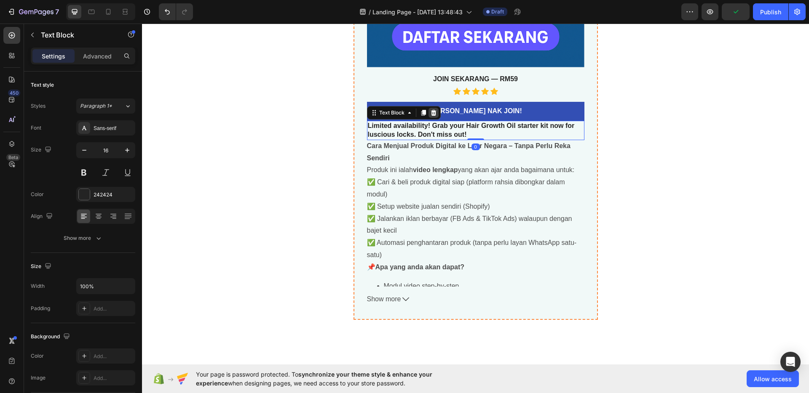
click at [431, 114] on icon at bounding box center [432, 113] width 5 height 6
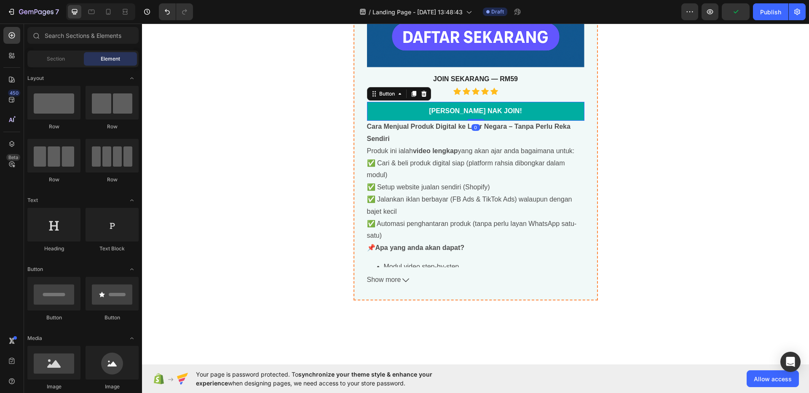
click at [430, 113] on link "[PERSON_NAME] NAK JOIN!" at bounding box center [475, 111] width 217 height 19
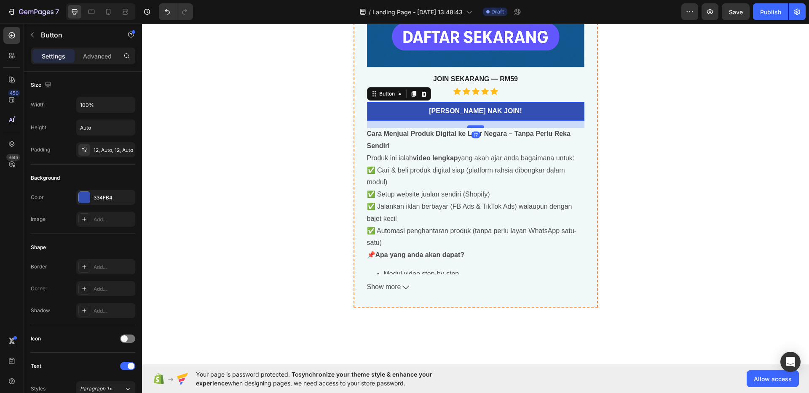
drag, startPoint x: 474, startPoint y: 119, endPoint x: 476, endPoint y: 126, distance: 7.4
click at [476, 126] on div at bounding box center [475, 127] width 17 height 3
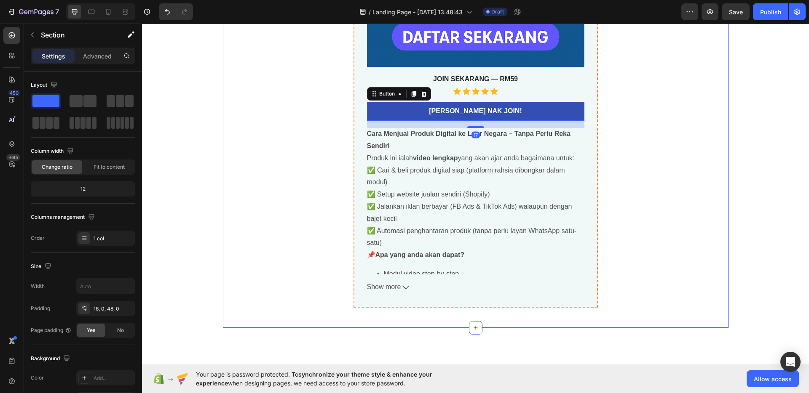
click at [608, 138] on div "Jual Digital Produk Yang Sudah Siap Ke Luar Negara Product Title best seller He…" at bounding box center [475, 0] width 505 height 615
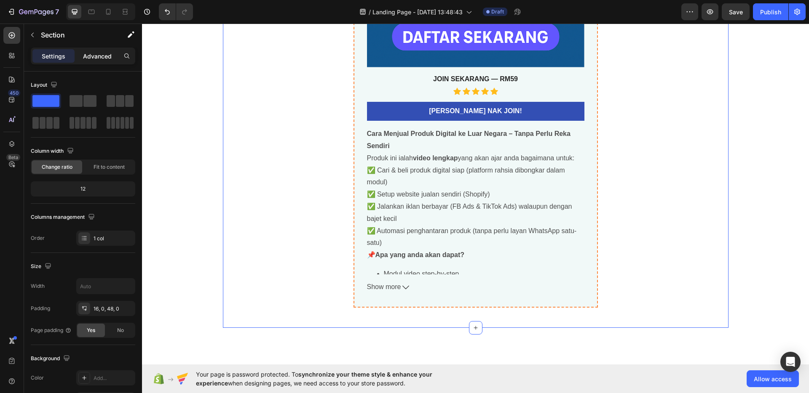
click at [105, 59] on p "Advanced" at bounding box center [97, 56] width 29 height 9
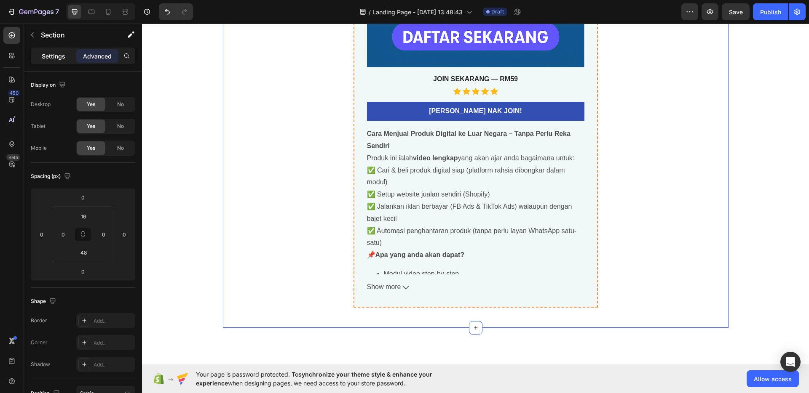
click at [56, 59] on p "Settings" at bounding box center [54, 56] width 24 height 9
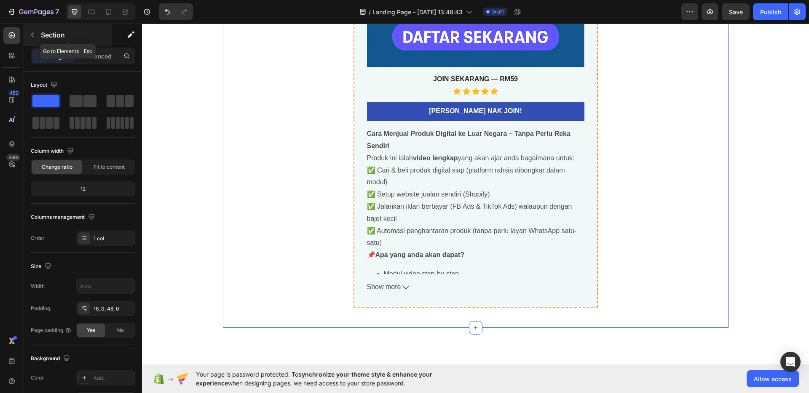
click at [38, 34] on button "button" at bounding box center [32, 34] width 13 height 13
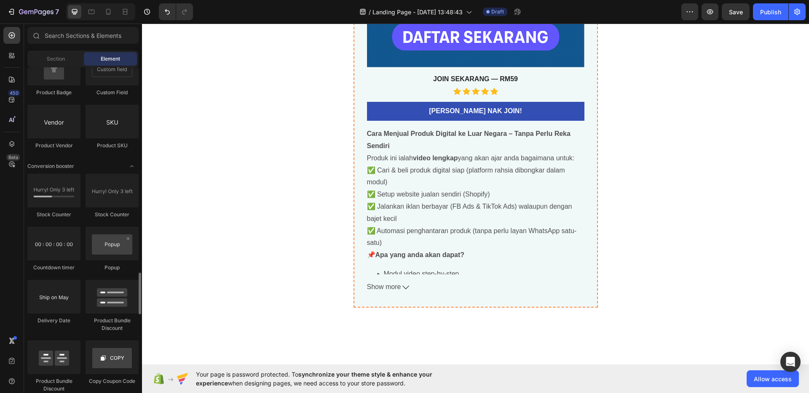
scroll to position [1597, 0]
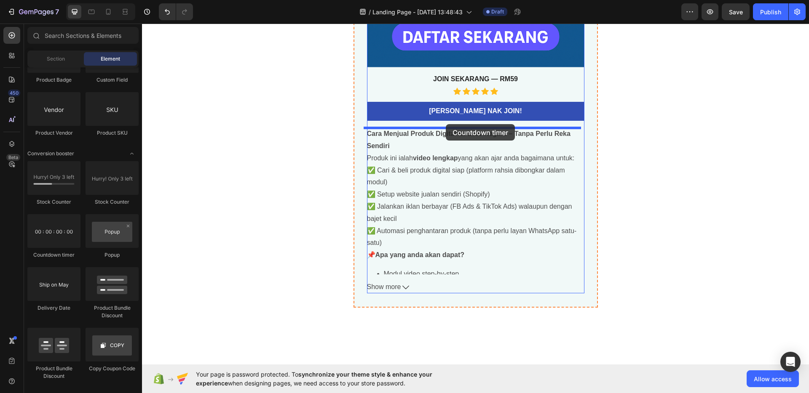
drag, startPoint x: 208, startPoint y: 255, endPoint x: 446, endPoint y: 124, distance: 271.6
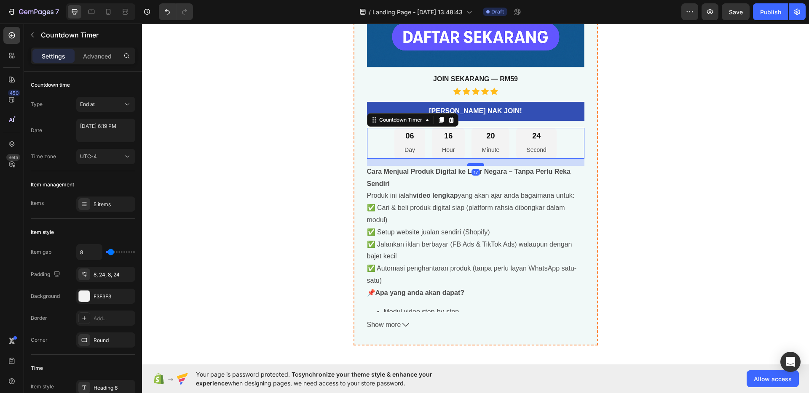
drag, startPoint x: 477, startPoint y: 158, endPoint x: 479, endPoint y: 165, distance: 7.5
click at [479, 165] on div at bounding box center [475, 164] width 17 height 3
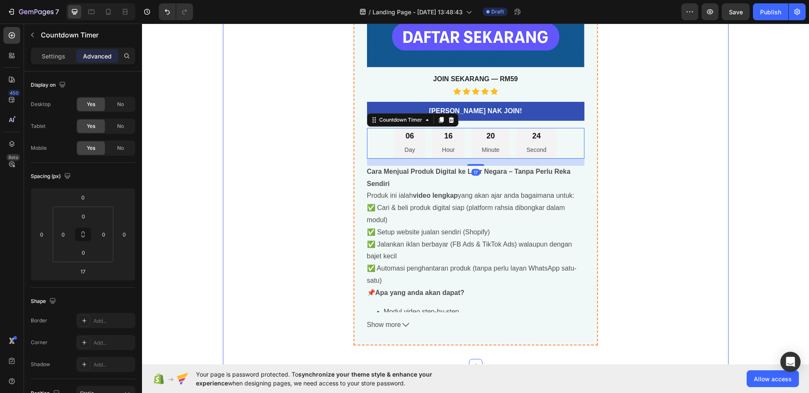
click at [671, 174] on div "Jual Digital Produk Yang Sudah Siap Ke Luar Negara Product Title best seller He…" at bounding box center [475, 19] width 505 height 652
click at [466, 145] on div "06 Day 16 Hour 20 Minute 23 Second" at bounding box center [475, 143] width 162 height 31
click at [411, 142] on div "06 Day" at bounding box center [409, 143] width 31 height 31
click at [53, 50] on div "Settings" at bounding box center [53, 55] width 42 height 13
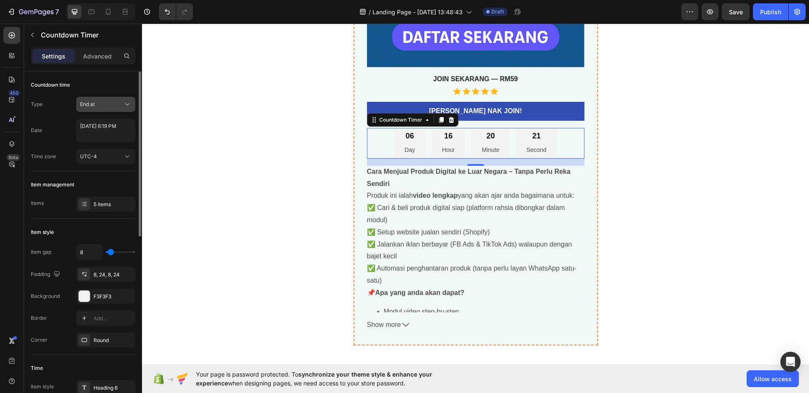
click at [107, 105] on div "End at" at bounding box center [101, 105] width 43 height 8
click at [108, 149] on div "Auto-renew" at bounding box center [97, 157] width 69 height 16
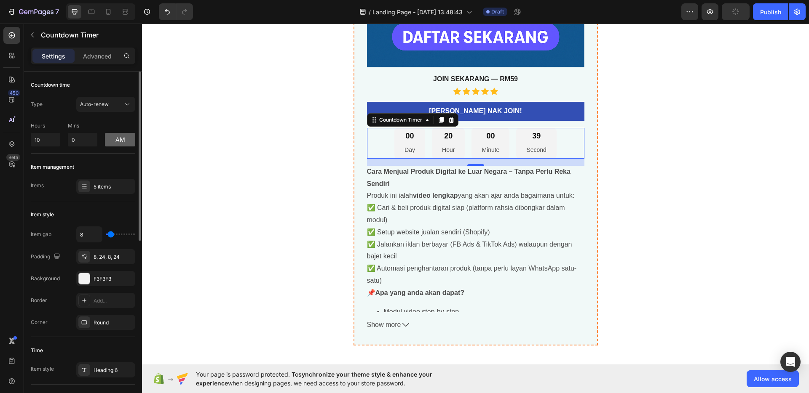
click at [125, 144] on button "am" at bounding box center [120, 139] width 30 height 13
drag, startPoint x: 48, startPoint y: 141, endPoint x: 26, endPoint y: 139, distance: 22.4
type input "3"
click at [116, 120] on div "Hours 3 Mins 0 pm" at bounding box center [83, 133] width 104 height 28
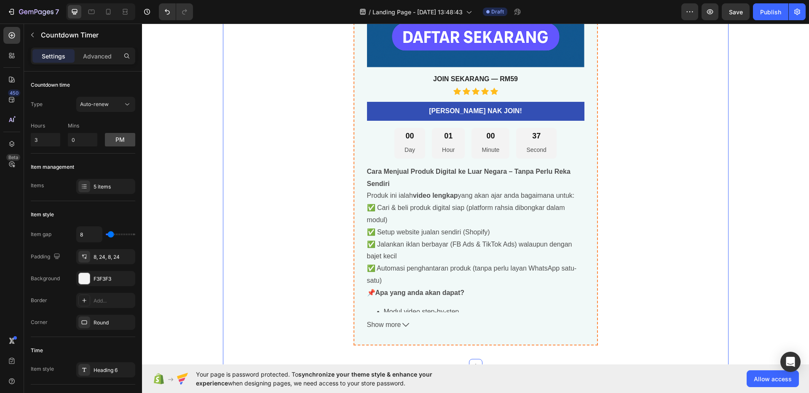
click at [232, 123] on div "Jual Digital Produk Yang Sudah Siap Ke Luar Negara Product Title best seller He…" at bounding box center [475, 19] width 505 height 652
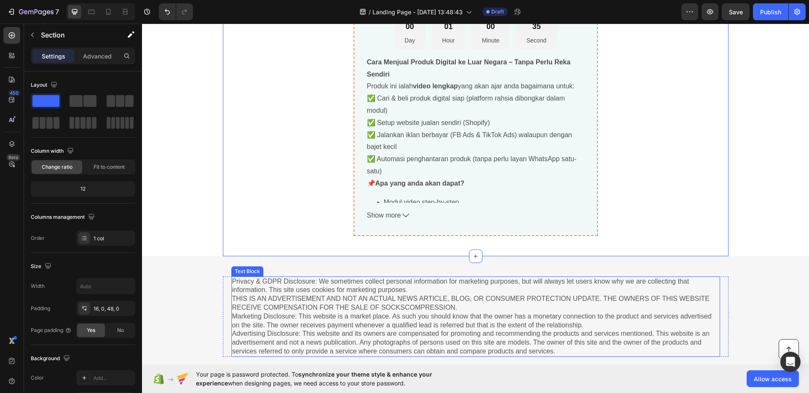
scroll to position [3198, 0]
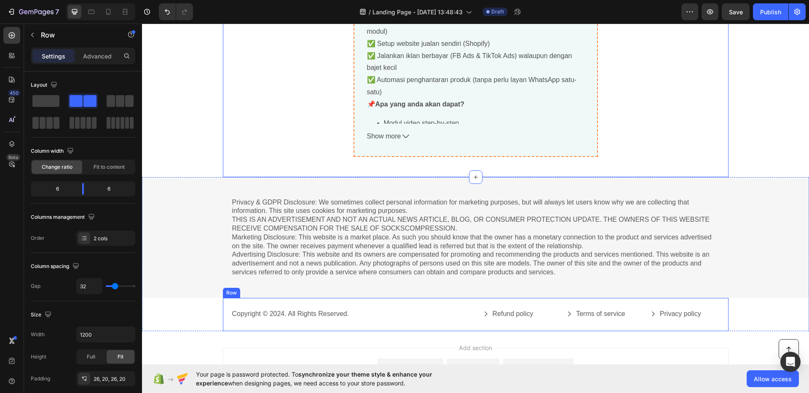
click at [414, 306] on div "Copyright © 2024. All Rights Reserved. Text Block Refund policy Button Terms of…" at bounding box center [475, 314] width 505 height 33
click at [271, 291] on icon at bounding box center [274, 290] width 7 height 7
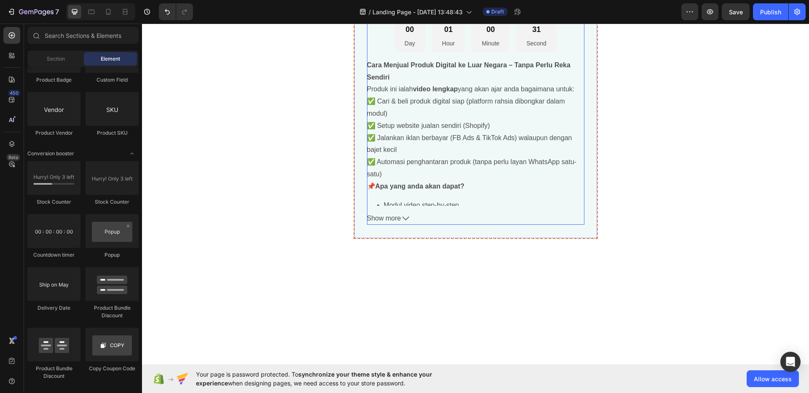
scroll to position [3177, 0]
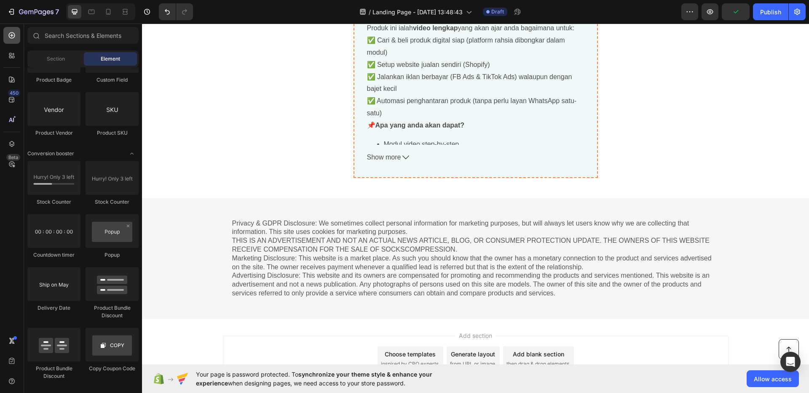
click at [13, 34] on icon at bounding box center [12, 35] width 8 height 8
click at [65, 59] on div "Section" at bounding box center [55, 58] width 53 height 13
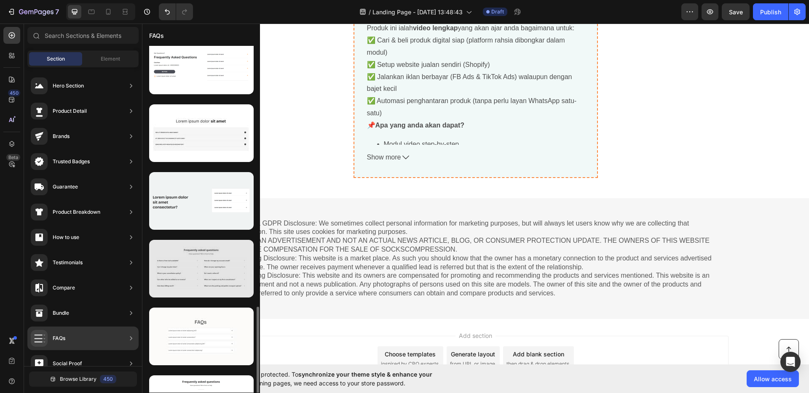
scroll to position [497, 0]
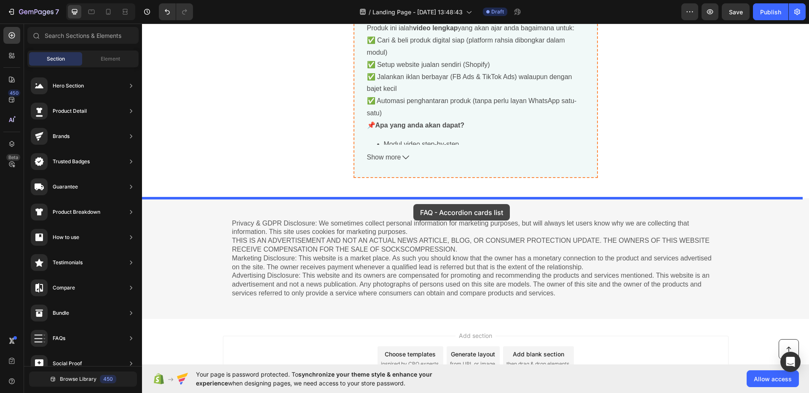
drag, startPoint x: 349, startPoint y: 288, endPoint x: 413, endPoint y: 204, distance: 105.7
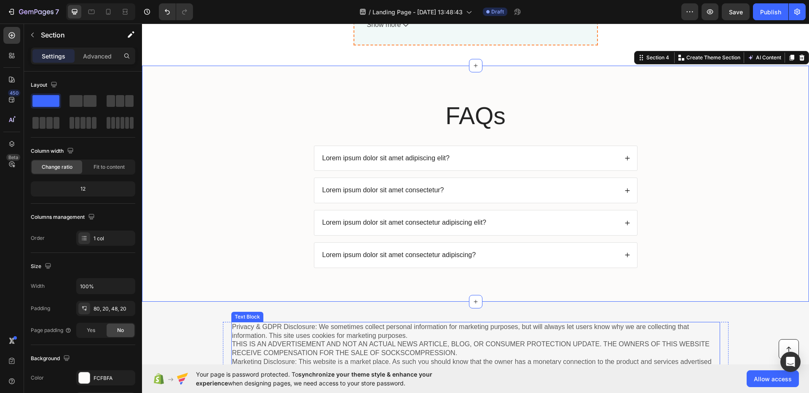
scroll to position [3338, 0]
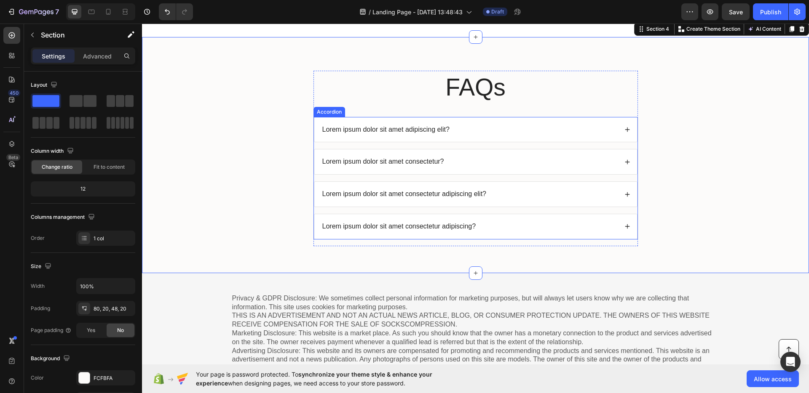
click at [406, 130] on p "Lorem ipsum dolor sit amet adipiscing elit?" at bounding box center [385, 130] width 127 height 9
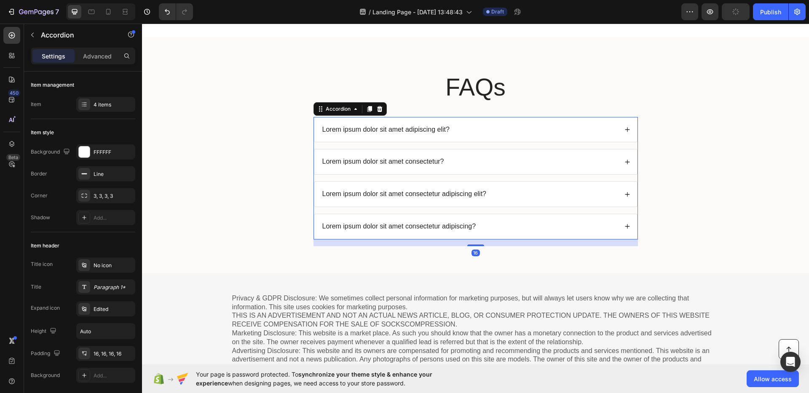
click at [406, 130] on p "Lorem ipsum dolor sit amet adipiscing elit?" at bounding box center [385, 130] width 127 height 9
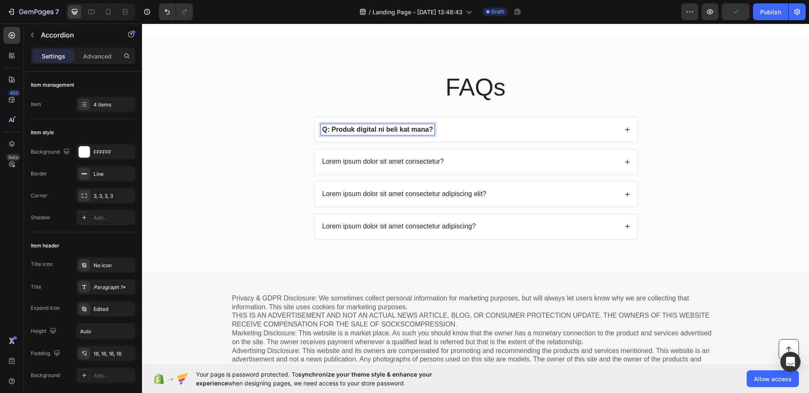
click at [455, 132] on div "Q: Produk digital ni beli kat mana?" at bounding box center [469, 129] width 297 height 11
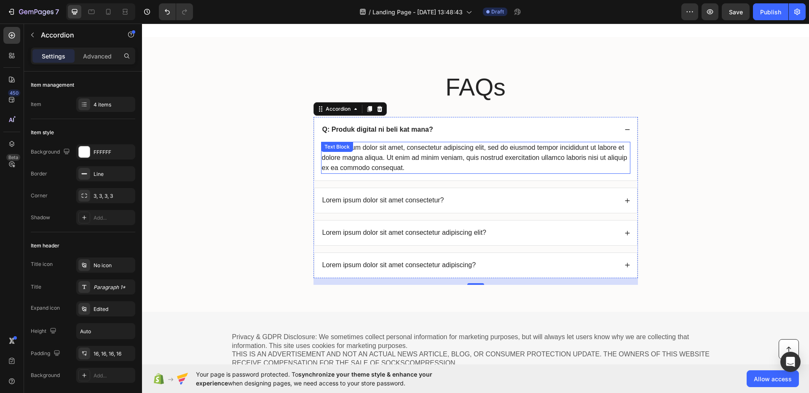
click at [432, 165] on div "Lorem ipsum dolor sit amet, consectetur adipiscing elit, sed do eiusmod tempor …" at bounding box center [475, 158] width 309 height 32
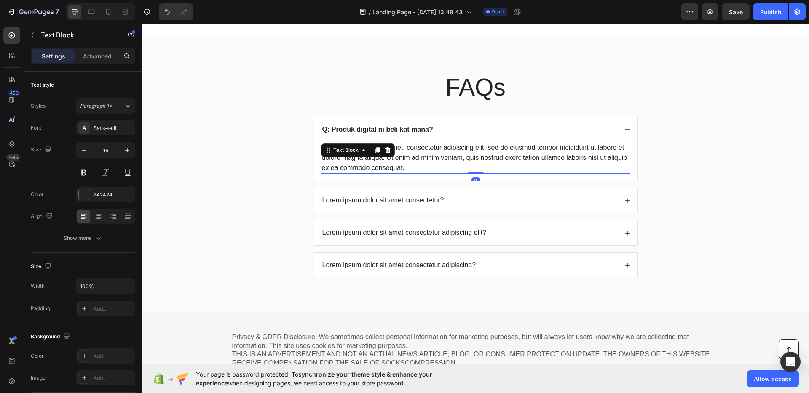
click at [430, 165] on div "Lorem ipsum dolor sit amet, consectetur adipiscing elit, sed do eiusmod tempor …" at bounding box center [475, 158] width 309 height 32
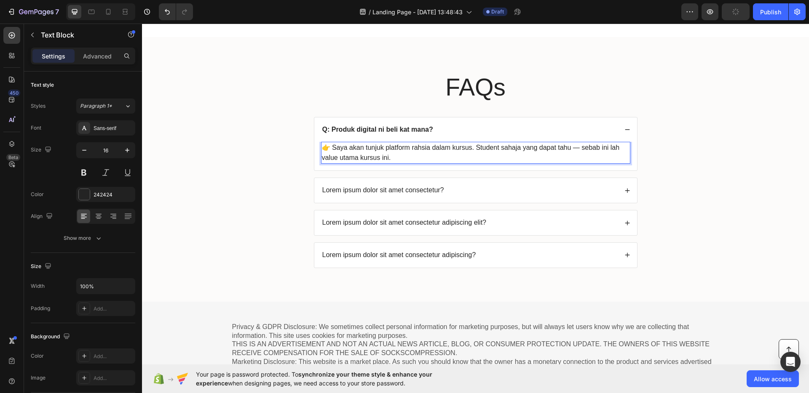
click at [418, 190] on p "Lorem ipsum dolor sit amet consectetur?" at bounding box center [383, 190] width 122 height 9
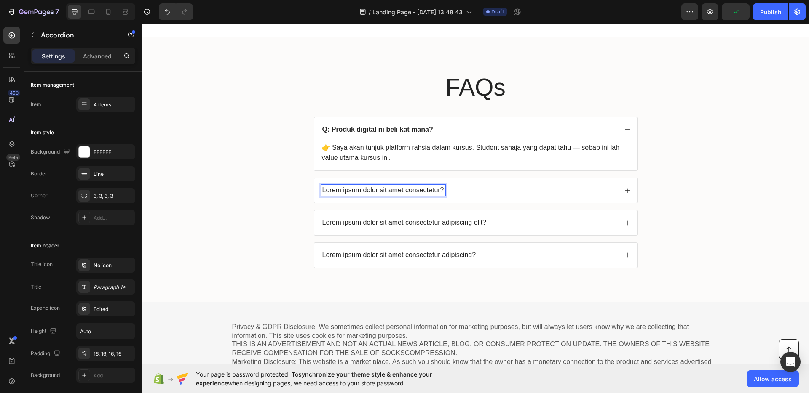
click at [417, 191] on p "Lorem ipsum dolor sit amet consectetur?" at bounding box center [383, 190] width 122 height 9
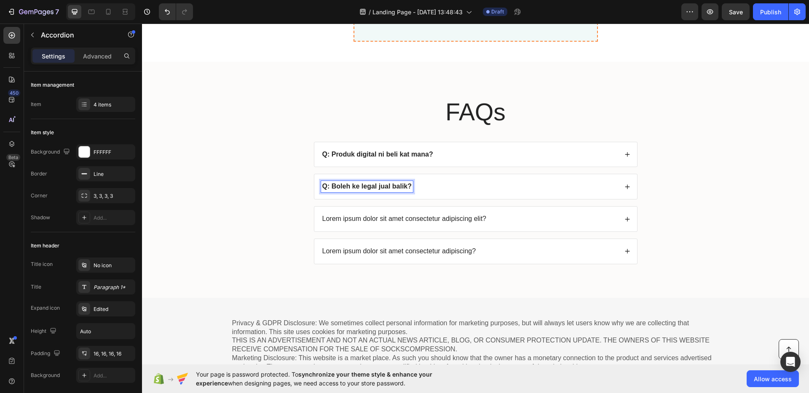
scroll to position [3311, 0]
click at [441, 200] on div "Q: Boleh ke legal jual balik?" at bounding box center [475, 188] width 323 height 25
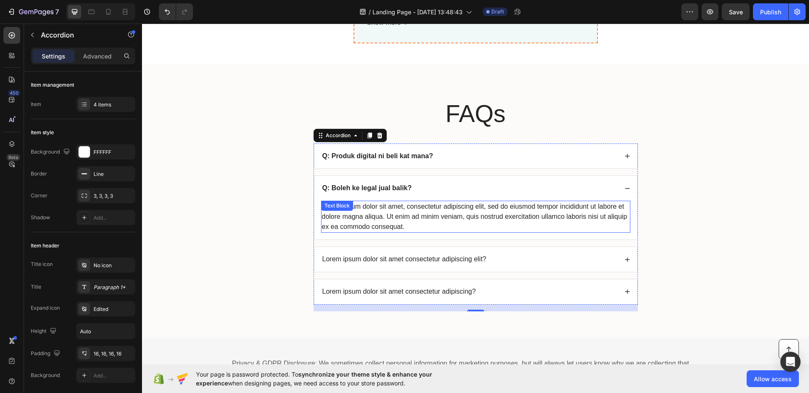
click at [426, 220] on div "Lorem ipsum dolor sit amet, consectetur adipiscing elit, sed do eiusmod tempor …" at bounding box center [475, 217] width 309 height 32
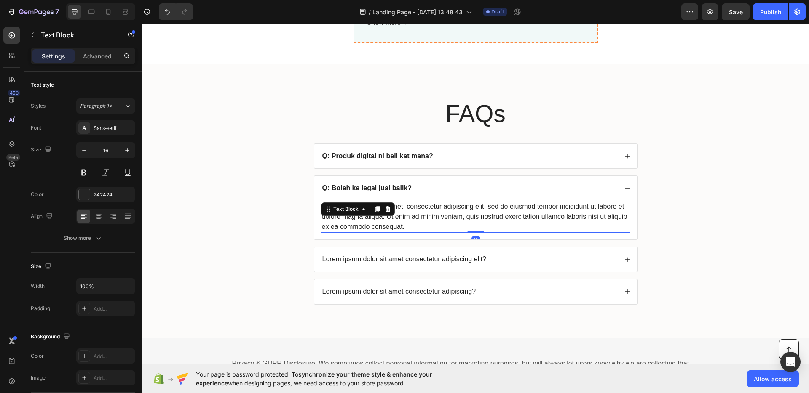
click at [425, 221] on div "Lorem ipsum dolor sit amet, consectetur adipiscing elit, sed do eiusmod tempor …" at bounding box center [475, 217] width 309 height 32
click at [424, 224] on p "Lorem ipsum dolor sit amet, consectetur adipiscing elit, sed do eiusmod tempor …" at bounding box center [475, 217] width 307 height 30
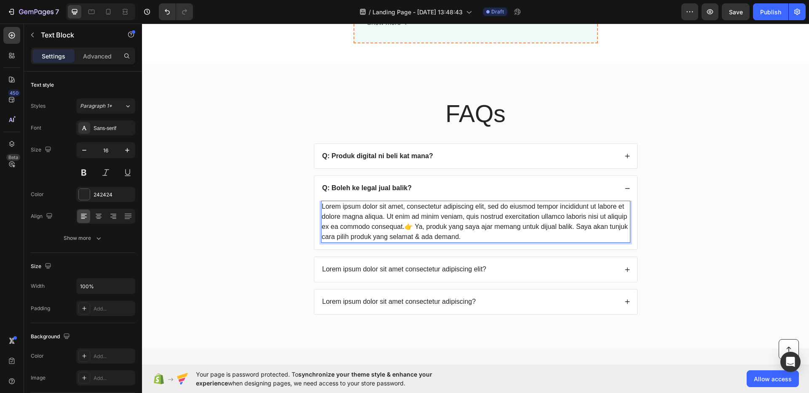
click at [459, 238] on p "Lorem ipsum dolor sit amet, consectetur adipiscing elit, sed do eiusmod tempor …" at bounding box center [475, 222] width 307 height 40
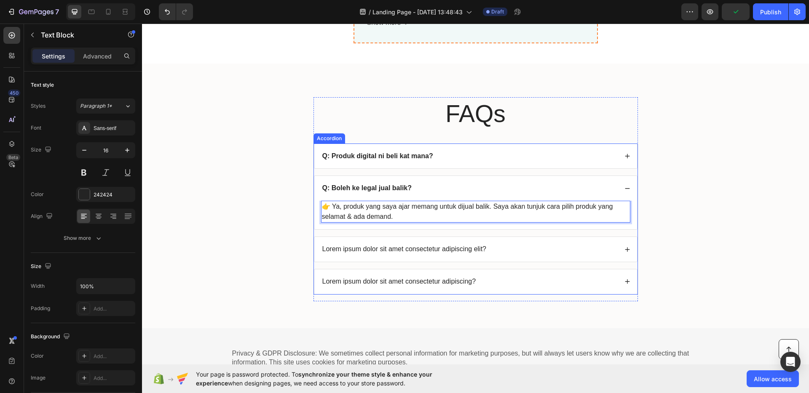
click at [443, 250] on p "Lorem ipsum dolor sit amet consectetur adipiscing elit?" at bounding box center [404, 249] width 164 height 9
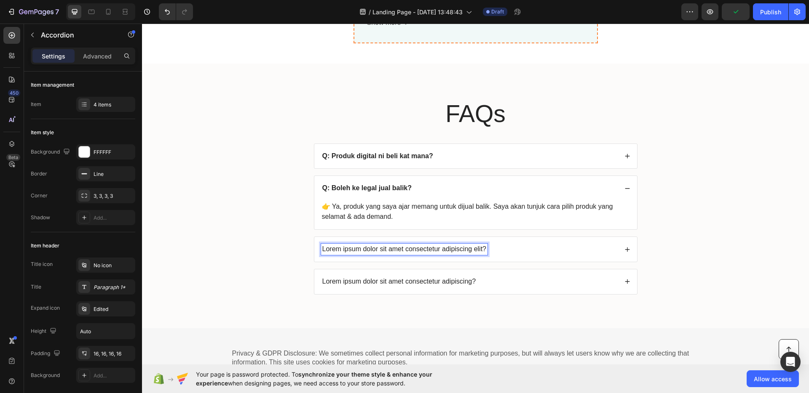
click at [438, 251] on p "Lorem ipsum dolor sit amet consectetur adipiscing elit?" at bounding box center [404, 249] width 164 height 9
click at [447, 250] on div "Q: Modal perlu banyak ke?" at bounding box center [469, 249] width 297 height 11
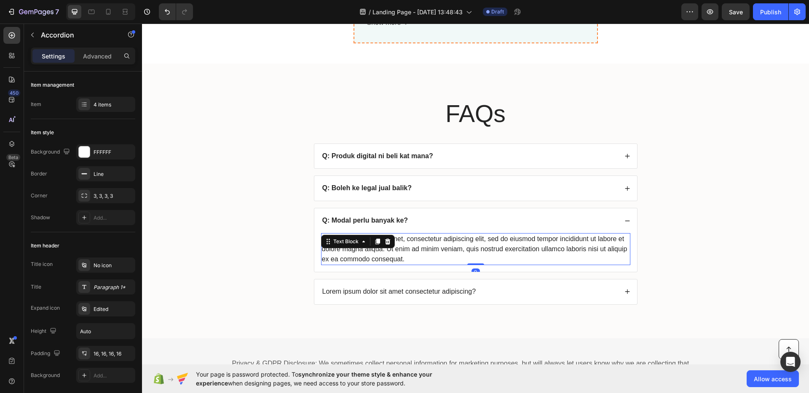
click at [456, 248] on div "Lorem ipsum dolor sit amet, consectetur adipiscing elit, sed do eiusmod tempor …" at bounding box center [475, 249] width 309 height 32
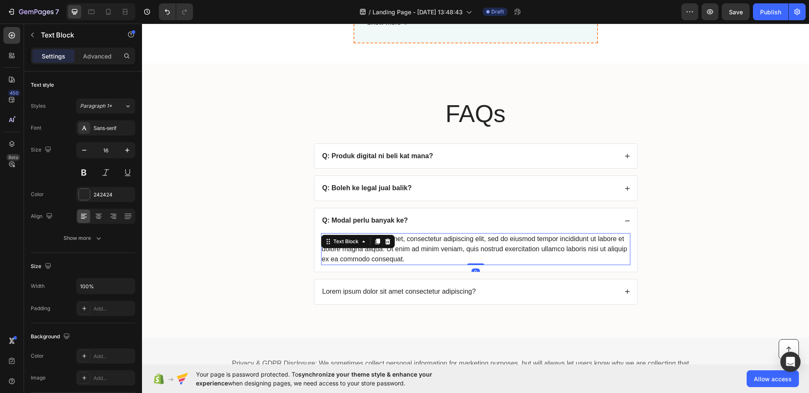
click at [448, 254] on div "Lorem ipsum dolor sit amet, consectetur adipiscing elit, sed do eiusmod tempor …" at bounding box center [475, 249] width 309 height 32
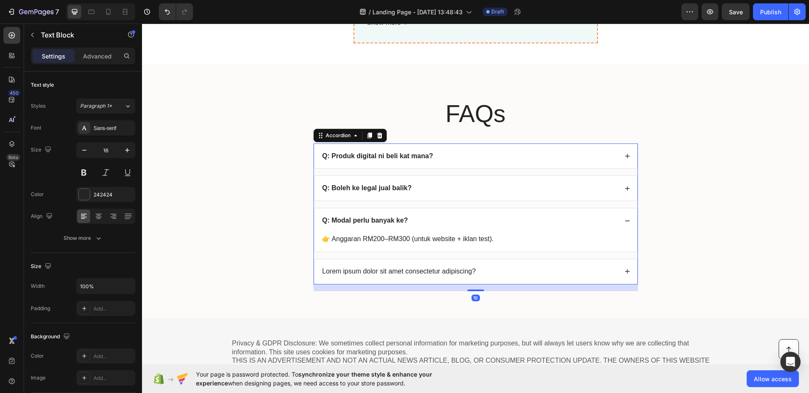
click at [474, 274] on div "Lorem ipsum dolor sit amet consectetur adipiscing?" at bounding box center [469, 271] width 297 height 11
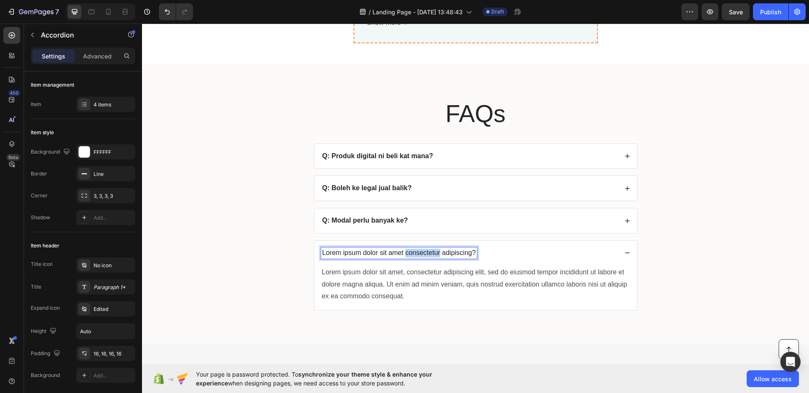
click at [434, 254] on p "Lorem ipsum dolor sit amet consectetur adipiscing?" at bounding box center [399, 253] width 154 height 9
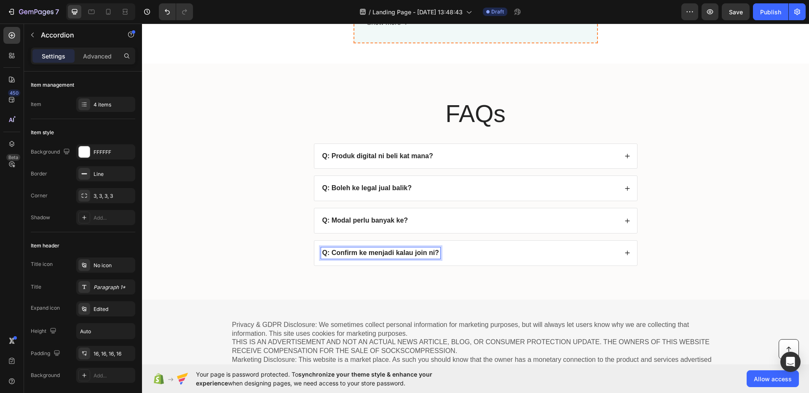
click at [462, 252] on div "Q: Confirm ke menjadi kalau join ni?" at bounding box center [469, 253] width 297 height 11
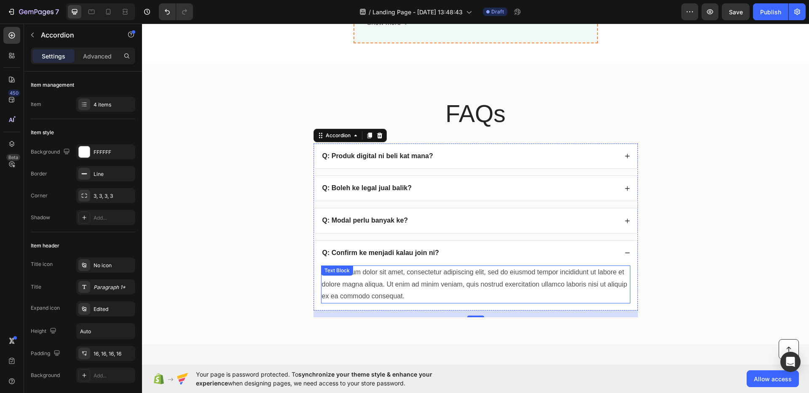
click at [419, 276] on div "Lorem ipsum dolor sit amet, consectetur adipiscing elit, sed do eiusmod tempor …" at bounding box center [475, 285] width 309 height 38
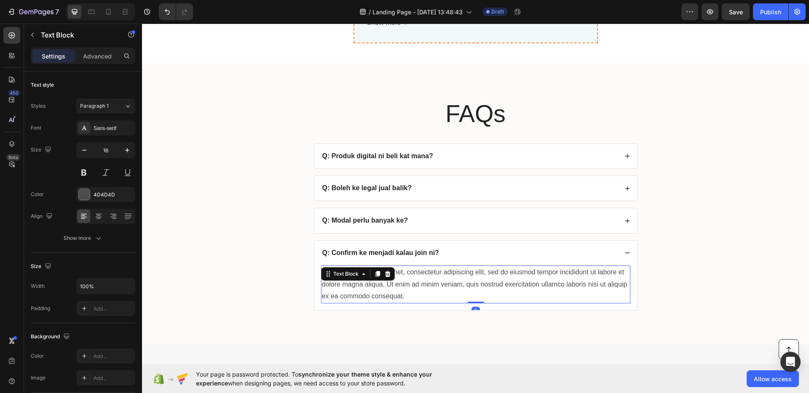
click at [408, 290] on div "Lorem ipsum dolor sit amet, consectetur adipiscing elit, sed do eiusmod tempor …" at bounding box center [475, 285] width 309 height 38
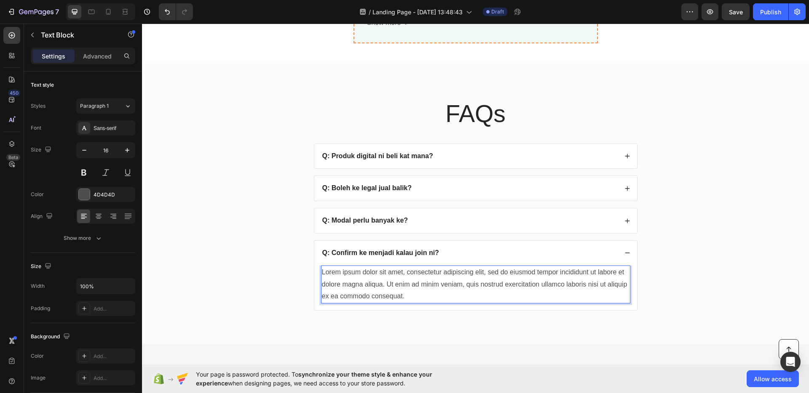
click at [409, 291] on p "Lorem ipsum dolor sit amet, consectetur adipiscing elit, sed do eiusmod tempor …" at bounding box center [475, 285] width 307 height 36
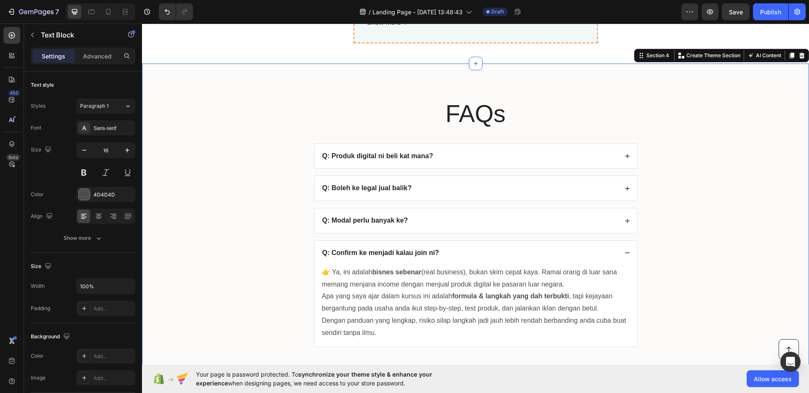
click at [686, 255] on div "FAQs Heading Q: Produk digital ni beli kat mana? Q: Boleh ke legal jual balik? …" at bounding box center [475, 229] width 650 height 264
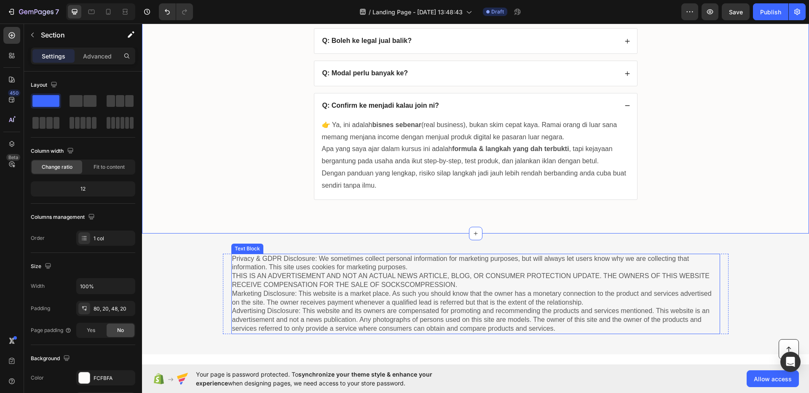
scroll to position [3488, 0]
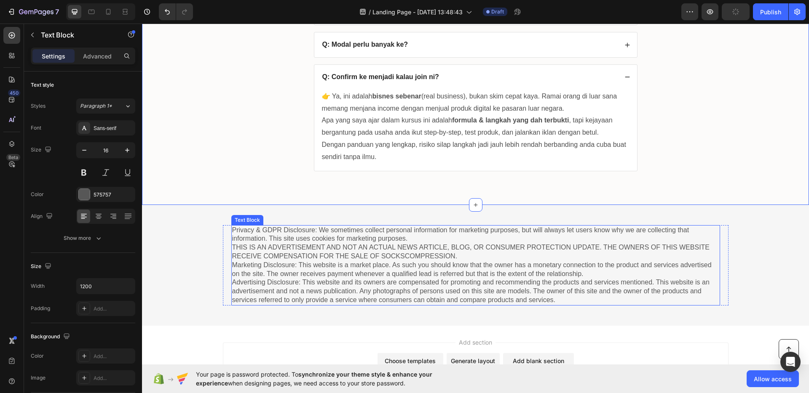
click at [484, 265] on p "Privacy & GDPR Disclosure: We sometimes collect personal information for market…" at bounding box center [475, 265] width 487 height 79
click at [485, 260] on p "Privacy & GDPR Disclosure: We sometimes collect personal information for market…" at bounding box center [475, 265] width 487 height 79
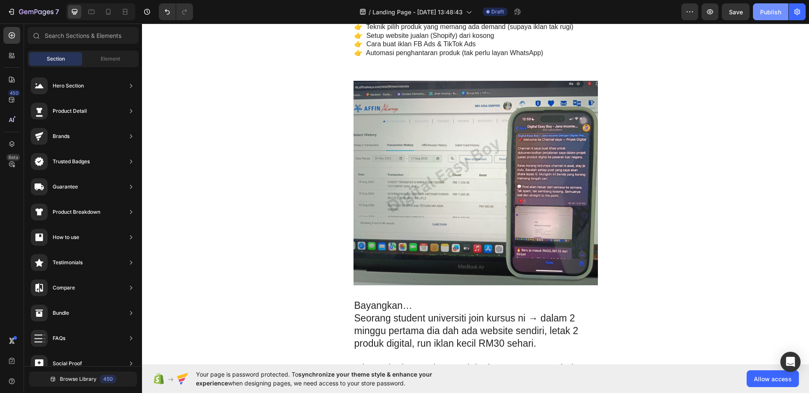
scroll to position [861, 0]
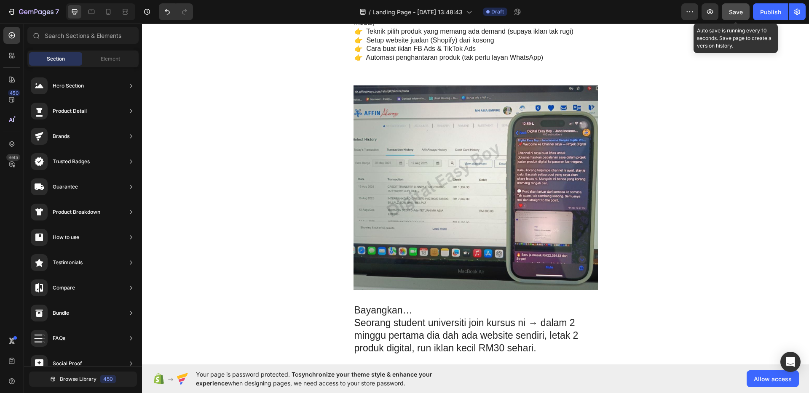
drag, startPoint x: 728, startPoint y: 16, endPoint x: 748, endPoint y: 16, distance: 19.4
click at [729, 16] on div "Save" at bounding box center [736, 12] width 14 height 9
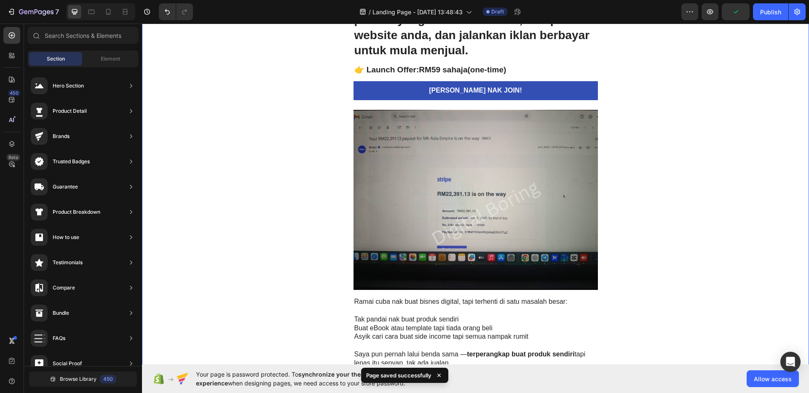
scroll to position [0, 0]
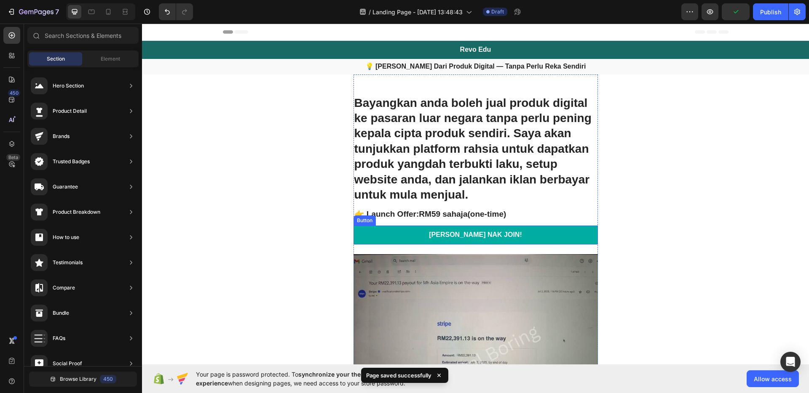
click at [551, 235] on link "[PERSON_NAME] NAK JOIN!" at bounding box center [475, 235] width 244 height 19
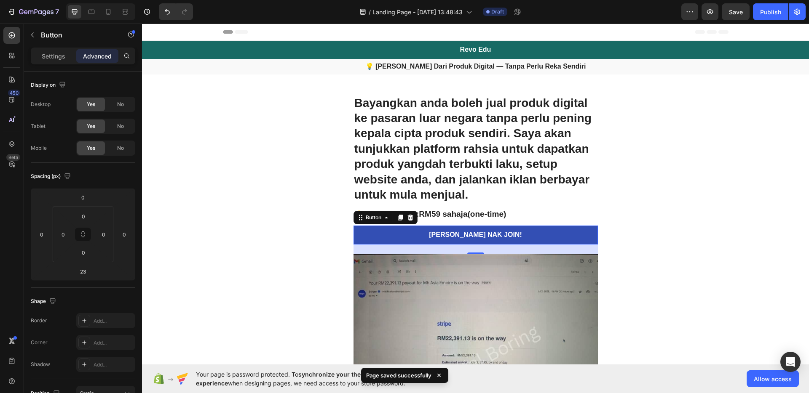
click at [59, 64] on div "Settings Advanced" at bounding box center [83, 56] width 104 height 17
click at [59, 55] on p "Settings" at bounding box center [54, 56] width 24 height 9
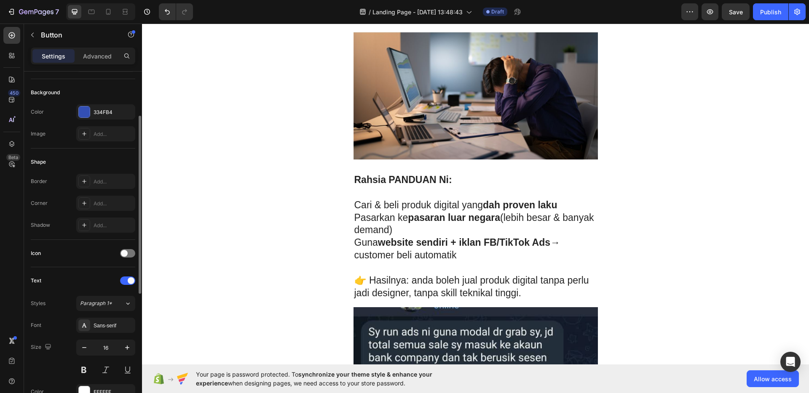
scroll to position [324, 0]
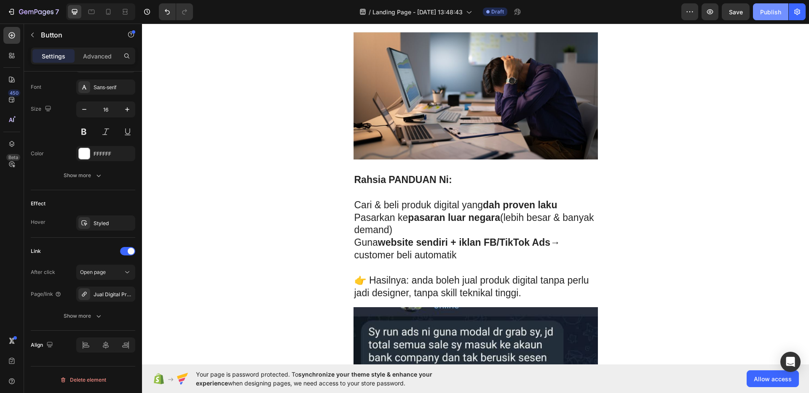
click at [772, 14] on div "Publish" at bounding box center [770, 12] width 21 height 9
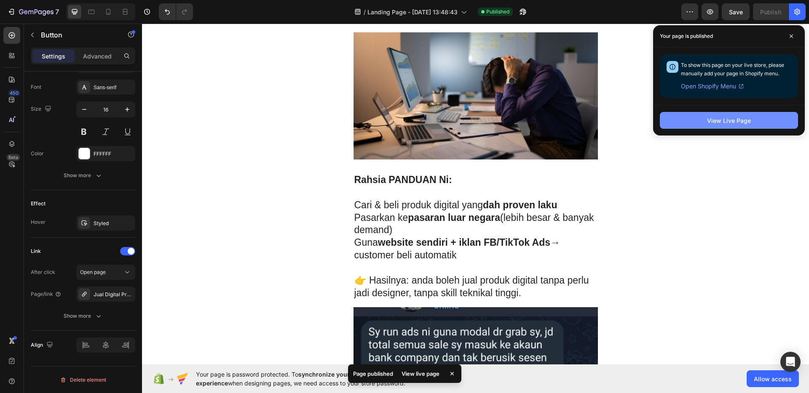
click at [737, 122] on div "View Live Page" at bounding box center [729, 120] width 44 height 9
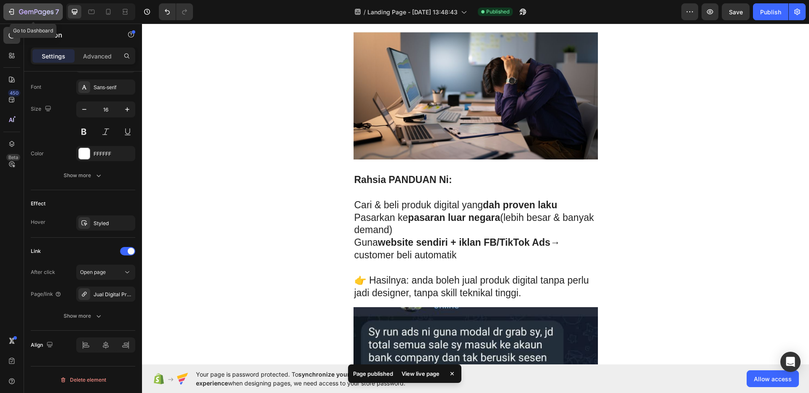
click at [31, 10] on icon "button" at bounding box center [36, 12] width 35 height 7
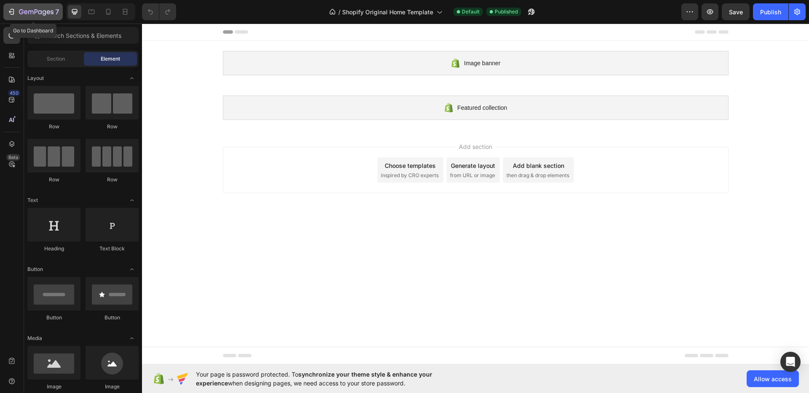
click at [32, 13] on icon "button" at bounding box center [36, 12] width 35 height 7
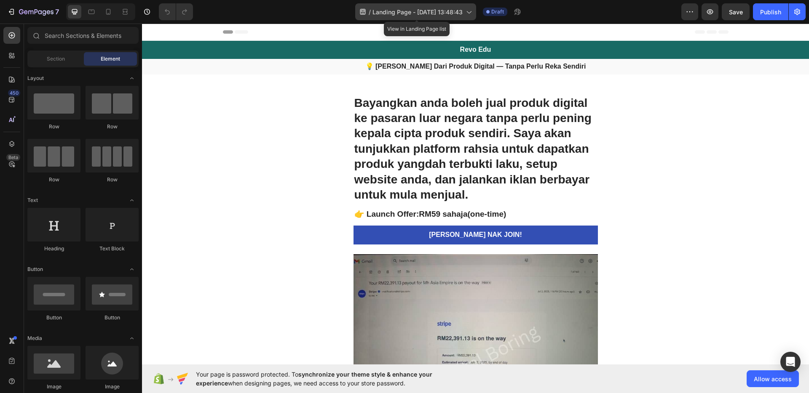
click at [446, 9] on span "Landing Page - [DATE] 13:48:43" at bounding box center [417, 12] width 90 height 9
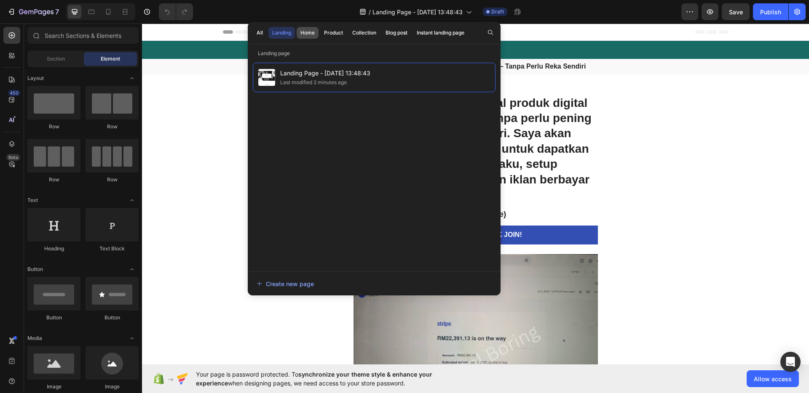
click at [305, 32] on div "Home" at bounding box center [307, 33] width 14 height 8
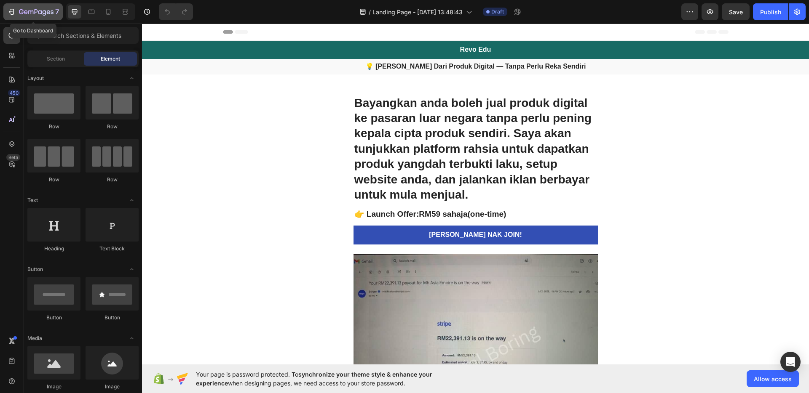
click at [24, 13] on icon "button" at bounding box center [36, 12] width 35 height 7
click at [762, 16] on div "Publish" at bounding box center [770, 12] width 21 height 9
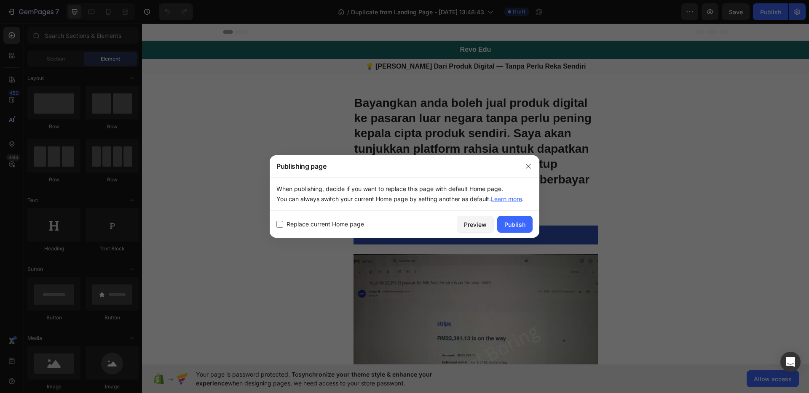
click at [343, 226] on span "Replace current Home page" at bounding box center [325, 224] width 78 height 10
checkbox input "true"
click at [512, 225] on div "Publish" at bounding box center [514, 224] width 21 height 9
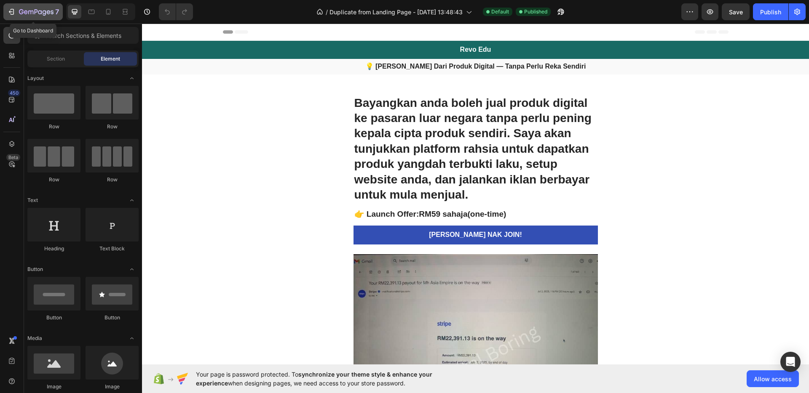
click at [39, 13] on icon "button" at bounding box center [36, 12] width 35 height 7
